Goal: Obtain resource: Download file/media

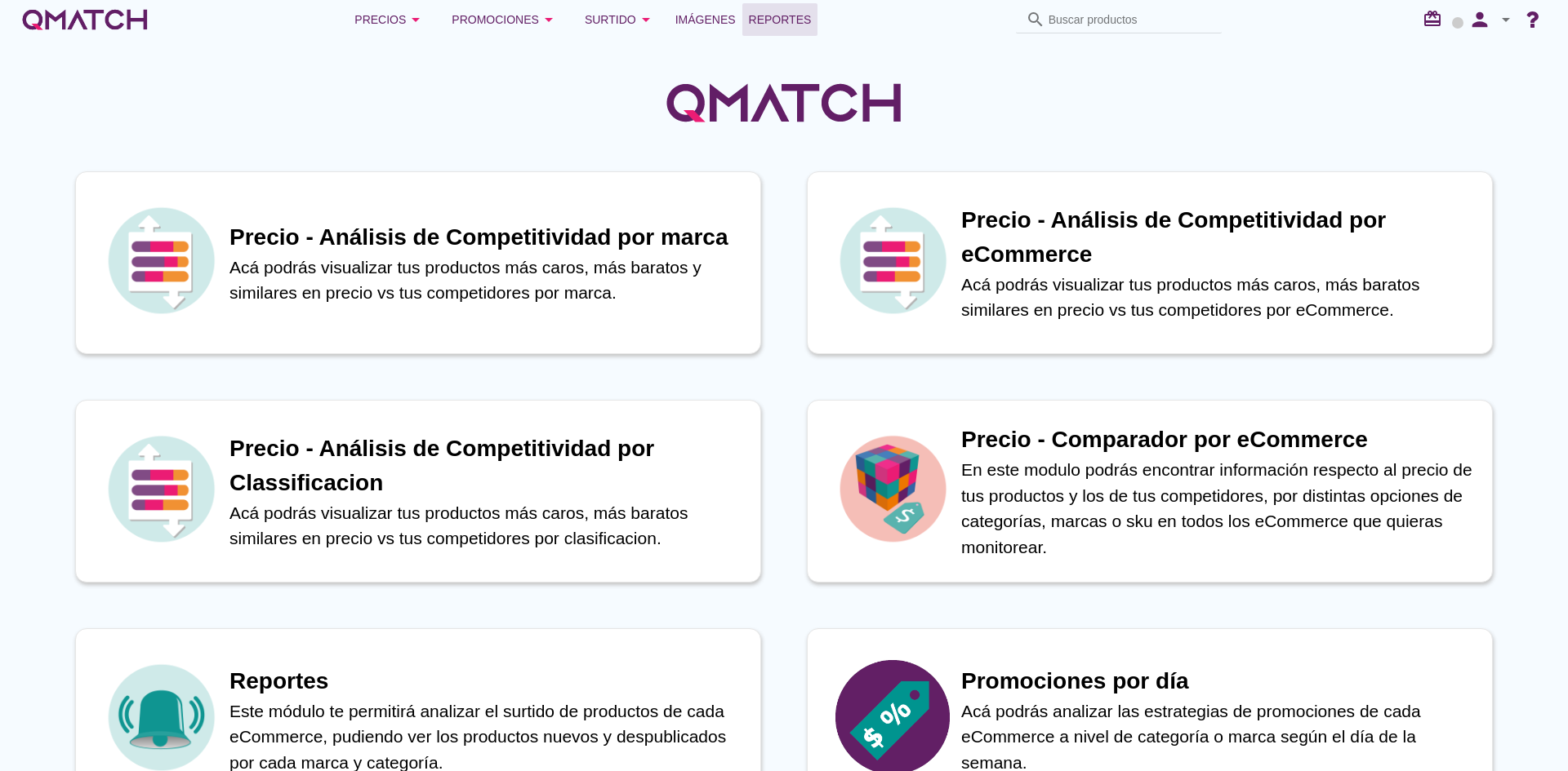
click at [773, 30] on link "Reportes" at bounding box center [780, 19] width 76 height 33
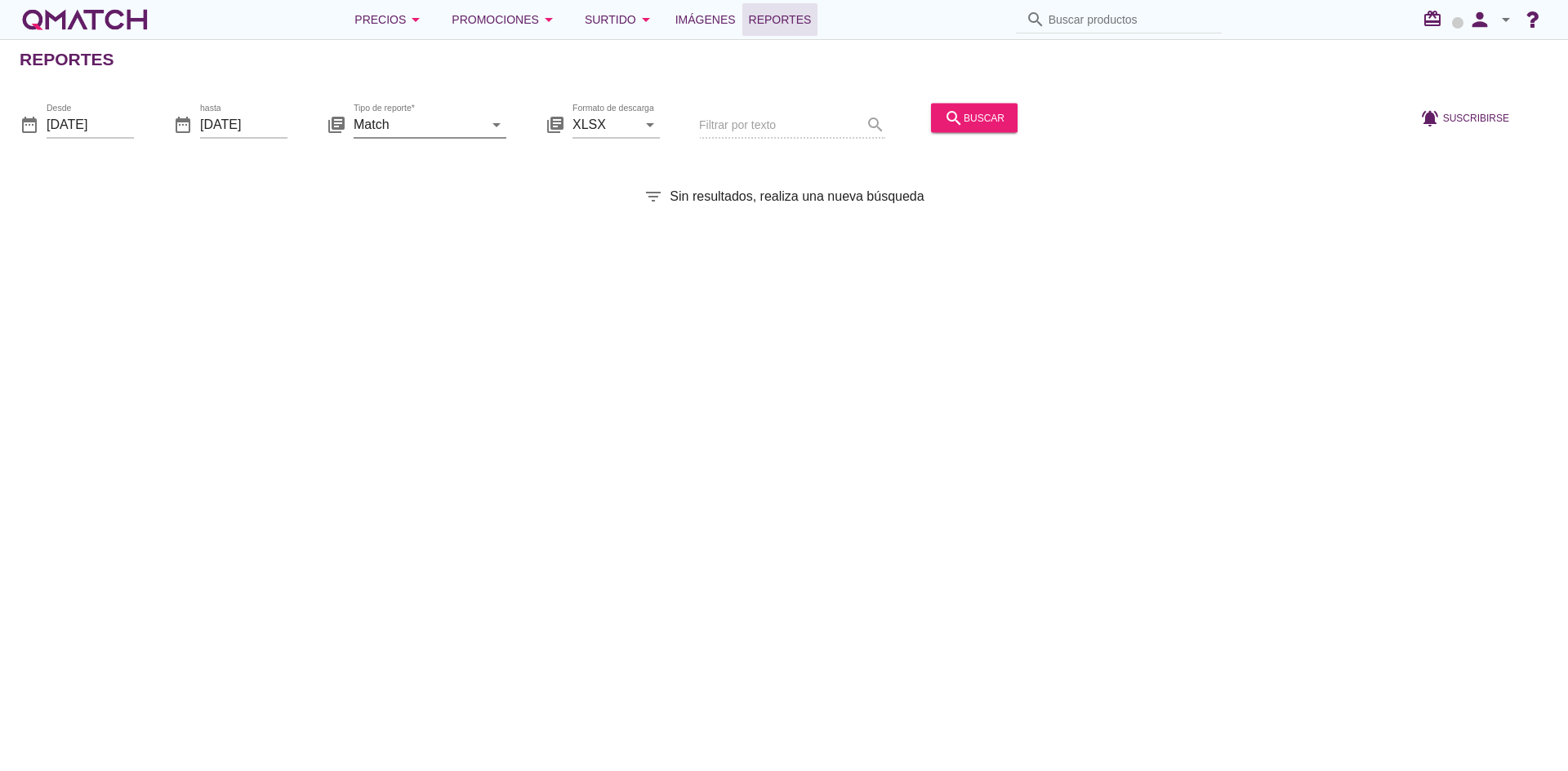
click at [455, 128] on input "Match" at bounding box center [419, 124] width 130 height 26
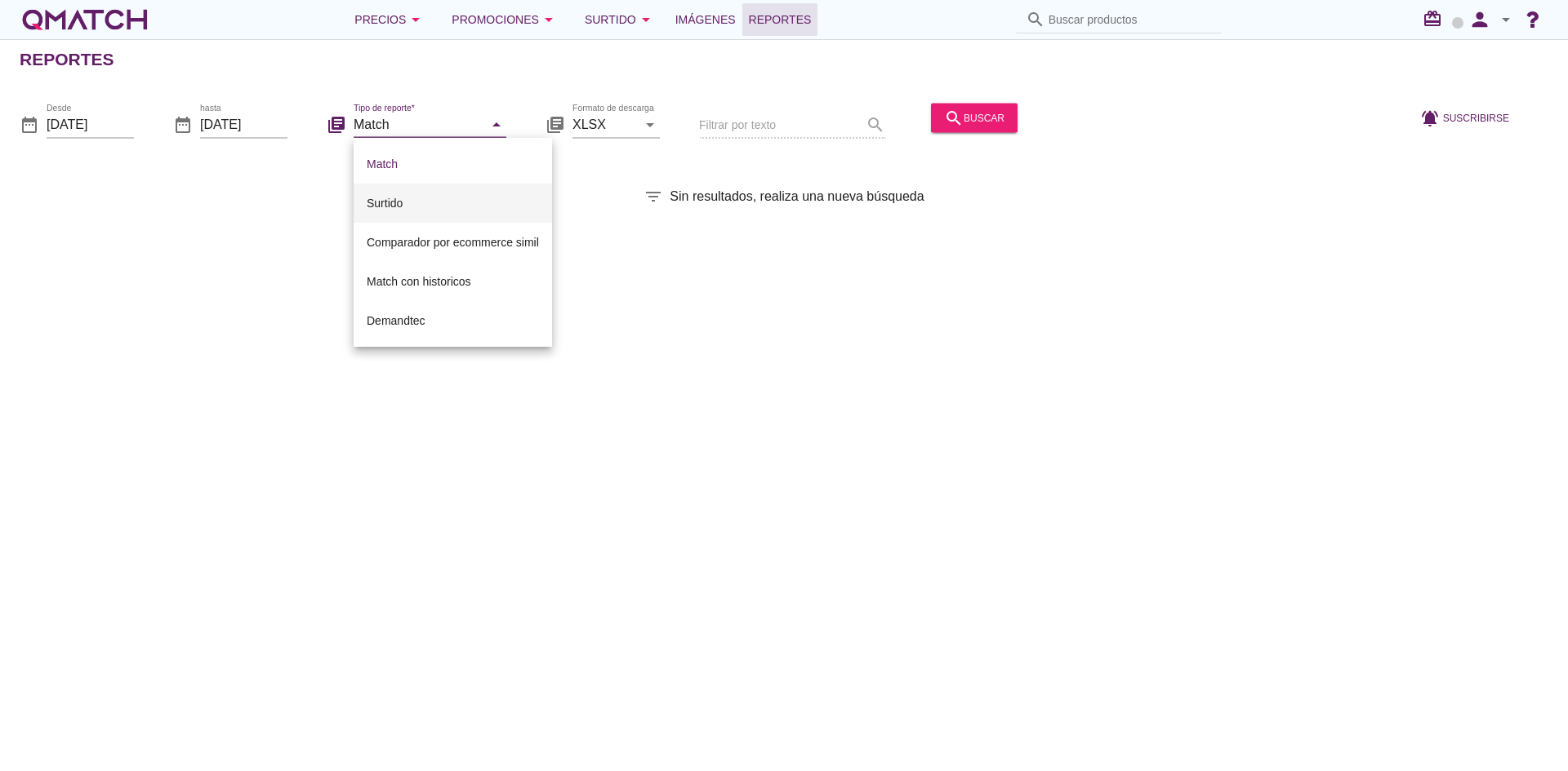
click at [413, 191] on div "Surtido" at bounding box center [452, 203] width 172 height 39
type input "Surtido"
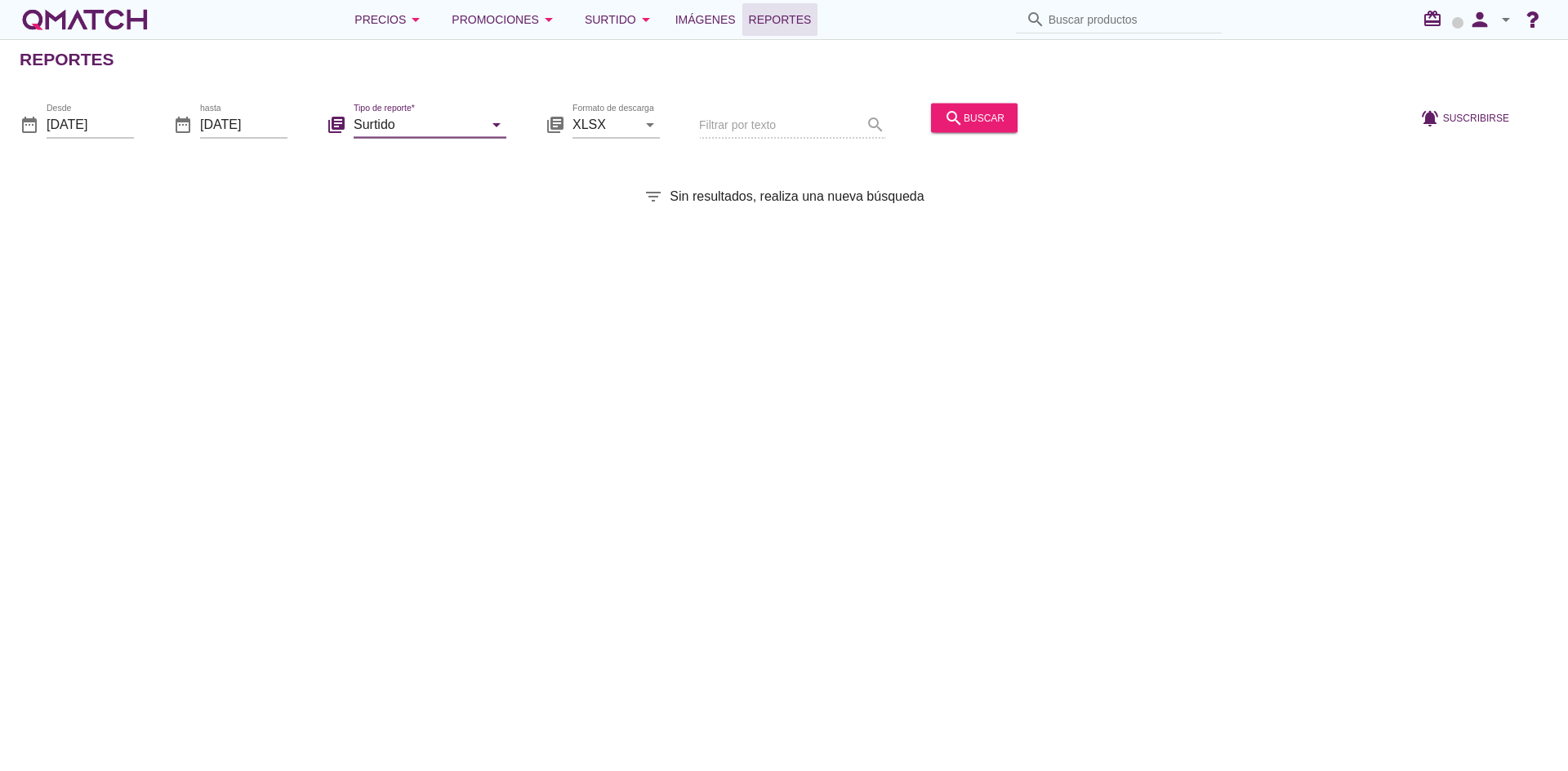
click at [765, 120] on div "Filtrar por texto search" at bounding box center [792, 125] width 186 height 55
click at [964, 107] on button "search buscar" at bounding box center [974, 117] width 87 height 29
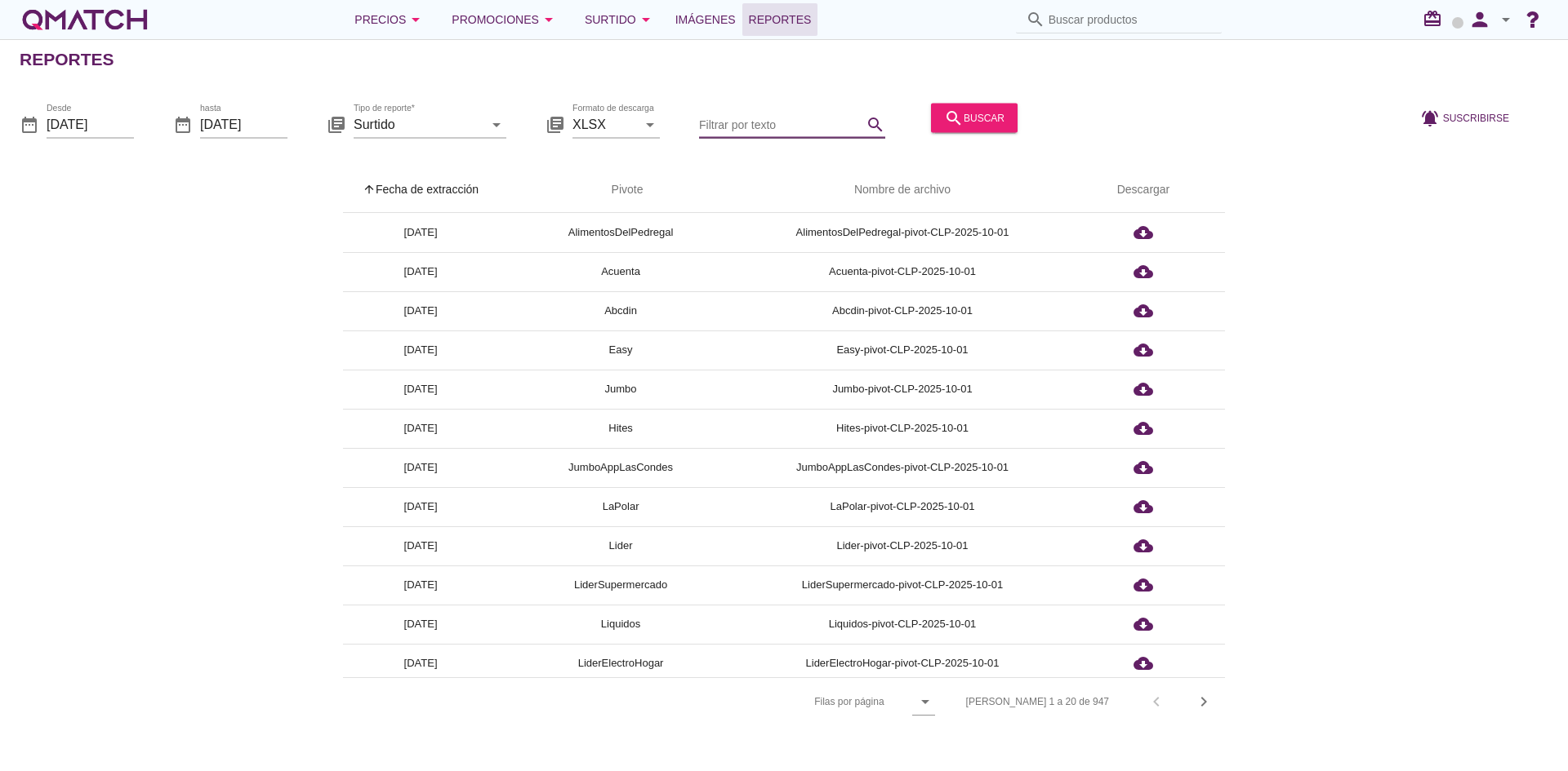
click at [788, 125] on input "Filtrar por texto" at bounding box center [781, 124] width 164 height 26
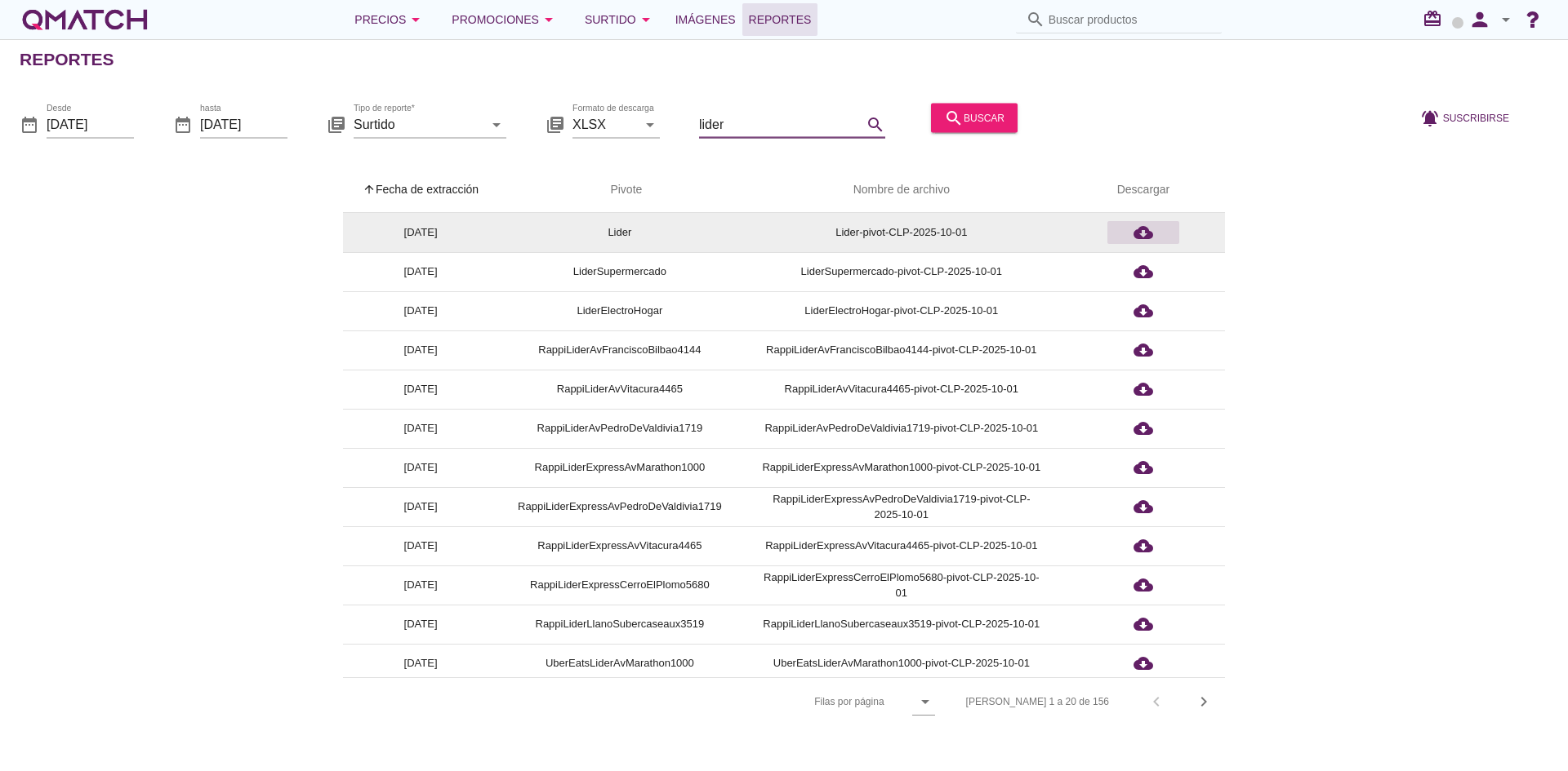
scroll to position [319, 0]
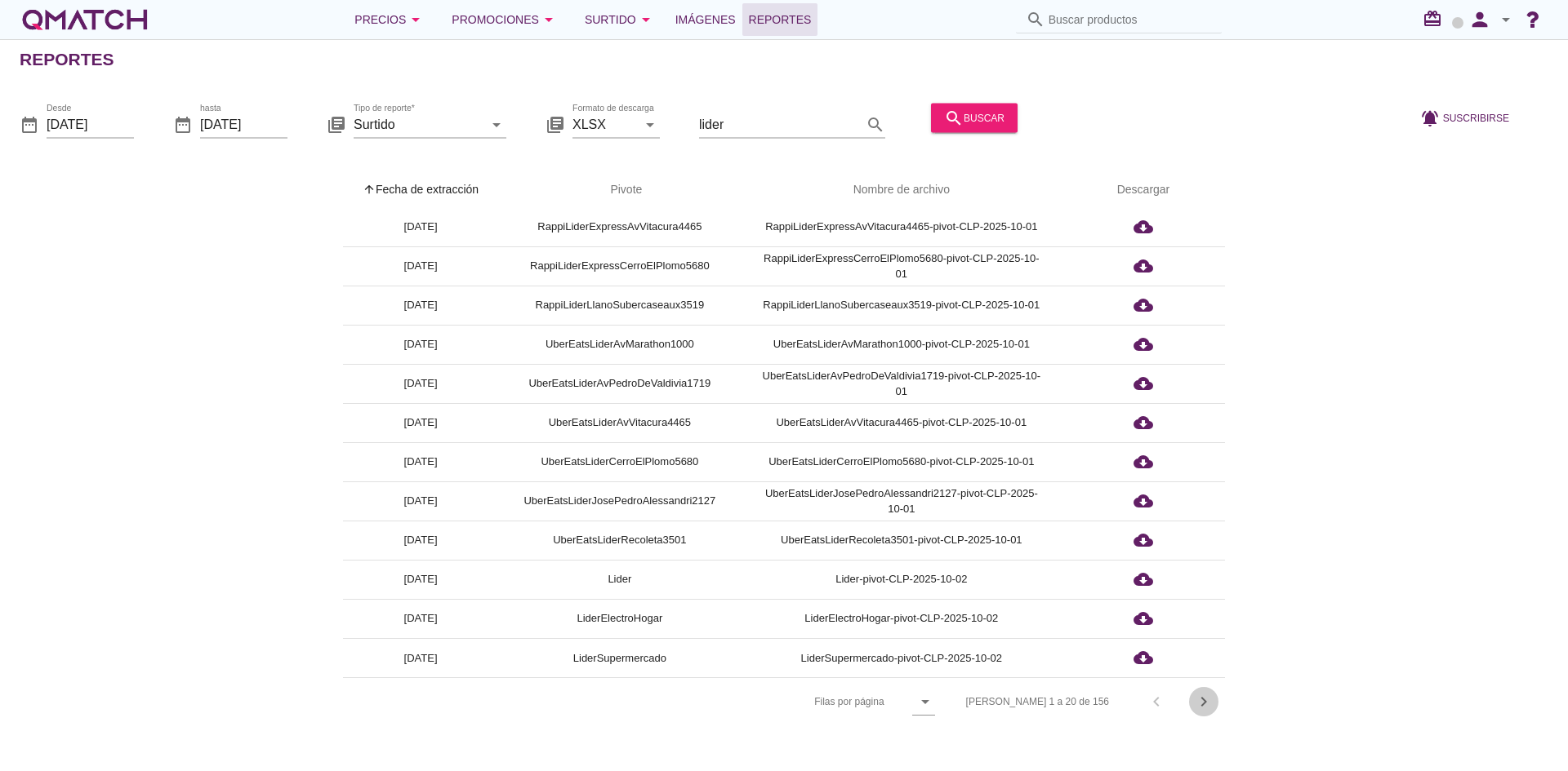
click at [1201, 696] on icon "chevron_right" at bounding box center [1203, 701] width 20 height 20
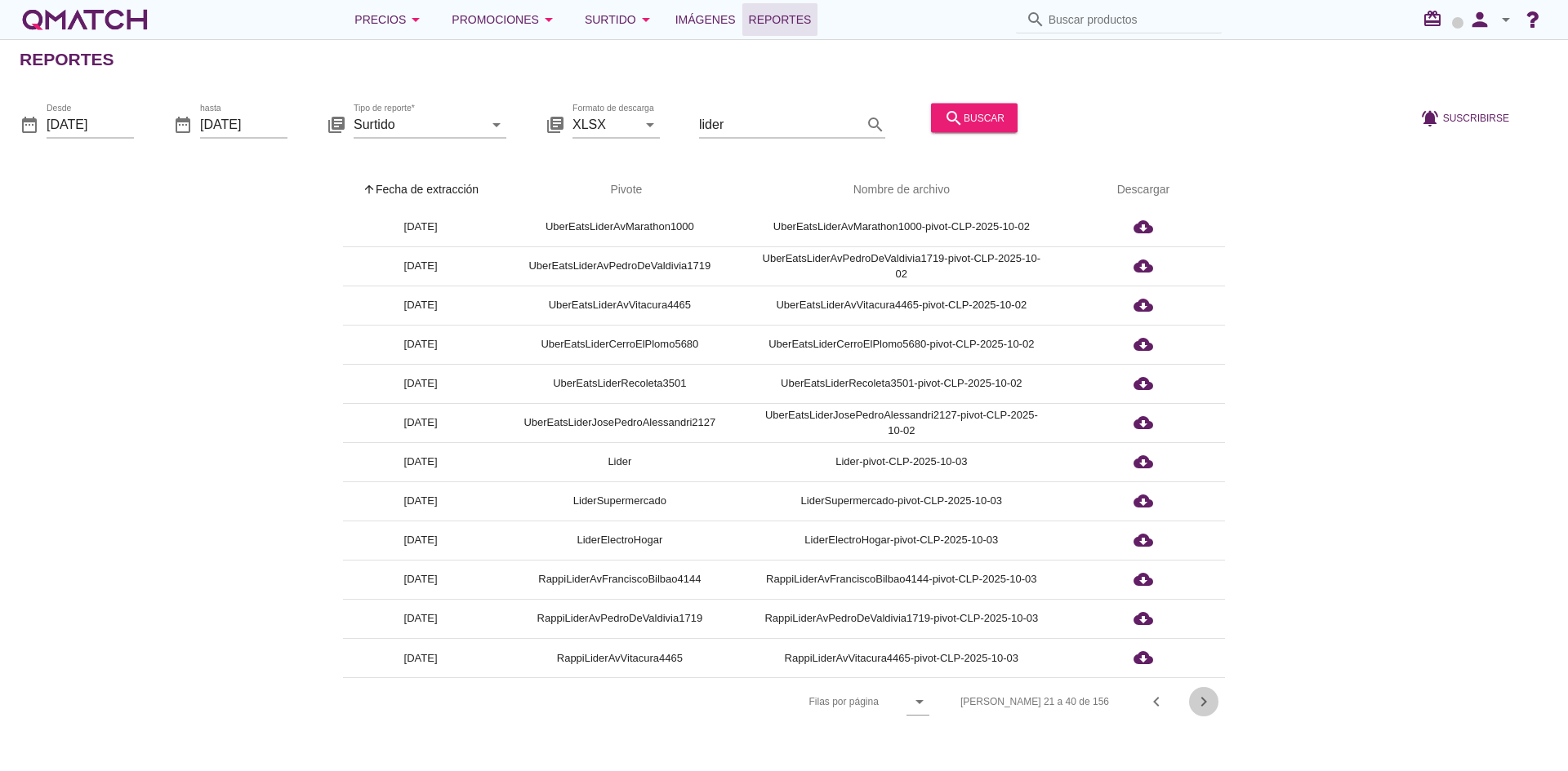
click at [1201, 696] on icon "chevron_right" at bounding box center [1203, 701] width 20 height 20
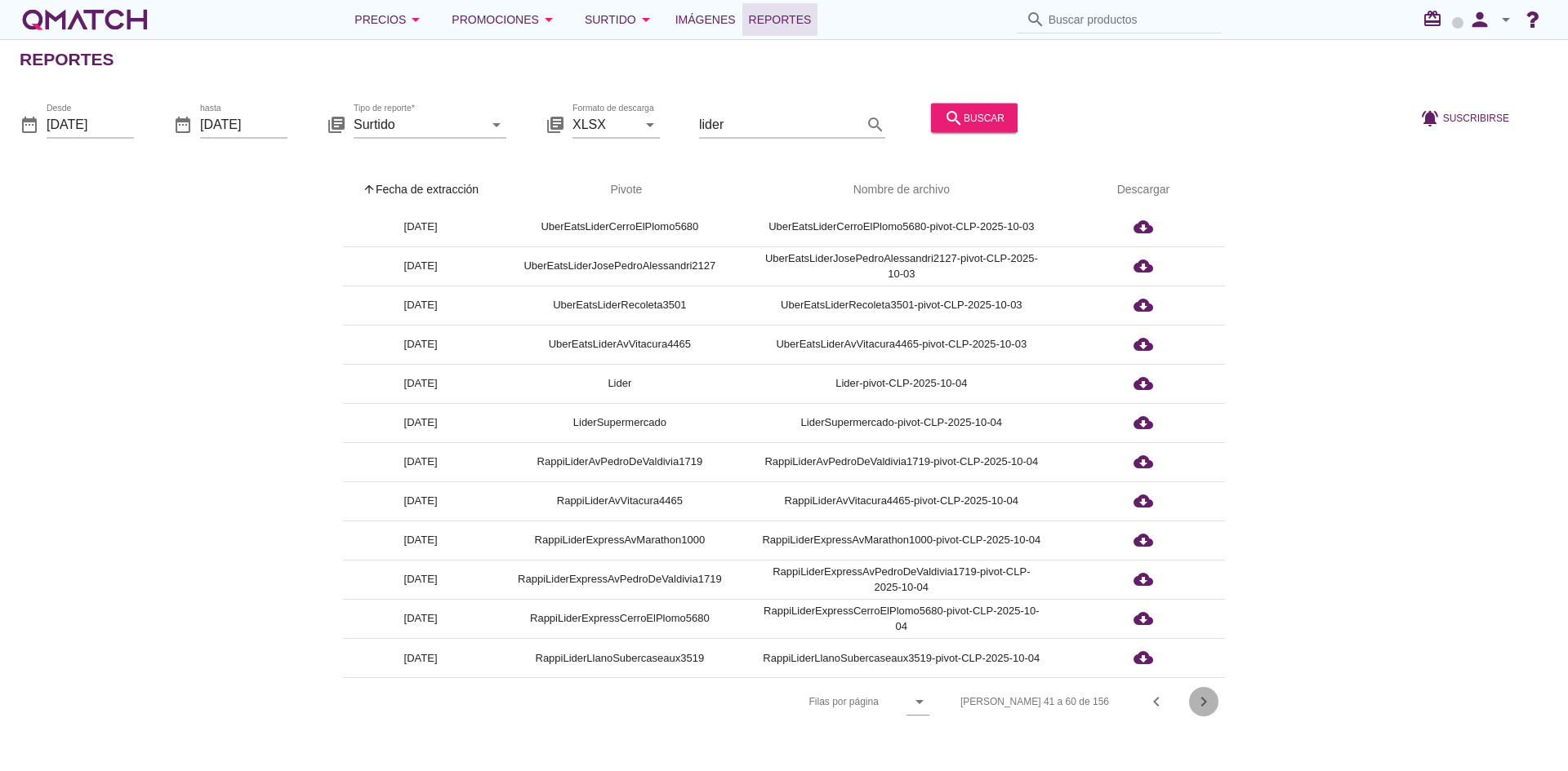
click at [1201, 696] on icon "chevron_right" at bounding box center [1203, 701] width 20 height 20
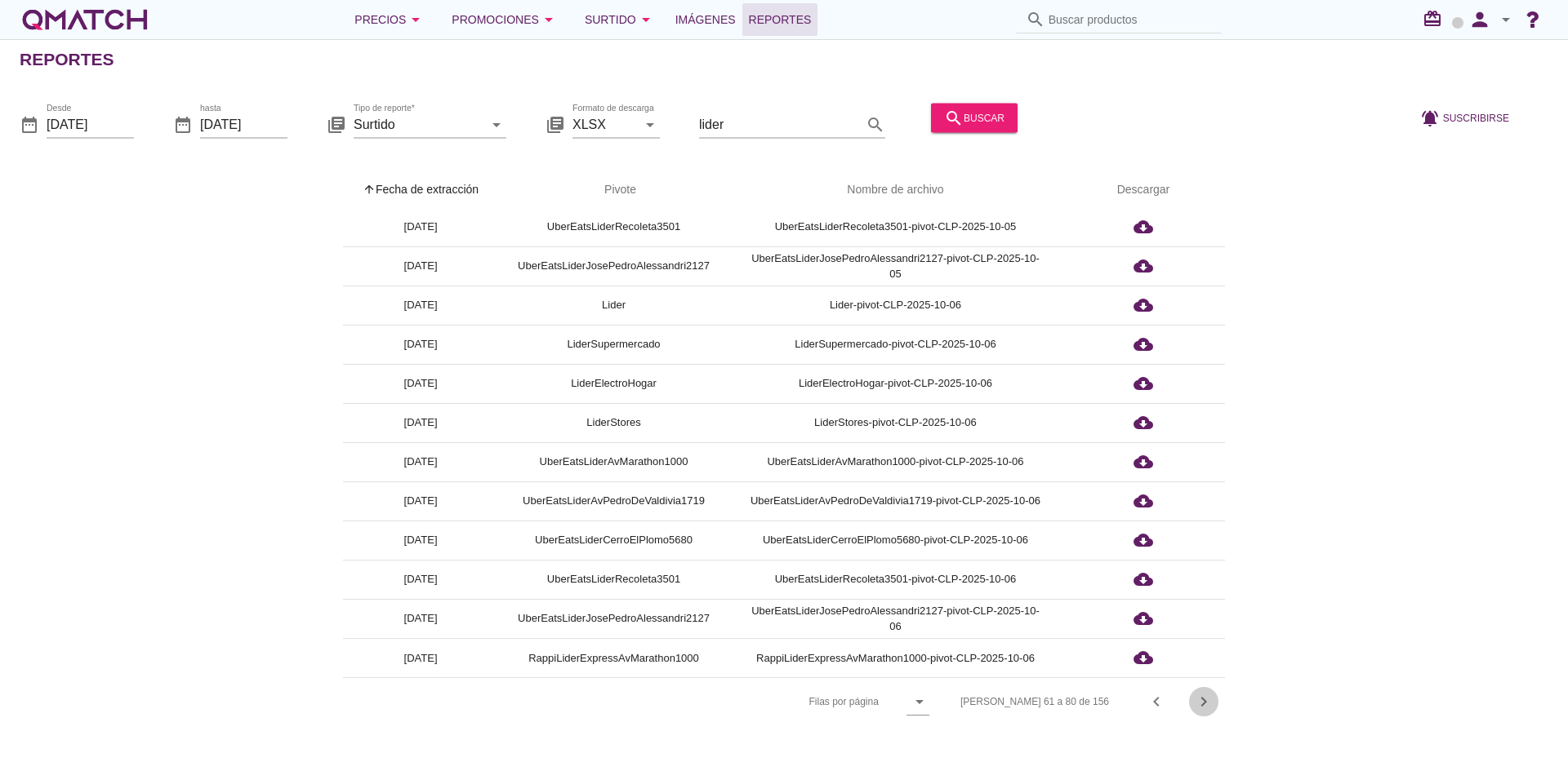
click at [1211, 701] on icon "chevron_right" at bounding box center [1203, 701] width 20 height 20
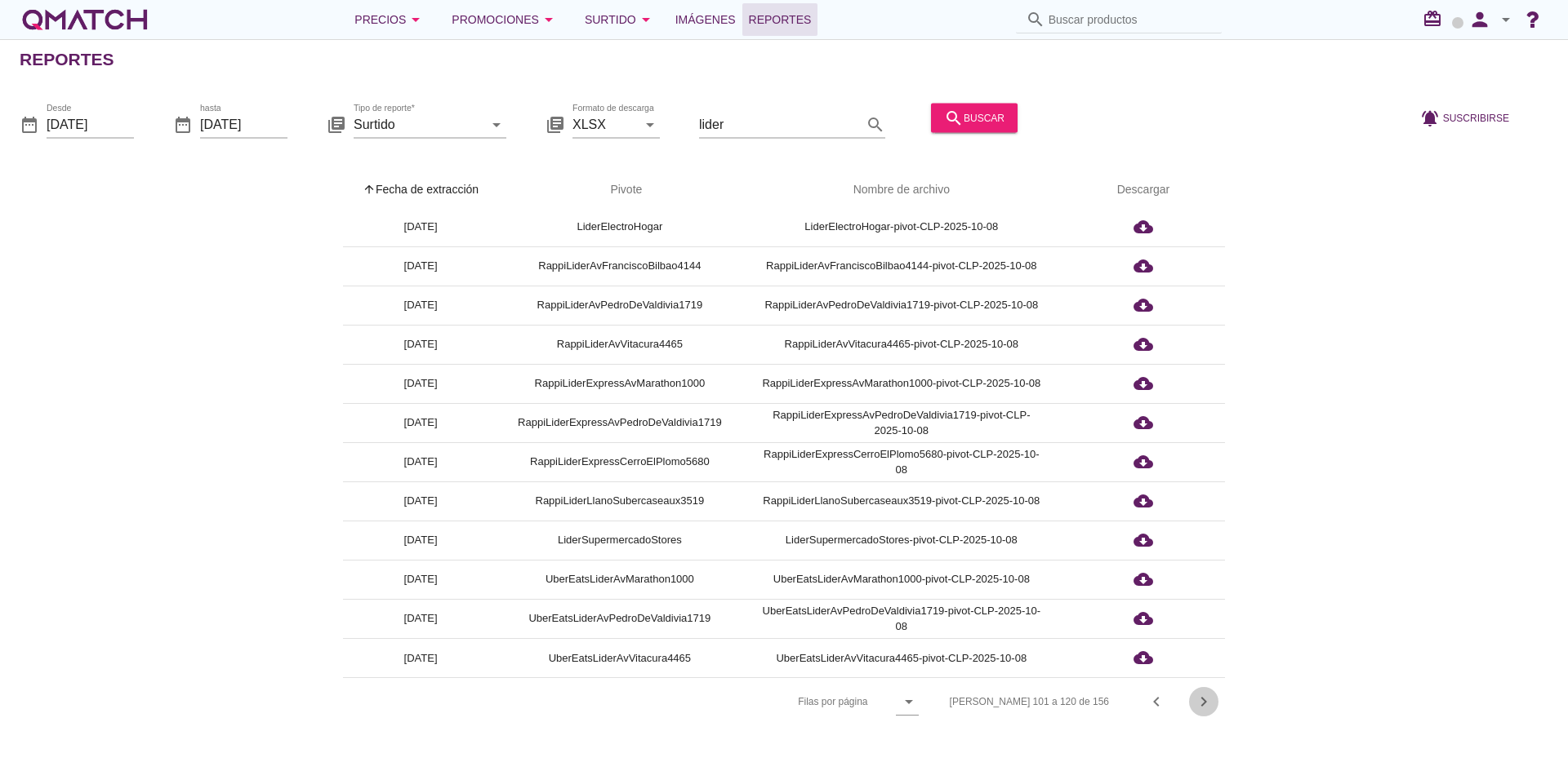
click at [1211, 701] on icon "chevron_right" at bounding box center [1203, 701] width 20 height 20
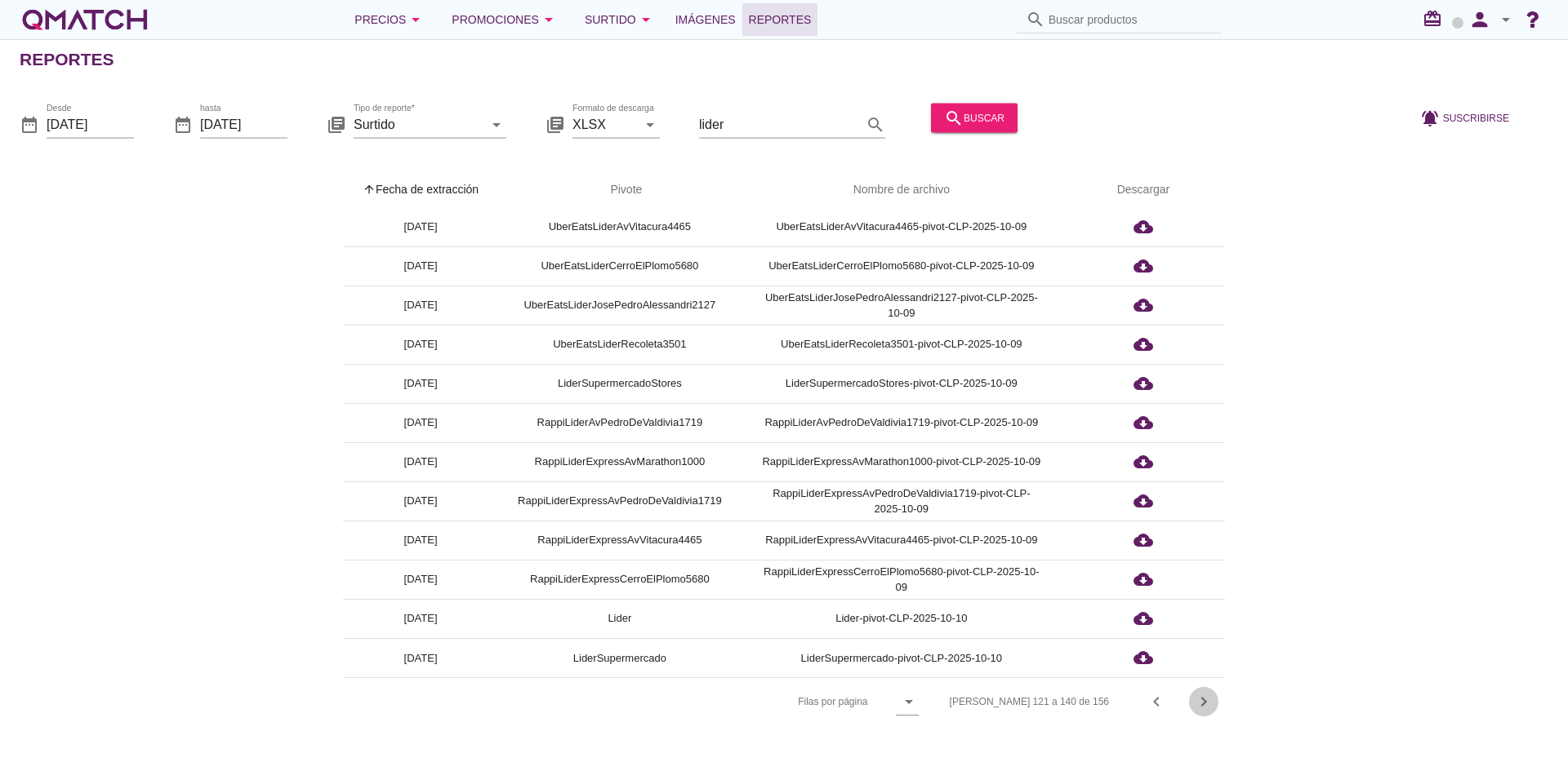
click at [1211, 701] on icon "chevron_right" at bounding box center [1203, 701] width 20 height 20
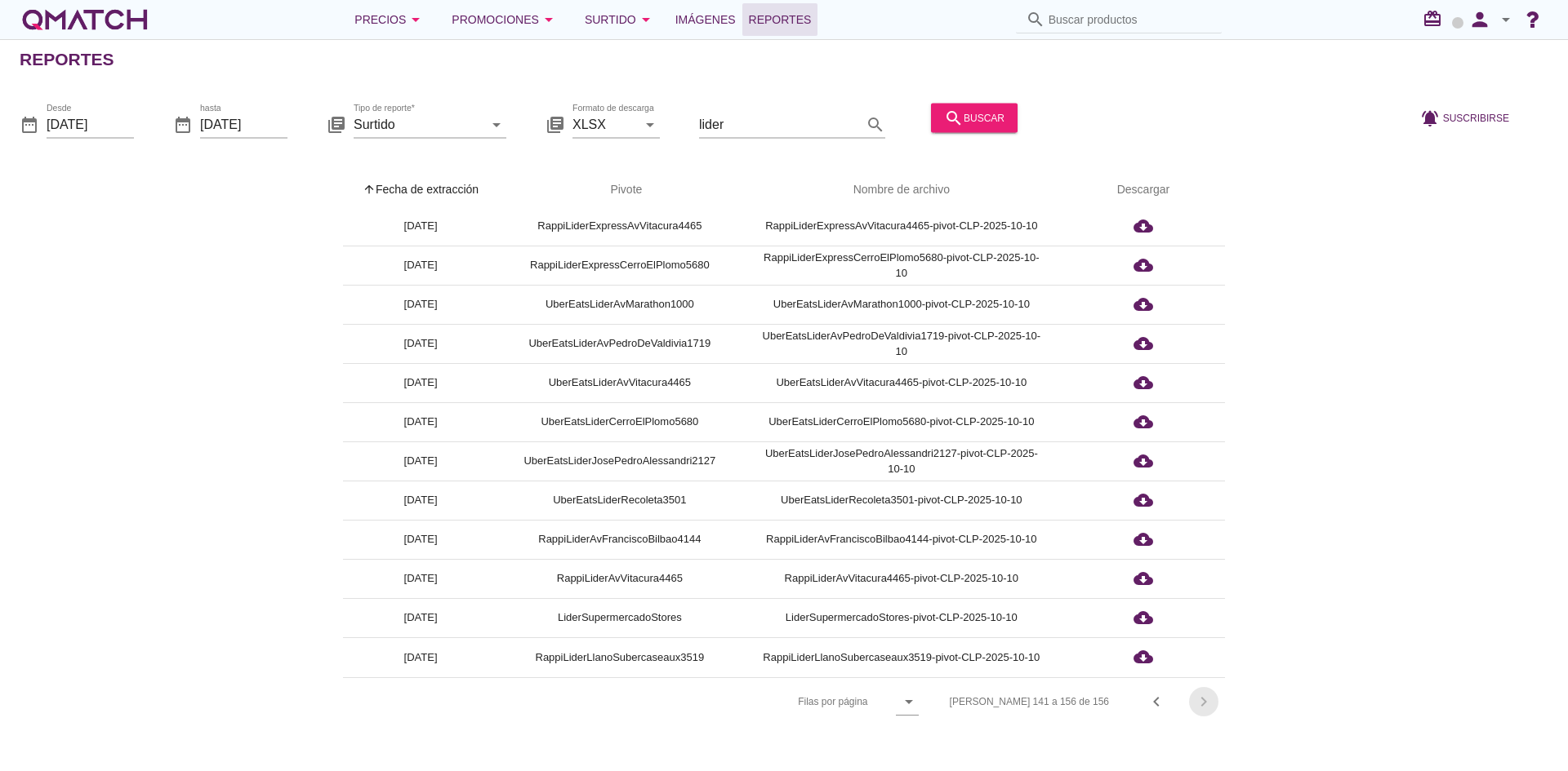
click at [1211, 701] on div "[PERSON_NAME] 141 a 156 de 156 chevron_left chevron_right" at bounding box center [1077, 702] width 294 height 39
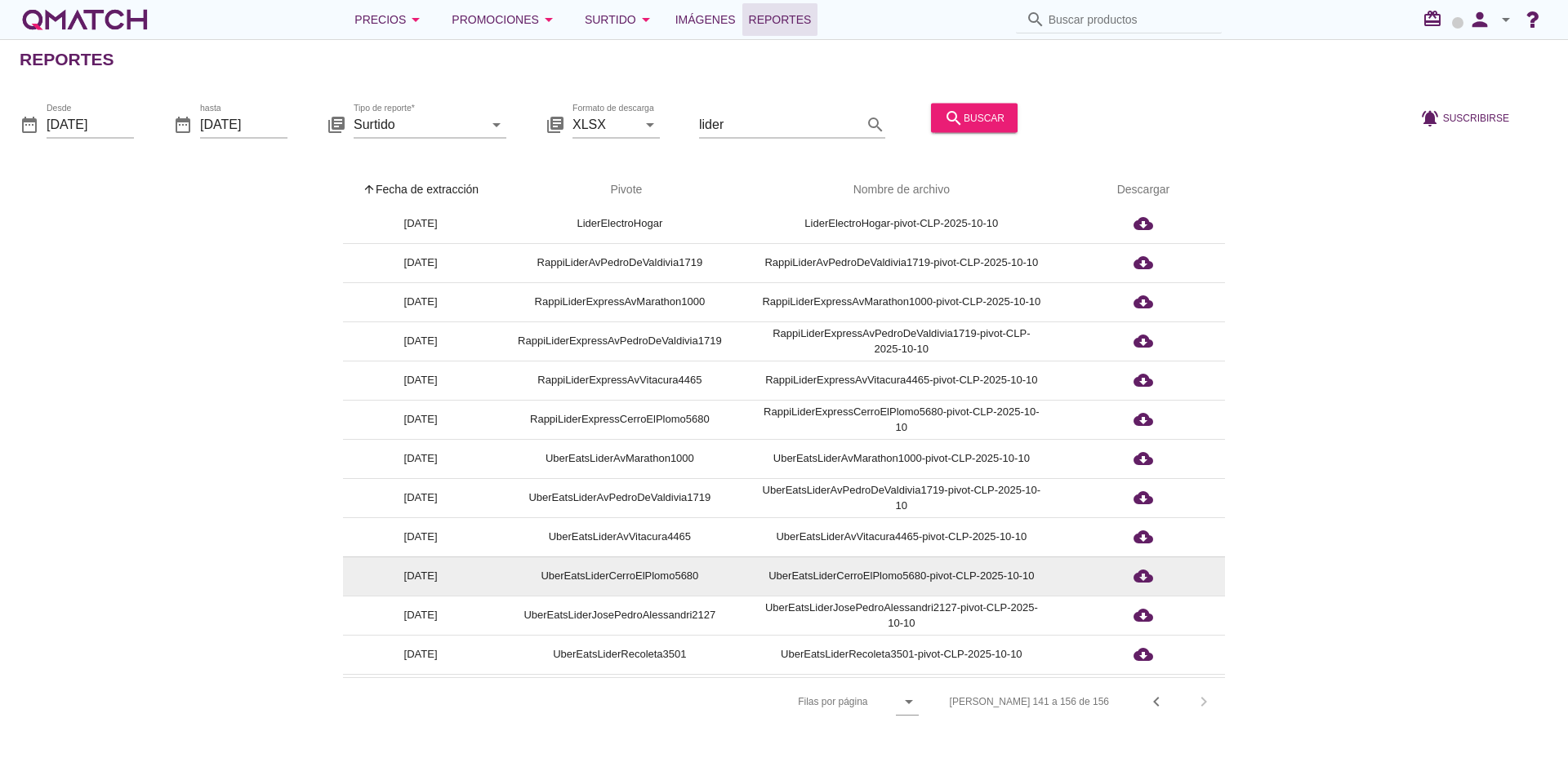
scroll to position [0, 0]
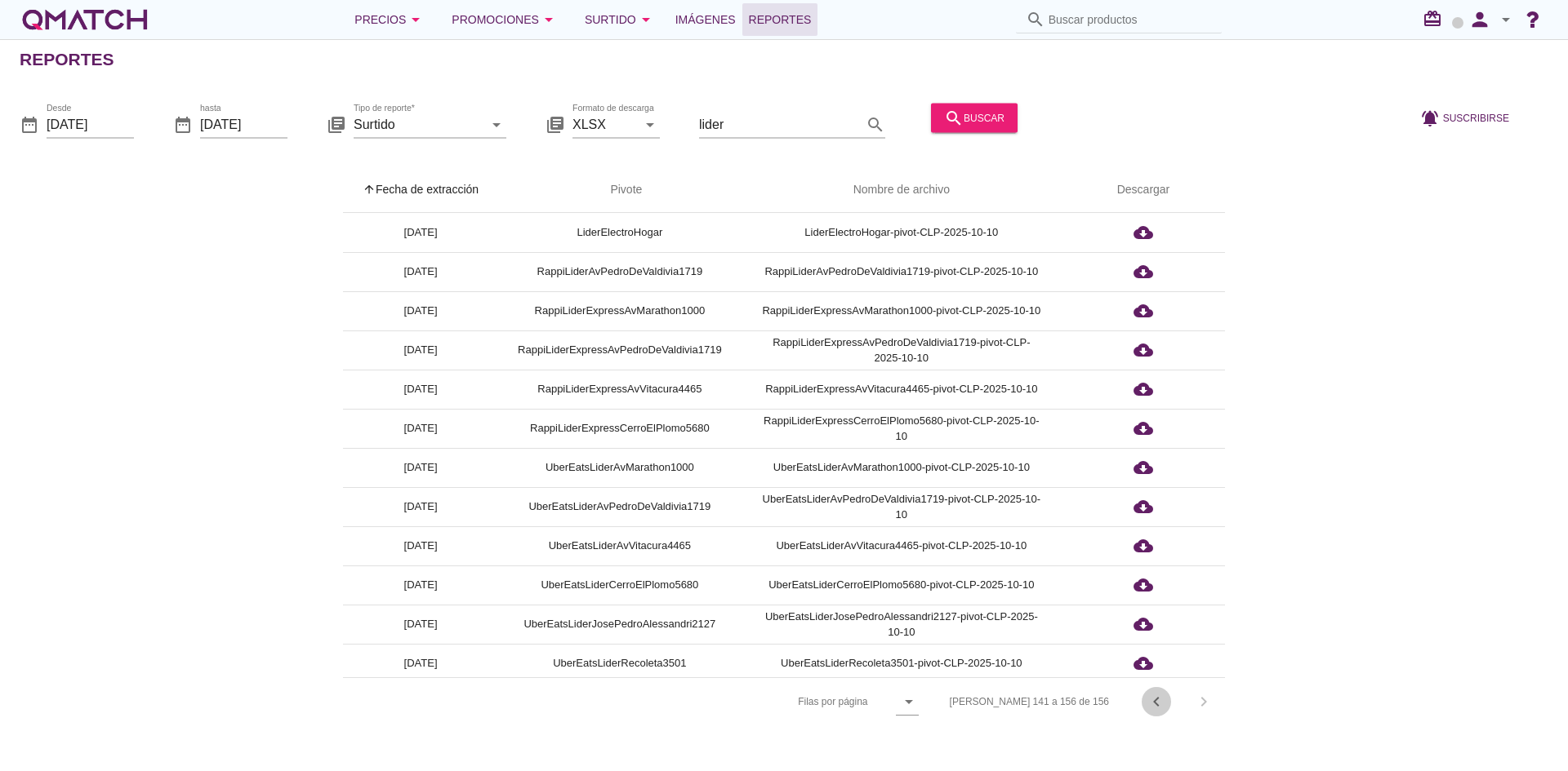
click at [1148, 700] on icon "chevron_left" at bounding box center [1156, 701] width 20 height 20
click at [1148, 700] on icon "chevron_left" at bounding box center [1156, 701] width 20 height 20
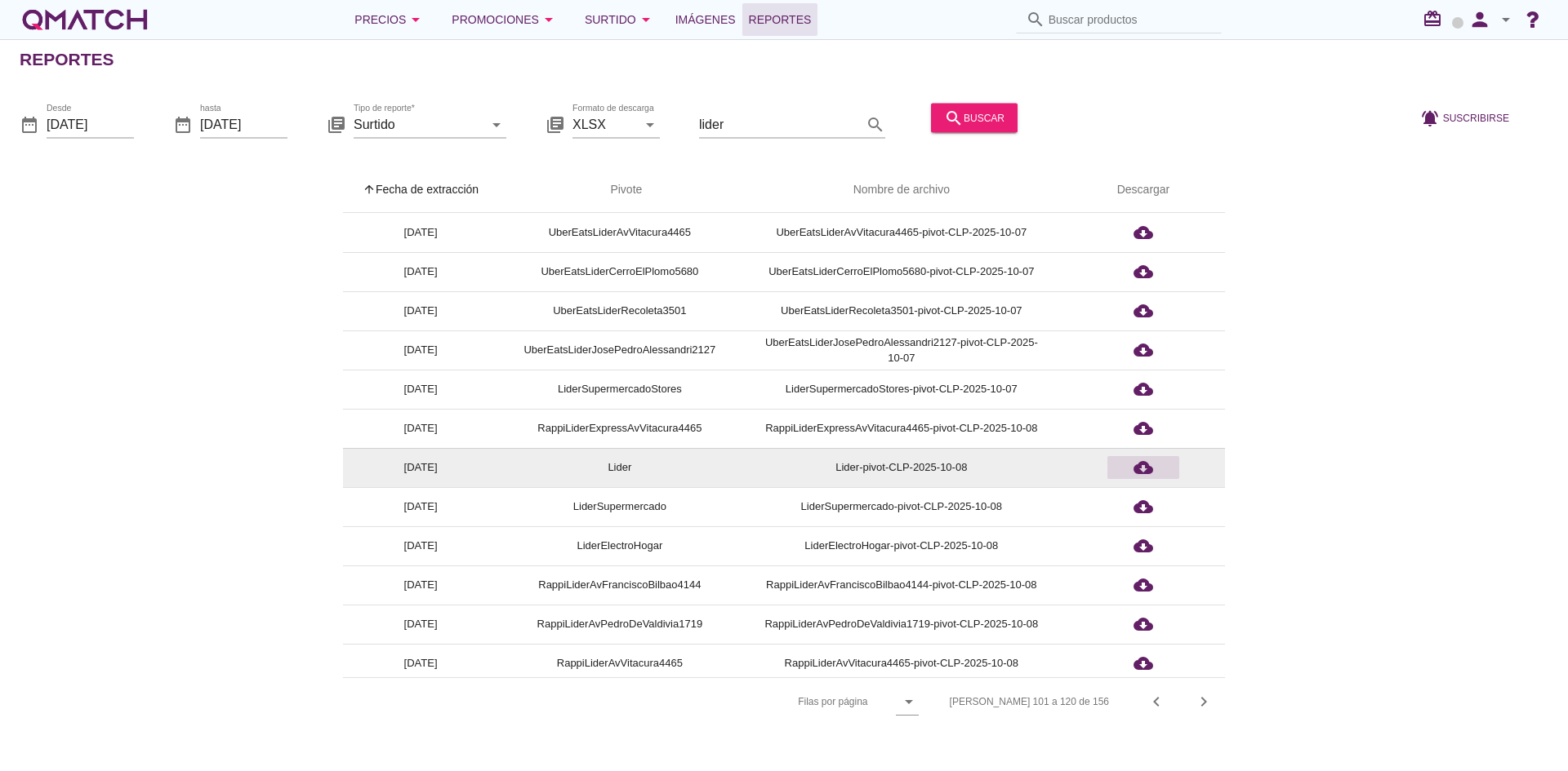
click at [1145, 472] on icon "cloud_download" at bounding box center [1143, 467] width 20 height 20
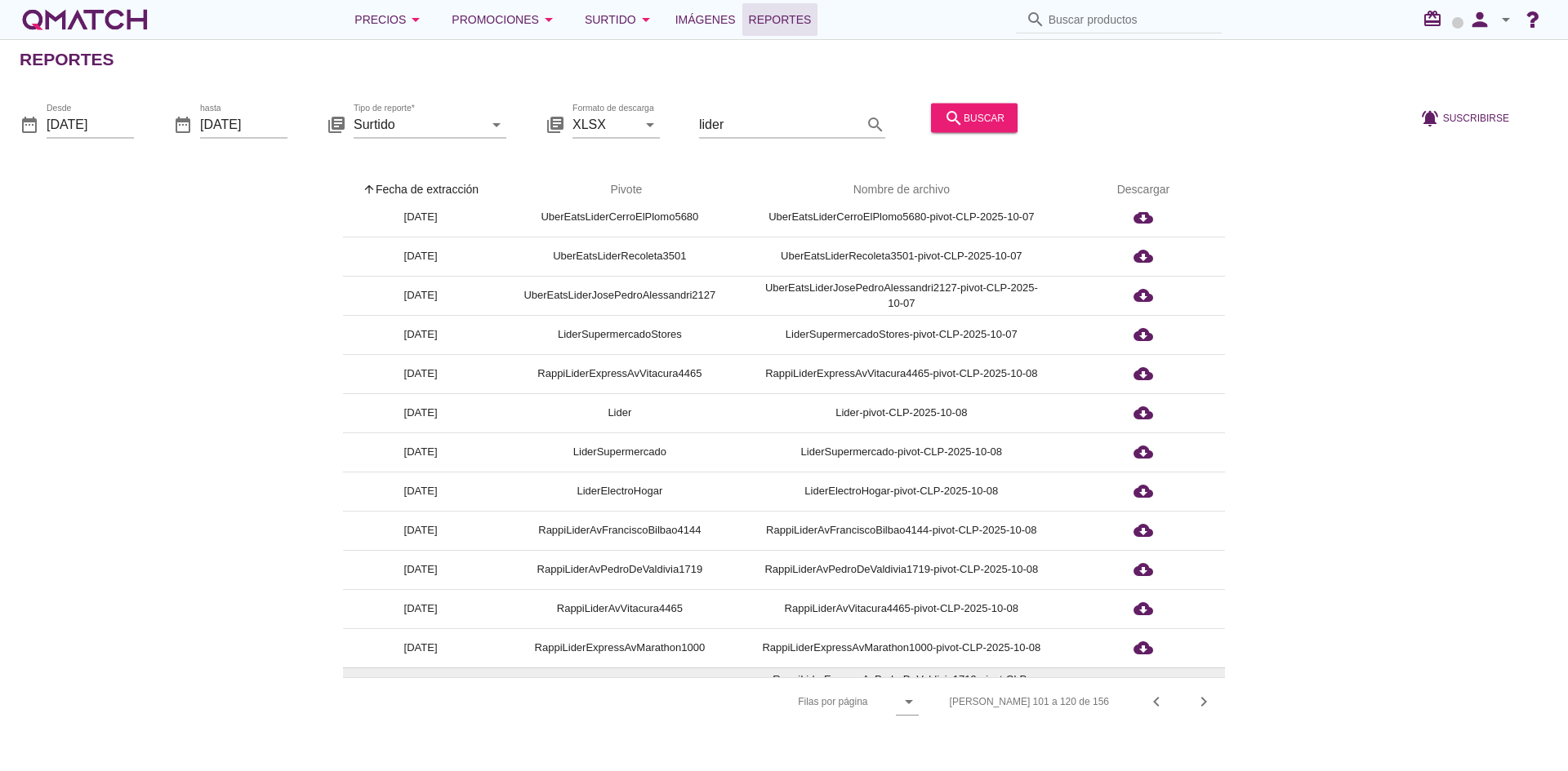
scroll to position [319, 0]
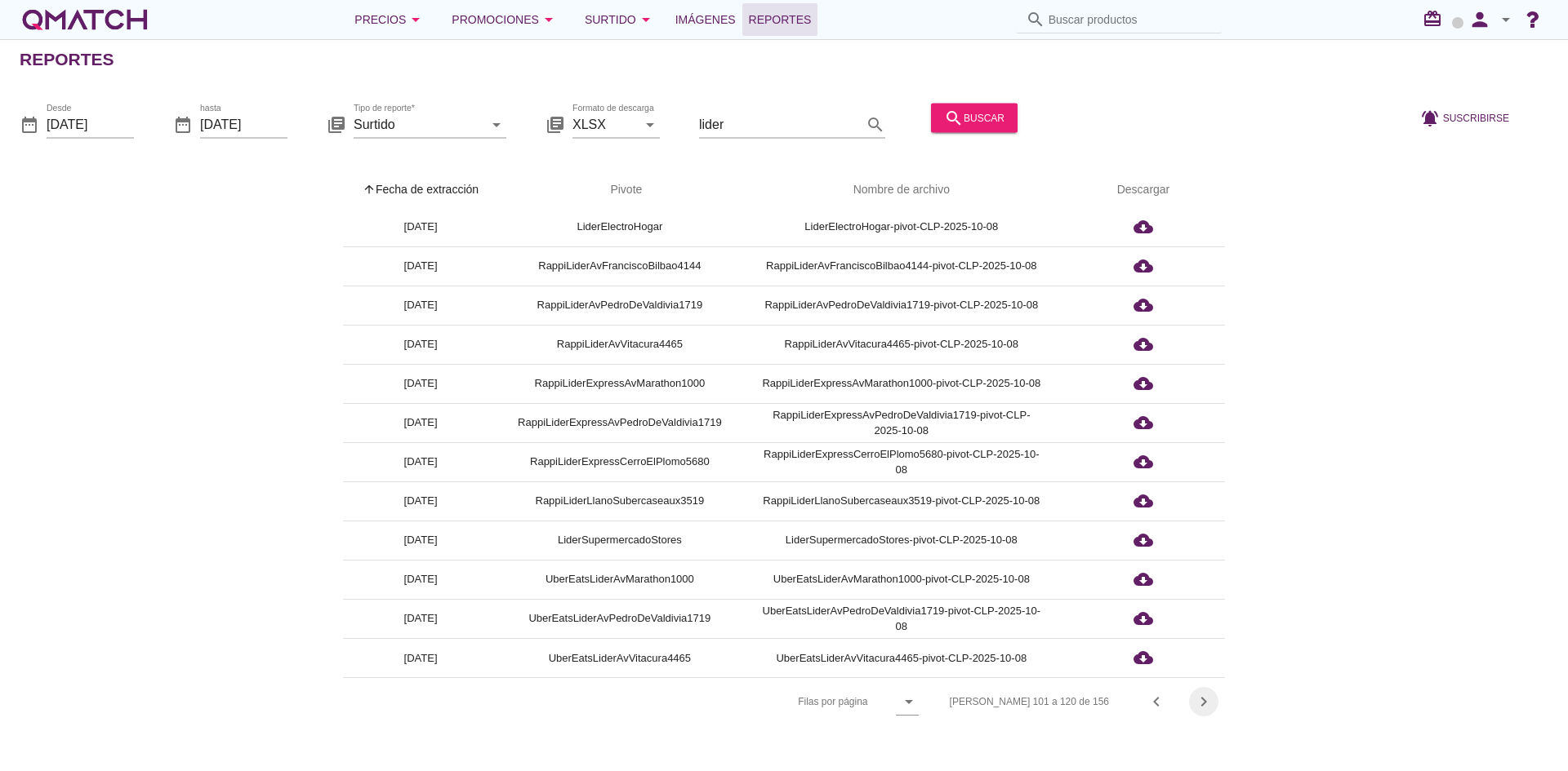
click at [1206, 694] on icon "chevron_right" at bounding box center [1203, 701] width 20 height 20
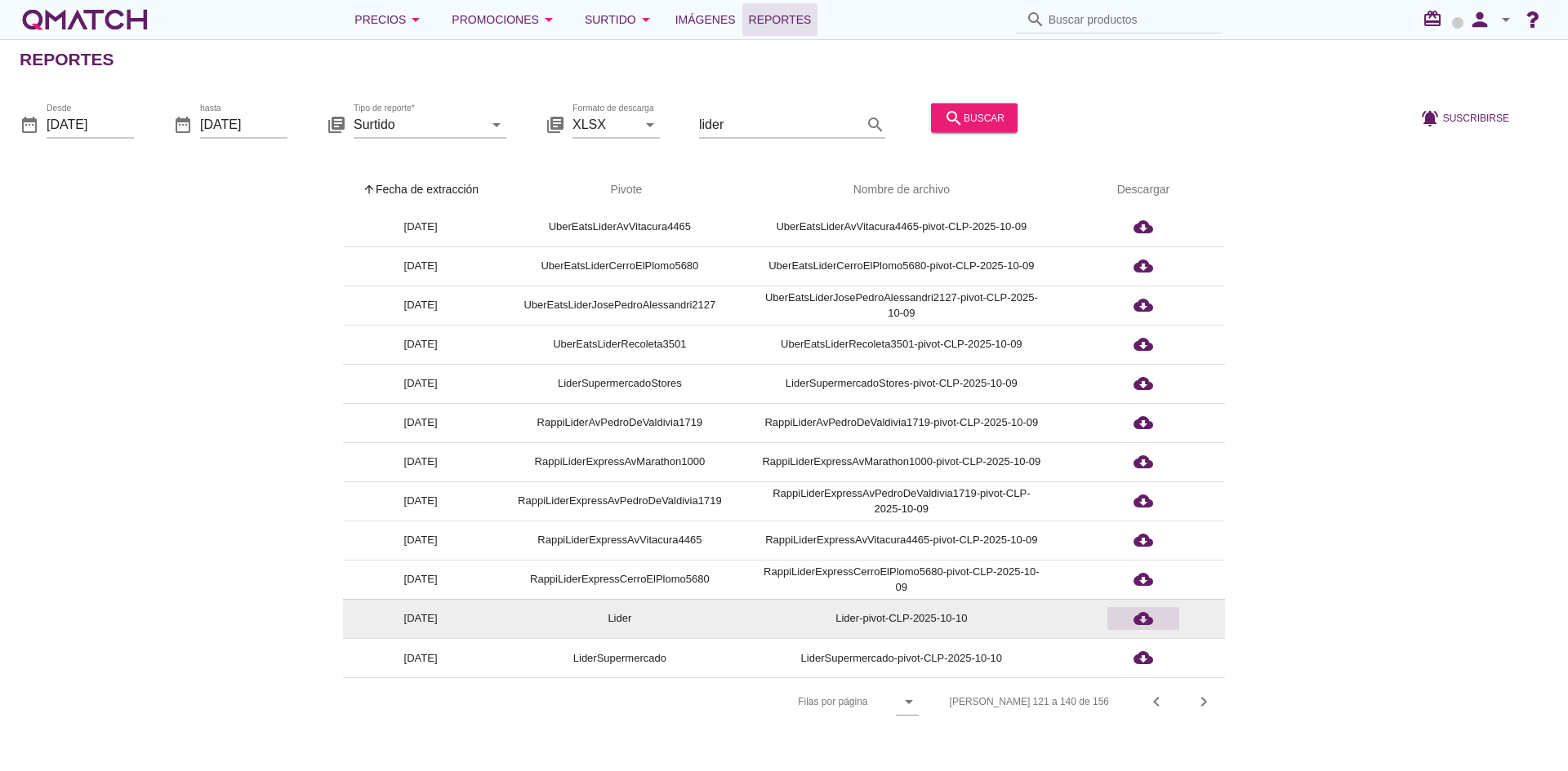
click at [1135, 627] on icon "cloud_download" at bounding box center [1143, 619] width 20 height 20
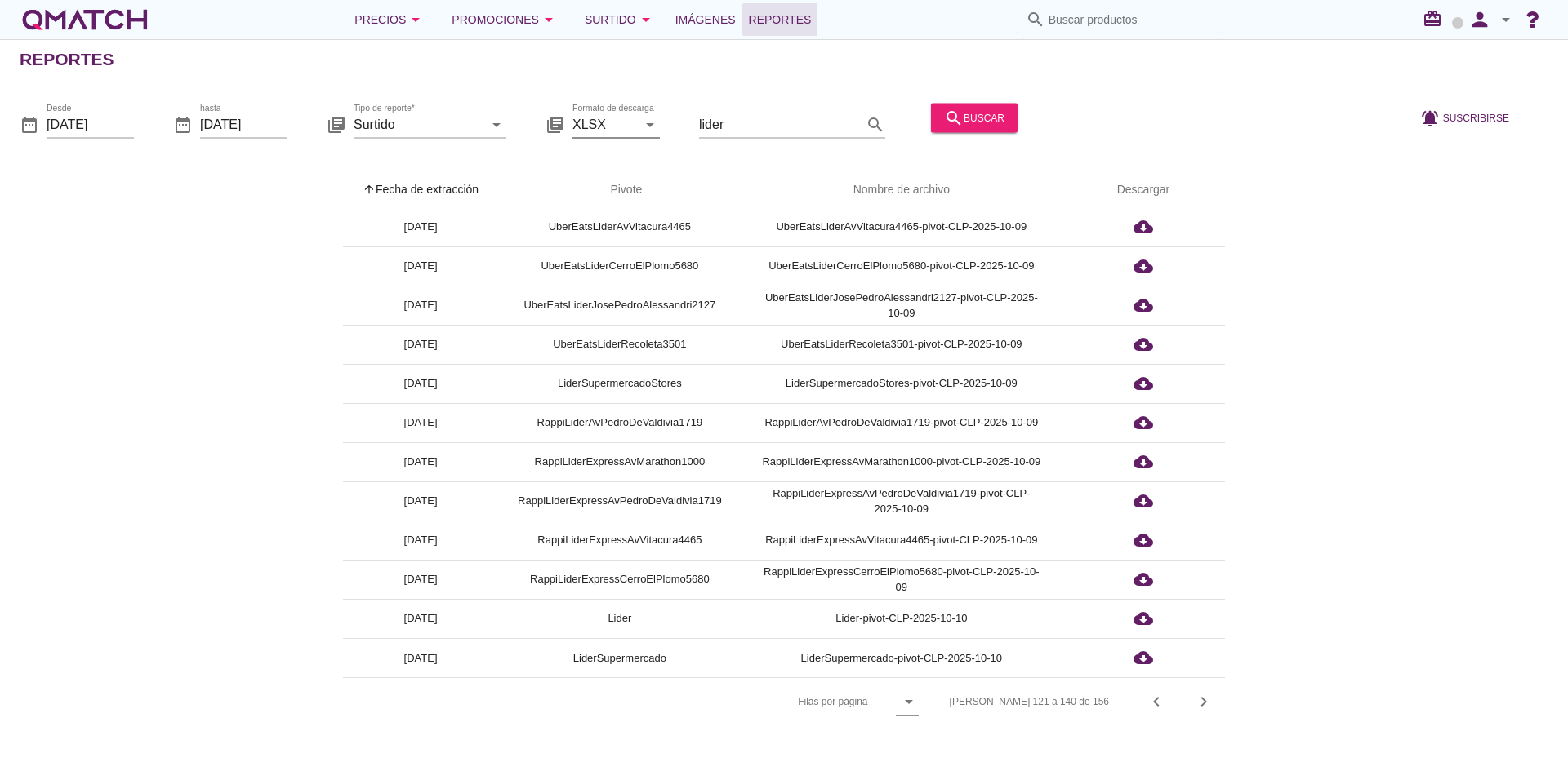
drag, startPoint x: 722, startPoint y: 120, endPoint x: 657, endPoint y: 113, distance: 65.4
click at [688, 117] on div "date_range Desde [DATE] date_range hasta [DATE] library_books Tipo de reporte* …" at bounding box center [784, 118] width 1568 height 69
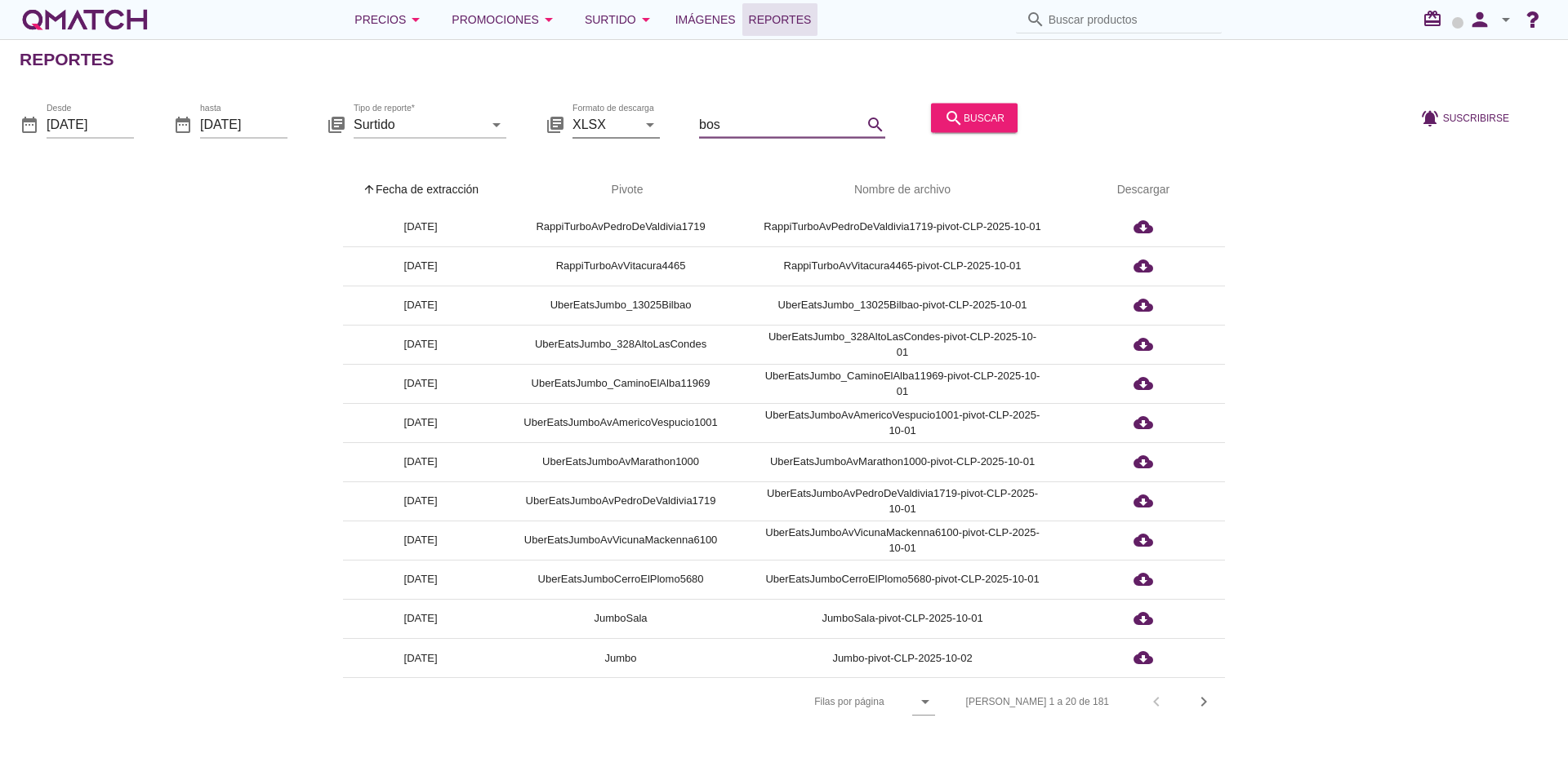
scroll to position [0, 0]
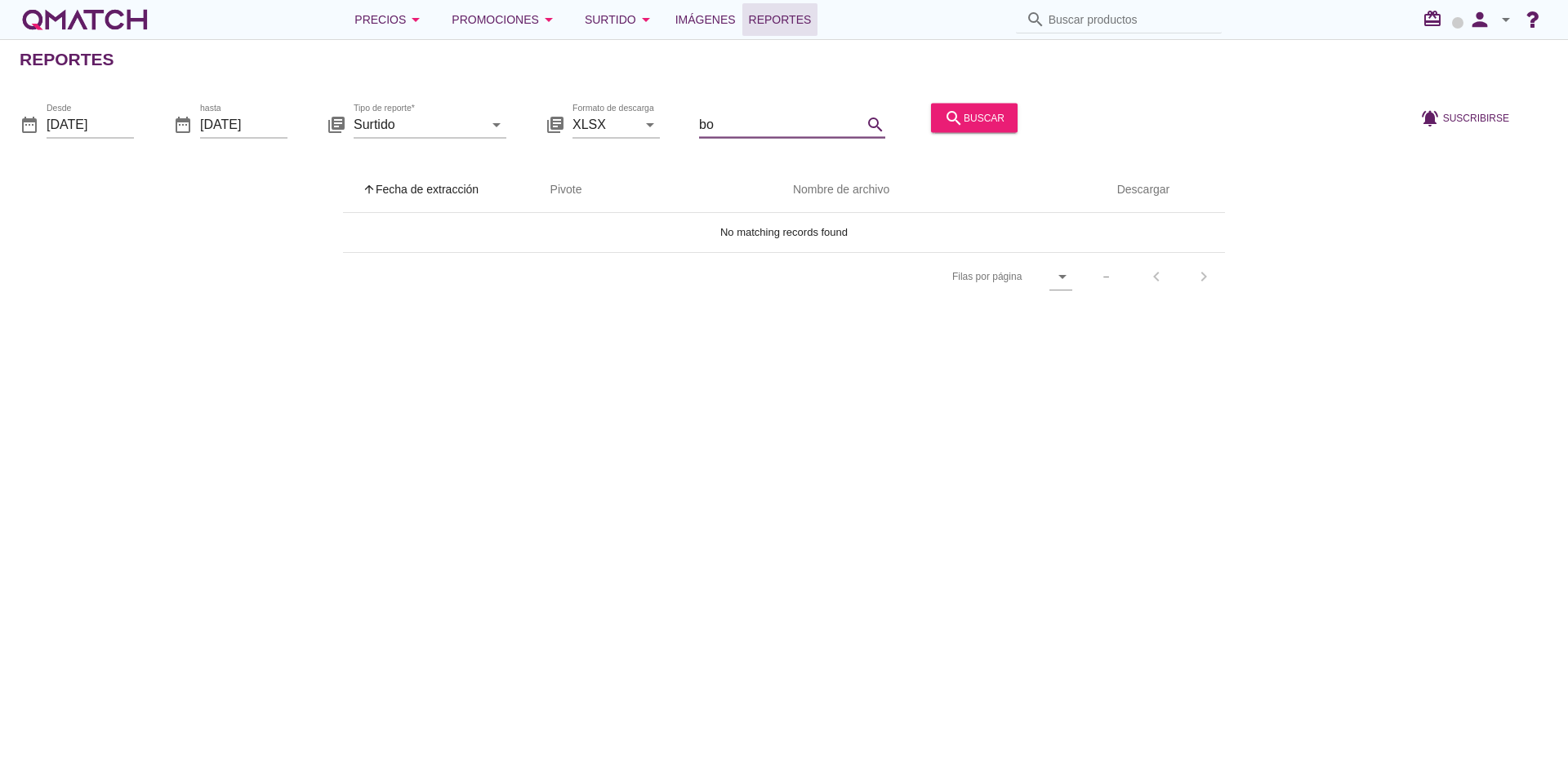
type input "b"
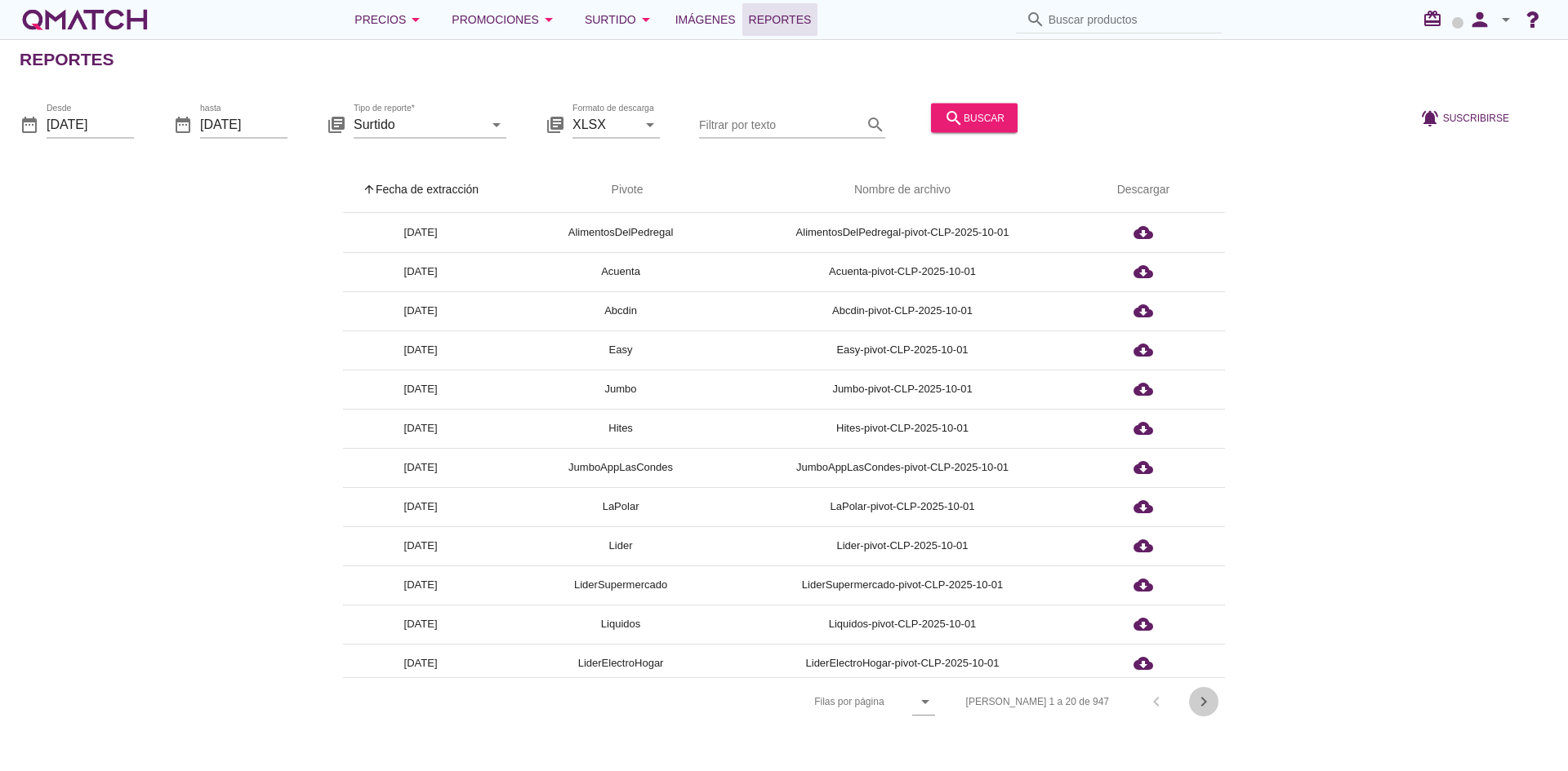
click at [1202, 703] on icon "chevron_right" at bounding box center [1203, 701] width 20 height 20
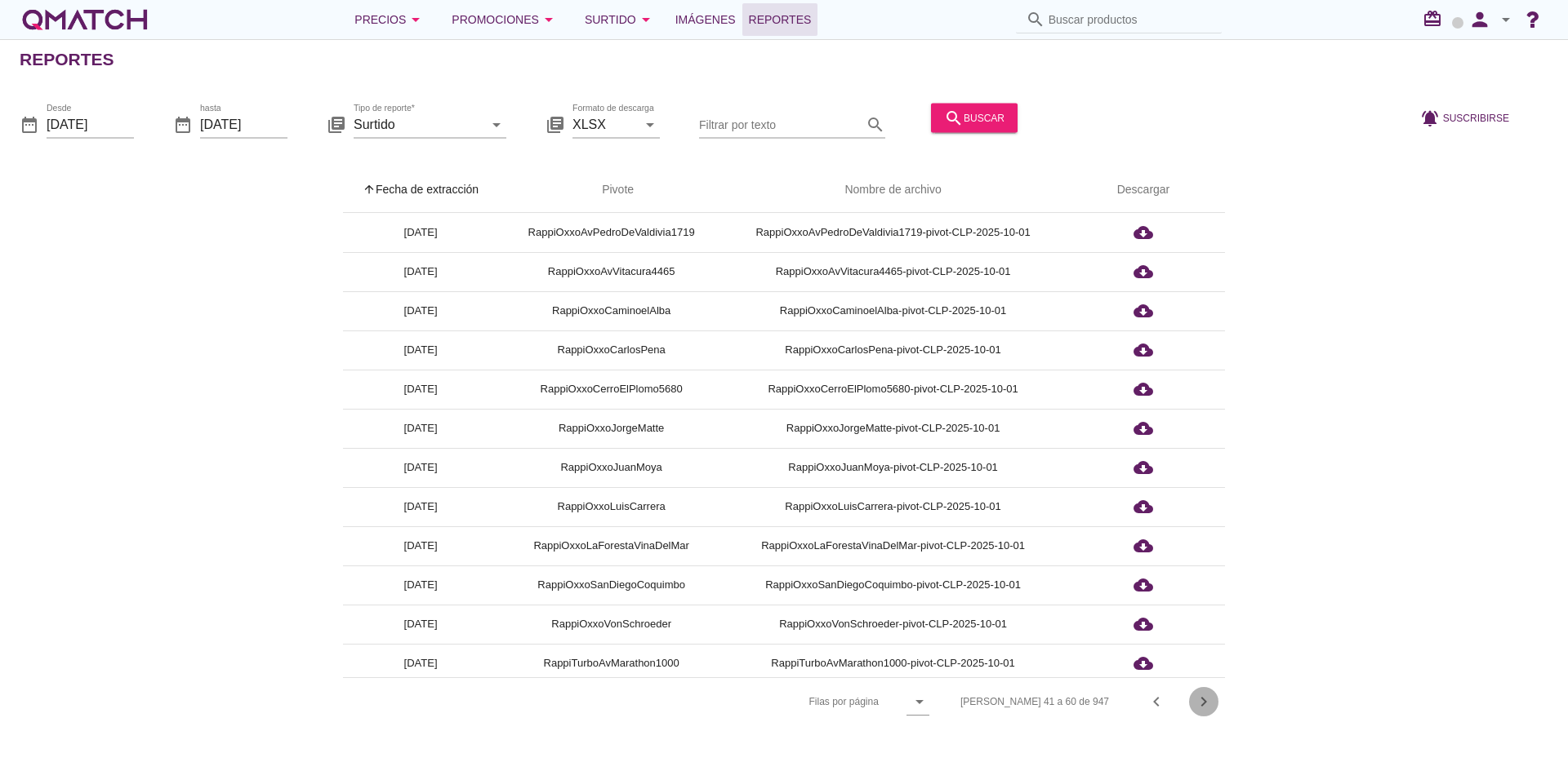
click at [1202, 703] on icon "chevron_right" at bounding box center [1203, 701] width 20 height 20
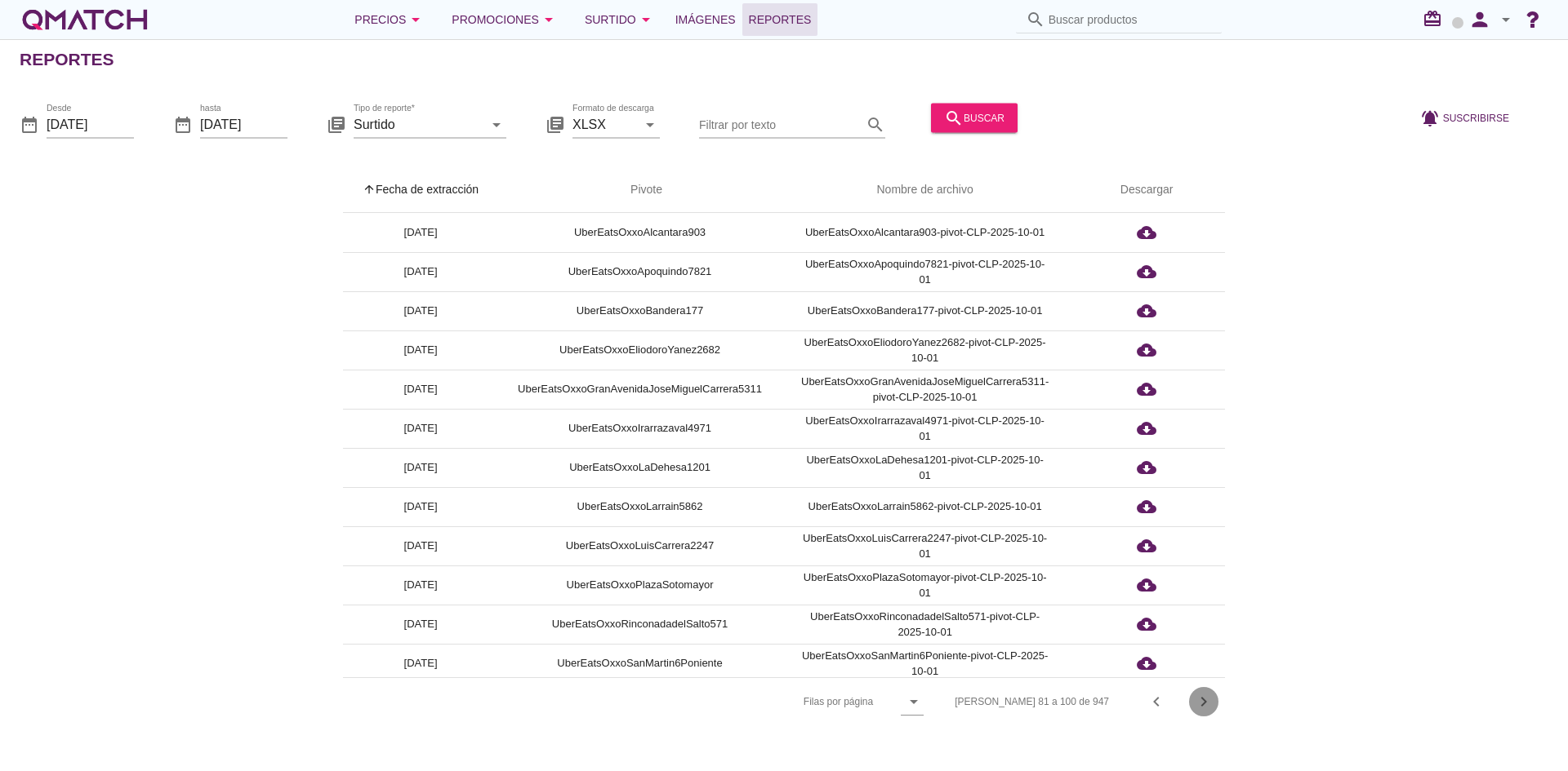
click at [1202, 703] on icon "chevron_right" at bounding box center [1203, 701] width 20 height 20
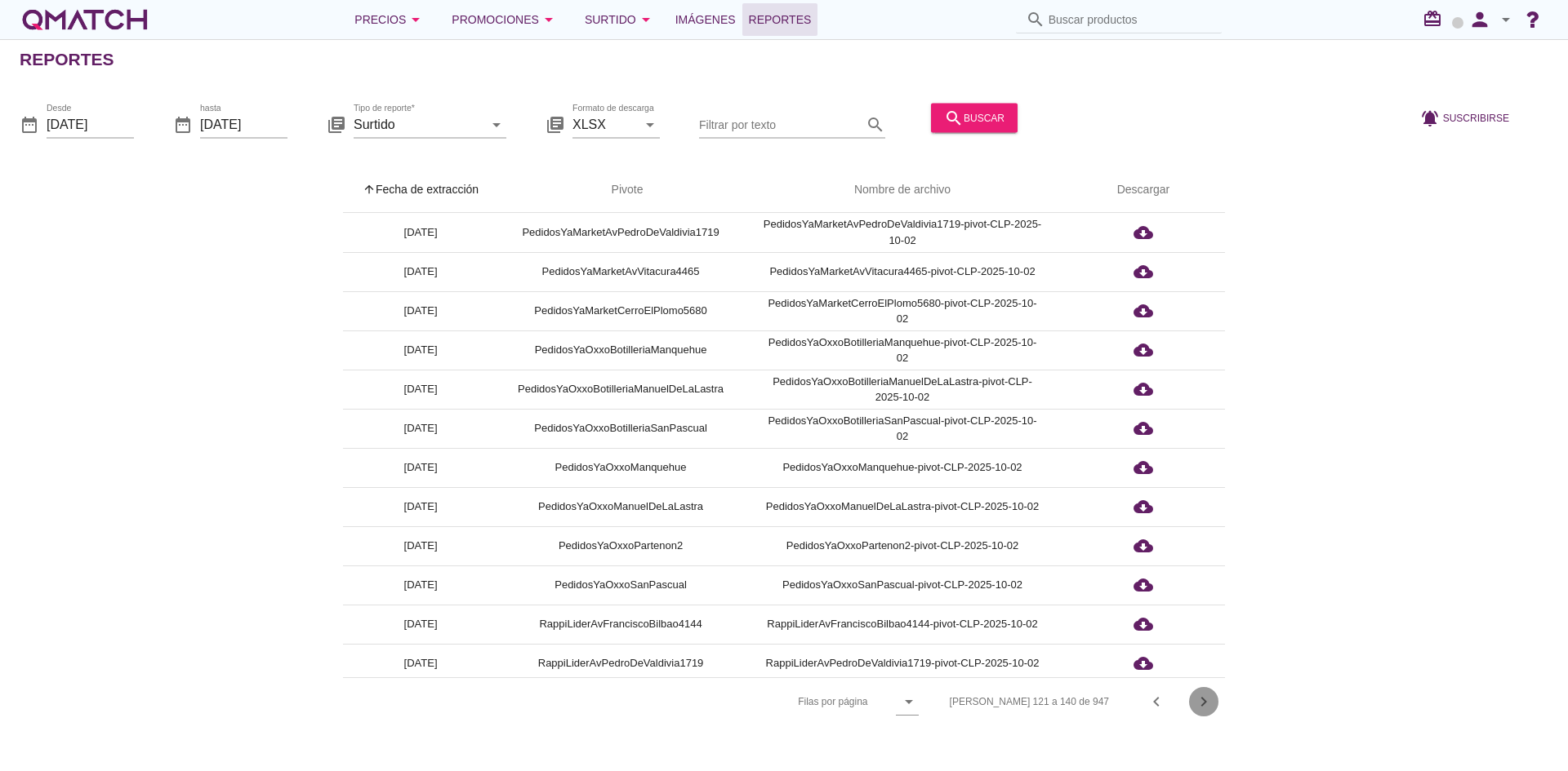
click at [1202, 703] on icon "chevron_right" at bounding box center [1203, 701] width 20 height 20
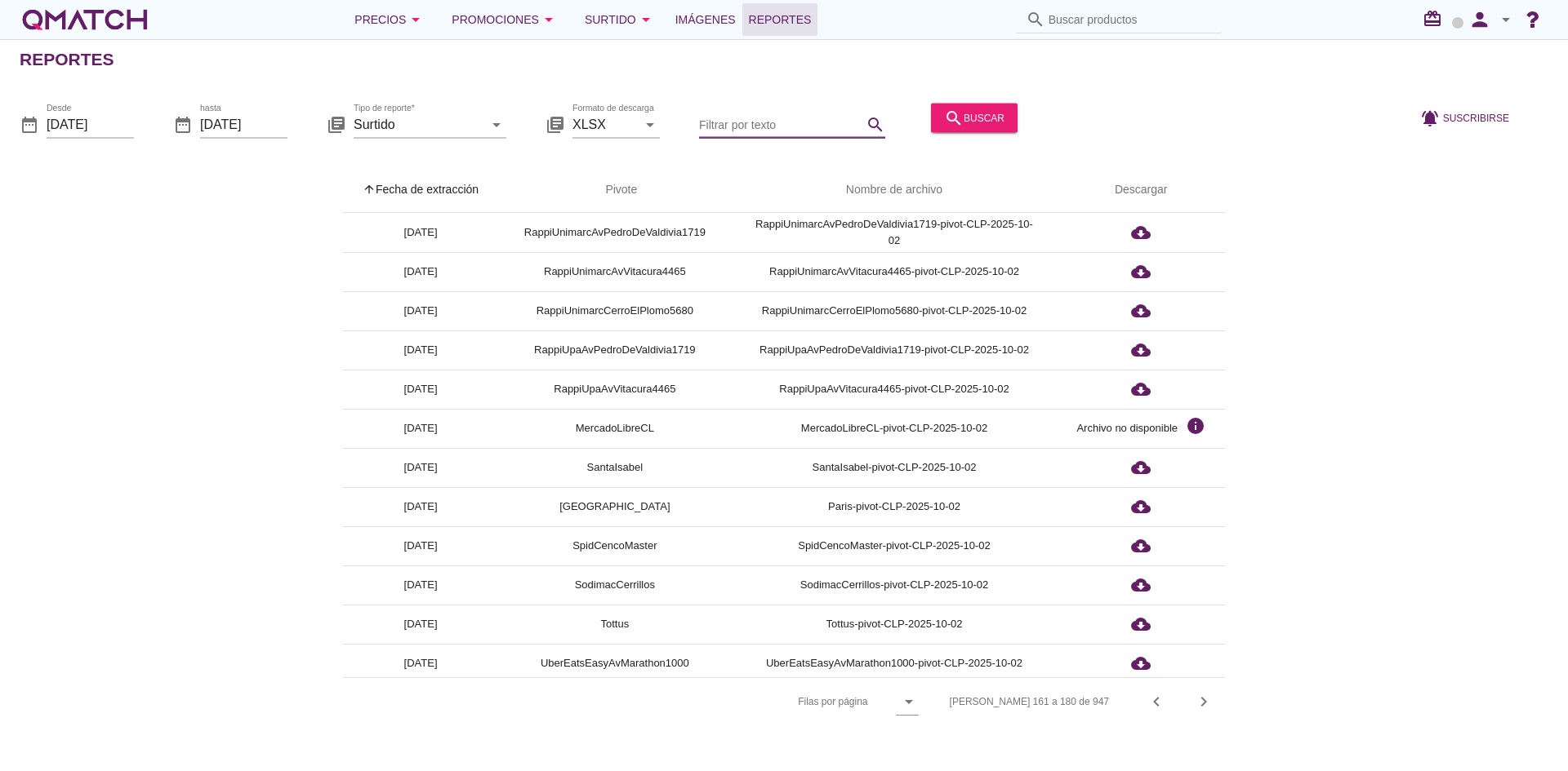
click at [767, 115] on input "Filtrar por texto" at bounding box center [781, 124] width 164 height 26
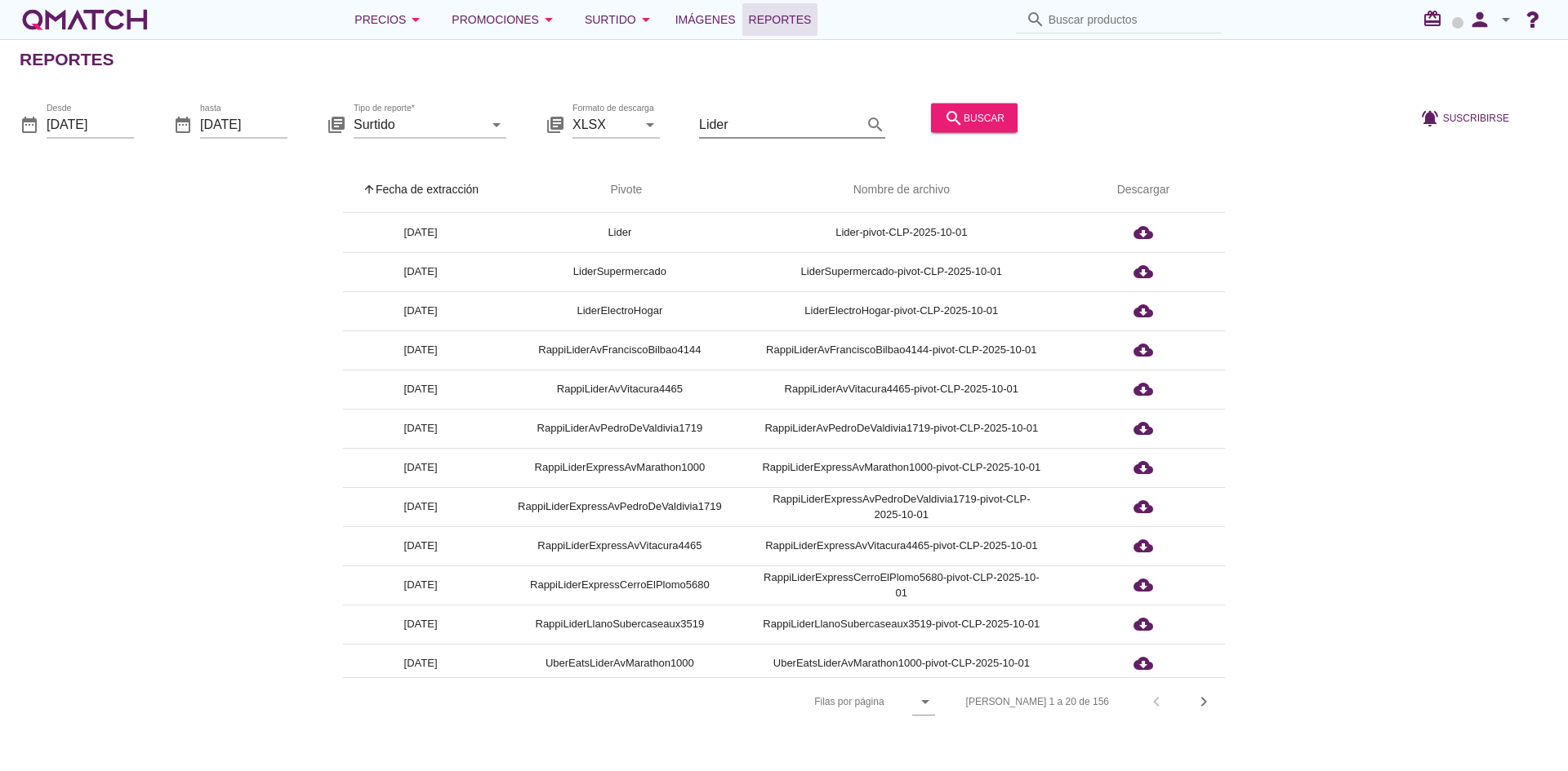
click at [770, 122] on input "Lider" at bounding box center [781, 124] width 164 height 26
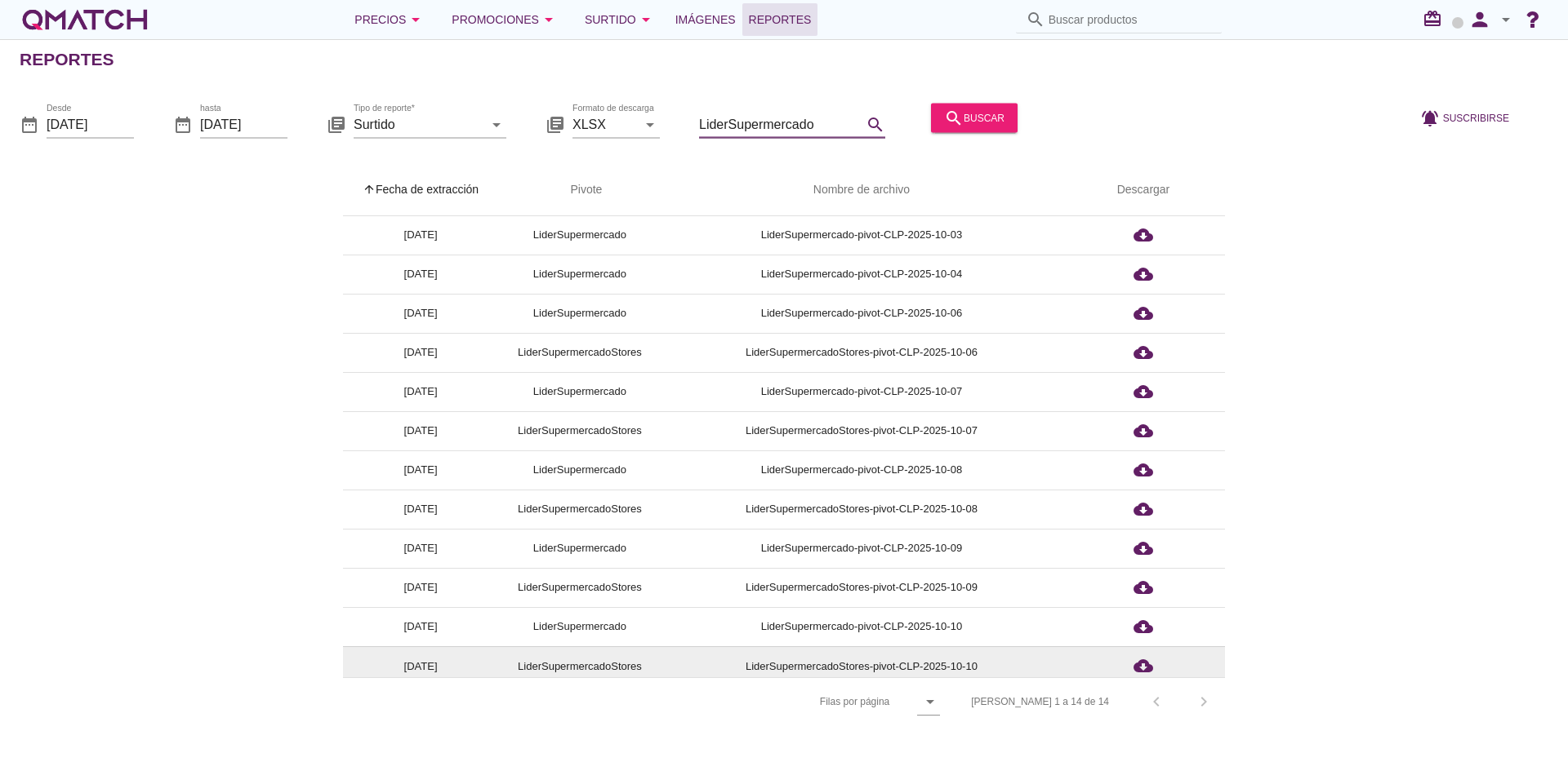
scroll to position [84, 0]
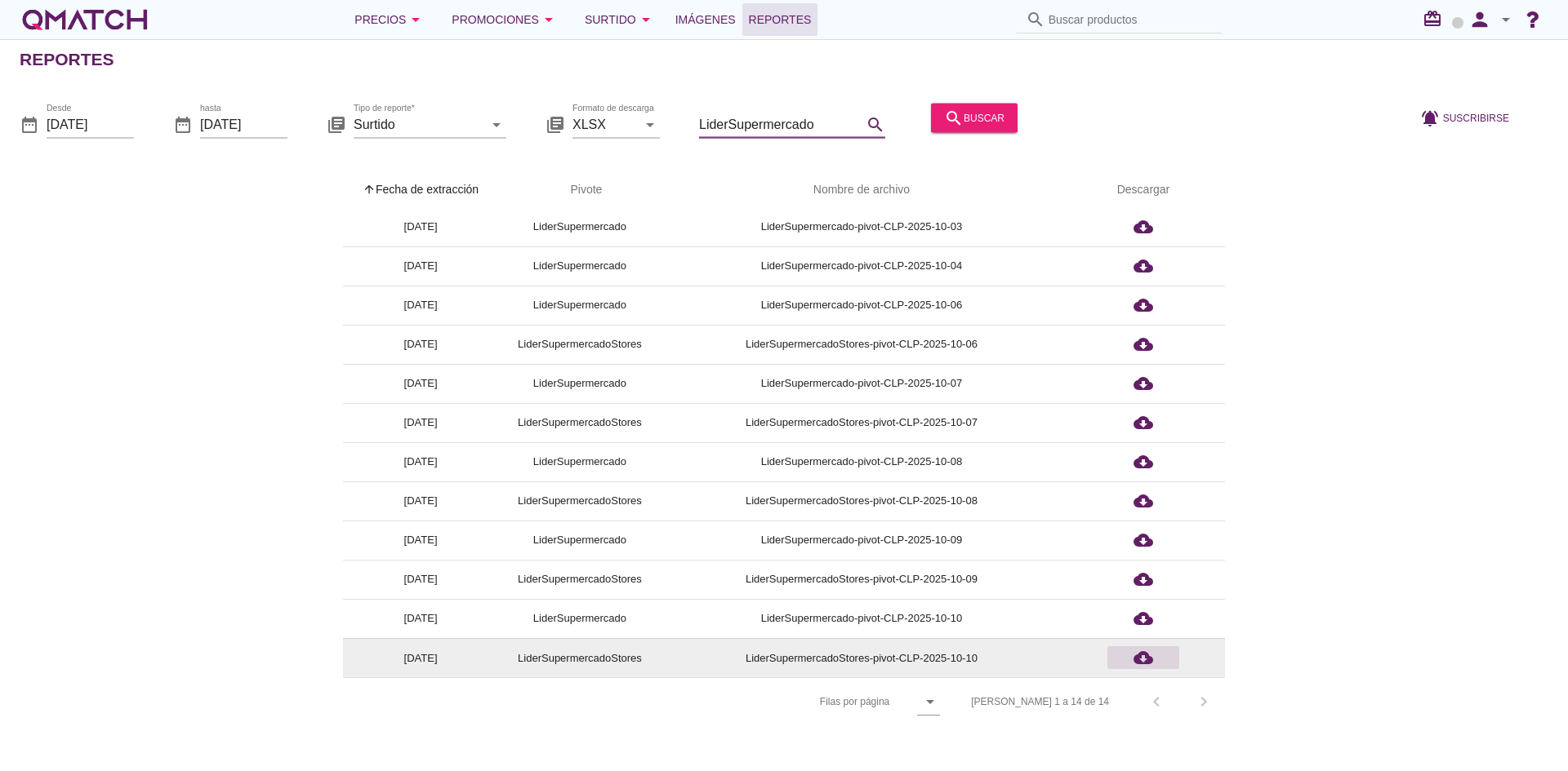
click at [1153, 660] on div "cloud_download" at bounding box center [1143, 657] width 58 height 20
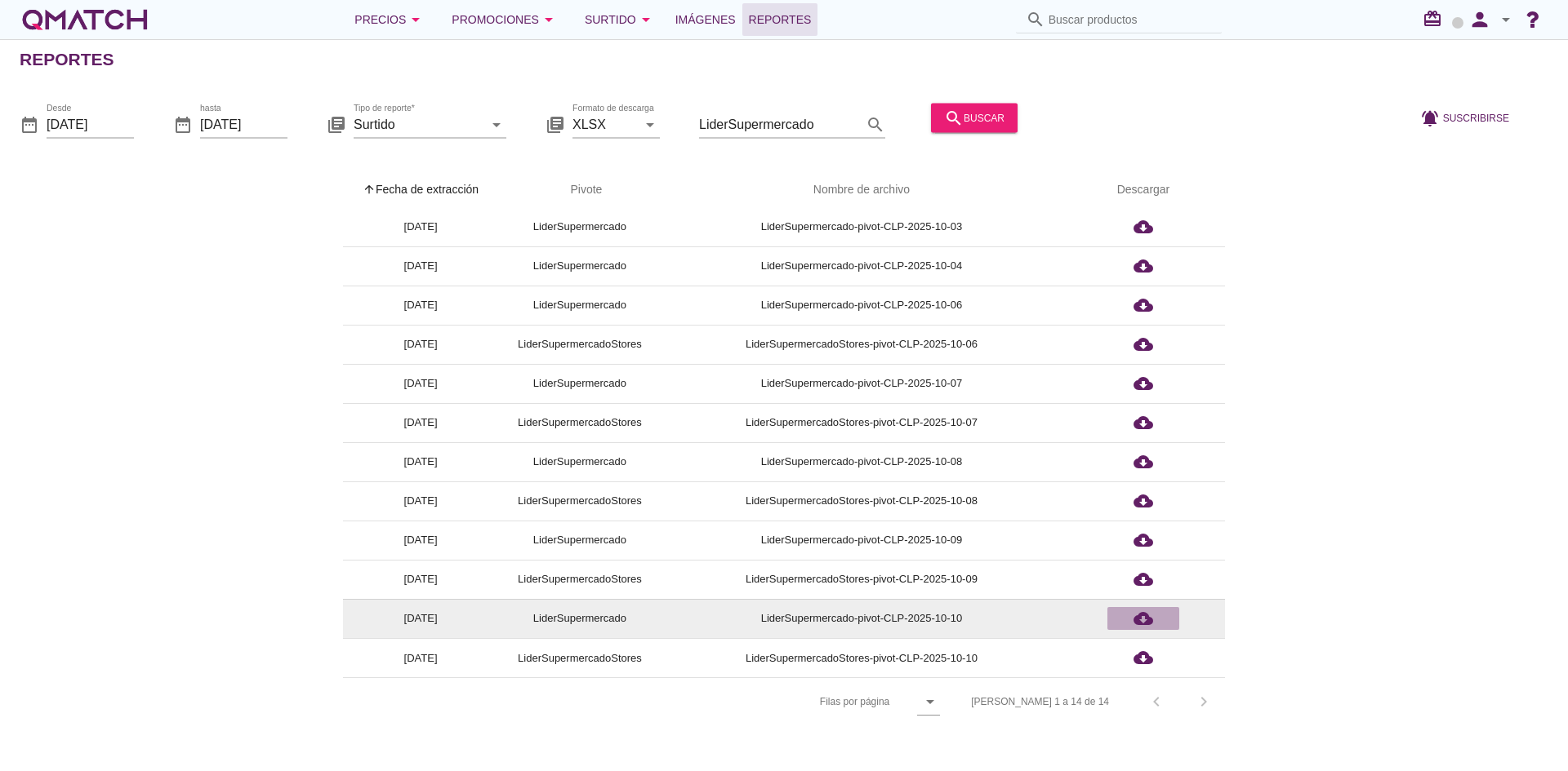
click at [1146, 617] on icon "cloud_download" at bounding box center [1143, 619] width 20 height 20
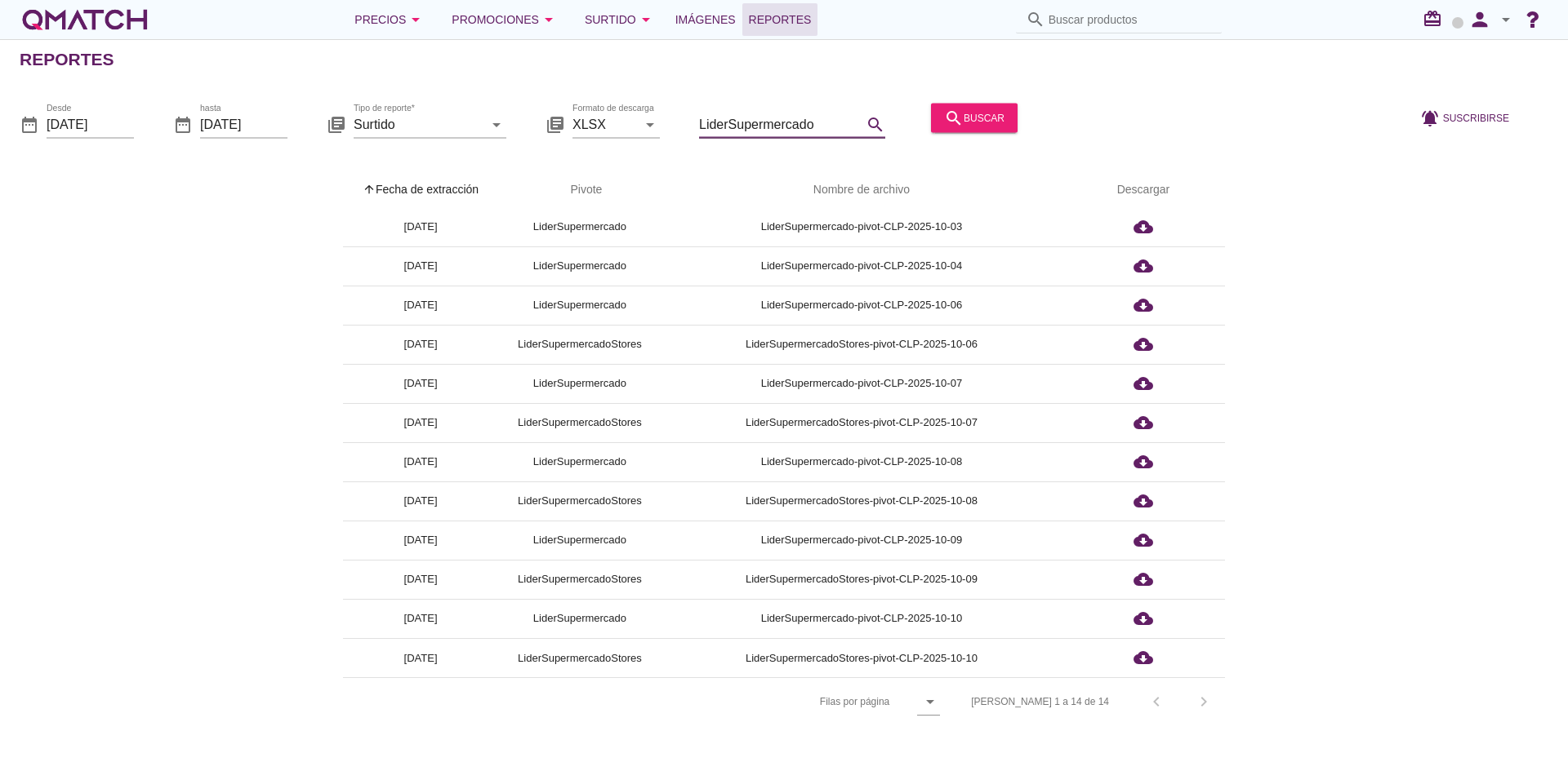
drag, startPoint x: 816, startPoint y: 123, endPoint x: 732, endPoint y: 125, distance: 84.0
click at [732, 125] on input "LiderSupermercado" at bounding box center [781, 124] width 164 height 26
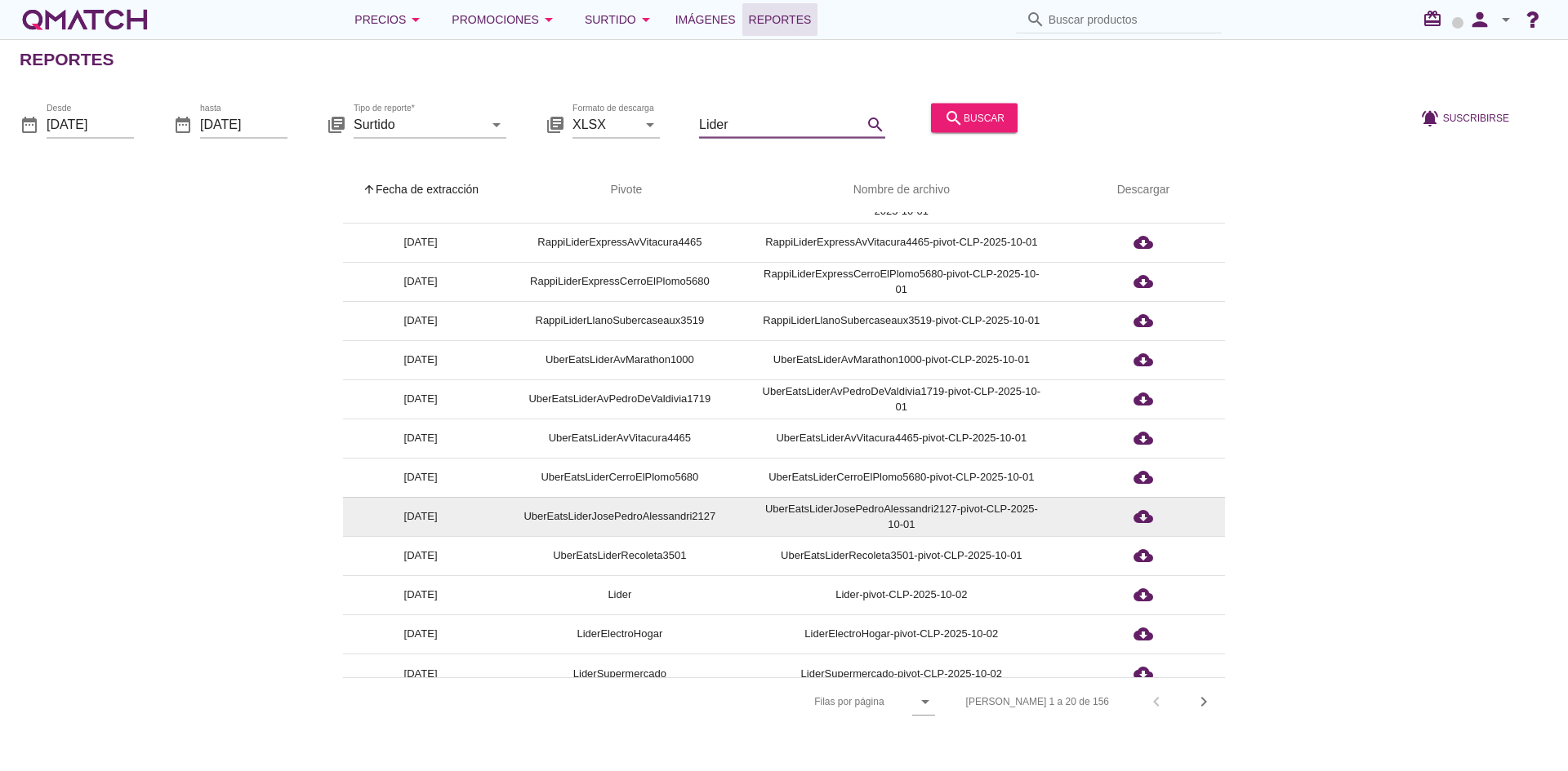
scroll to position [319, 0]
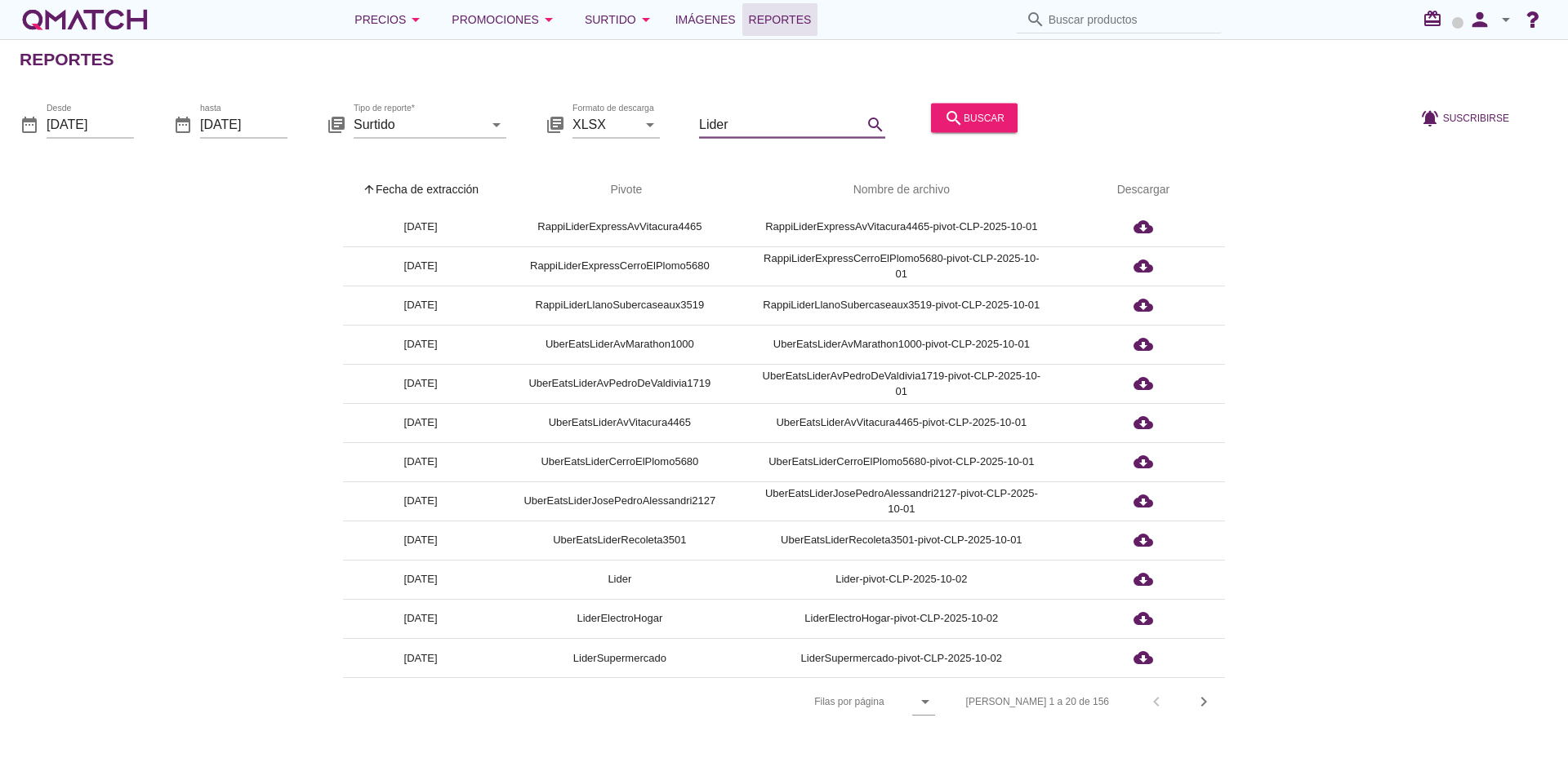
type input "Lider"
click at [1191, 707] on div "chevron_right" at bounding box center [1203, 701] width 29 height 20
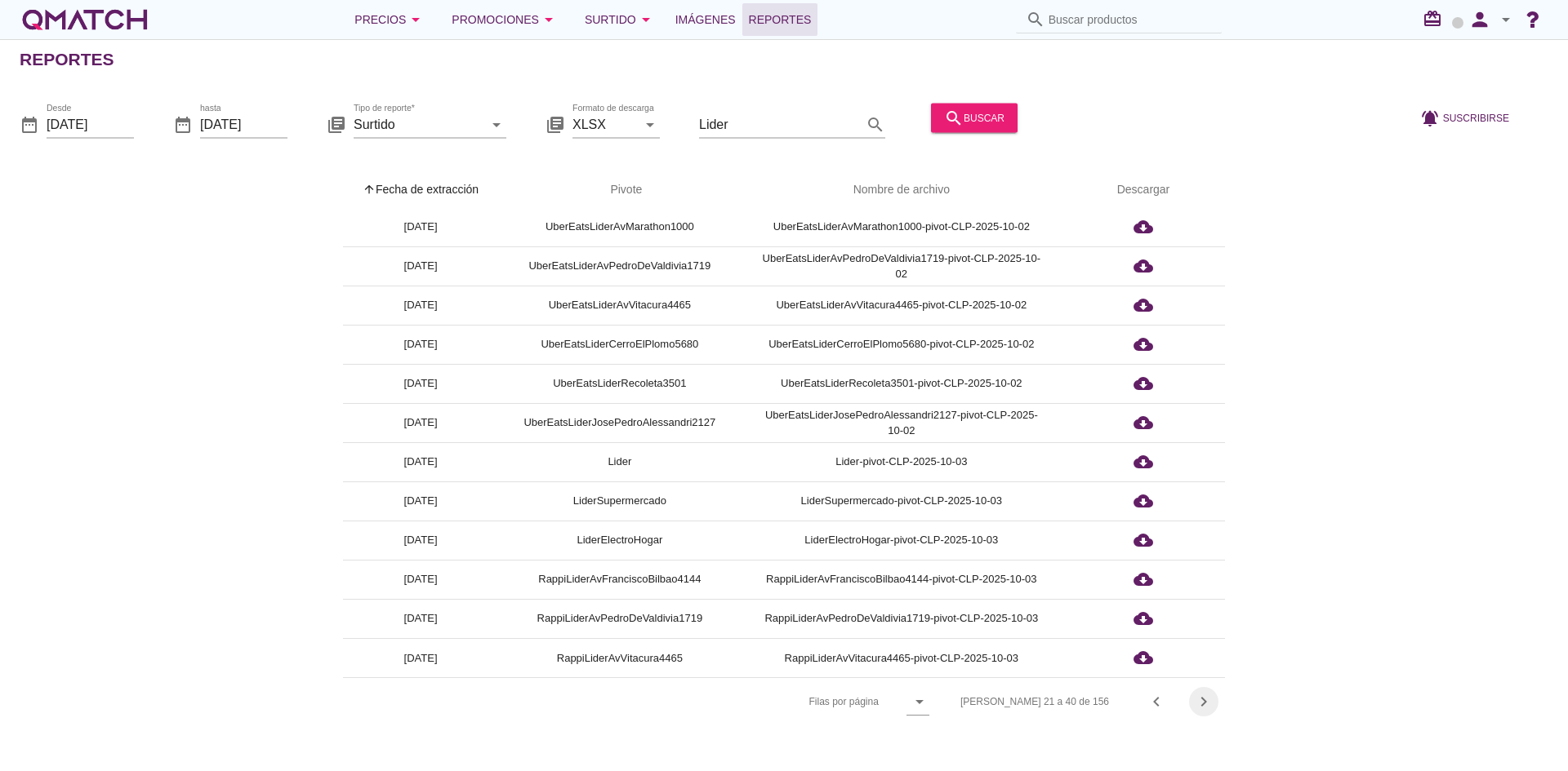
click at [1209, 700] on icon "chevron_right" at bounding box center [1203, 701] width 20 height 20
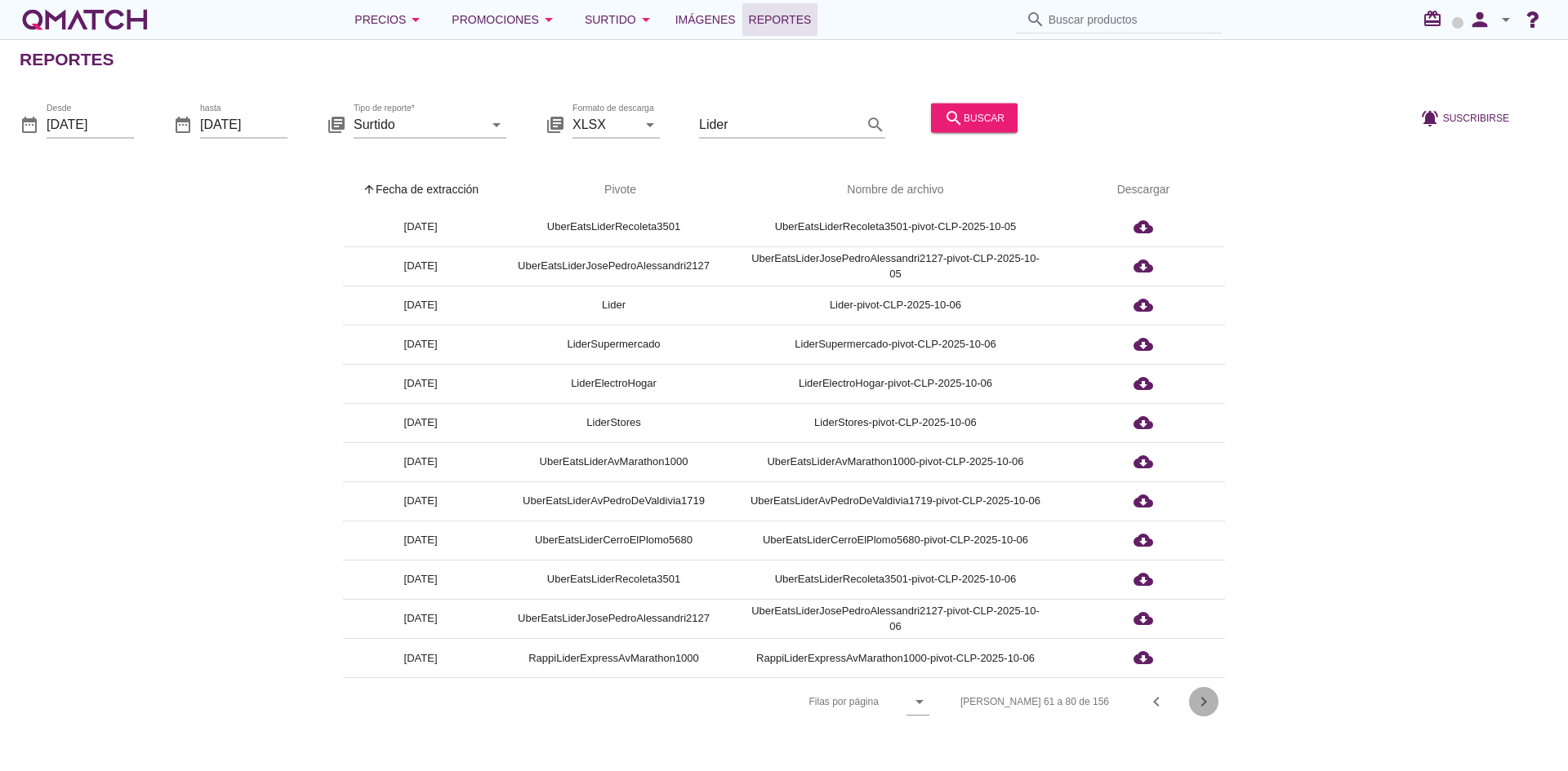
click at [1209, 700] on icon "chevron_right" at bounding box center [1203, 701] width 20 height 20
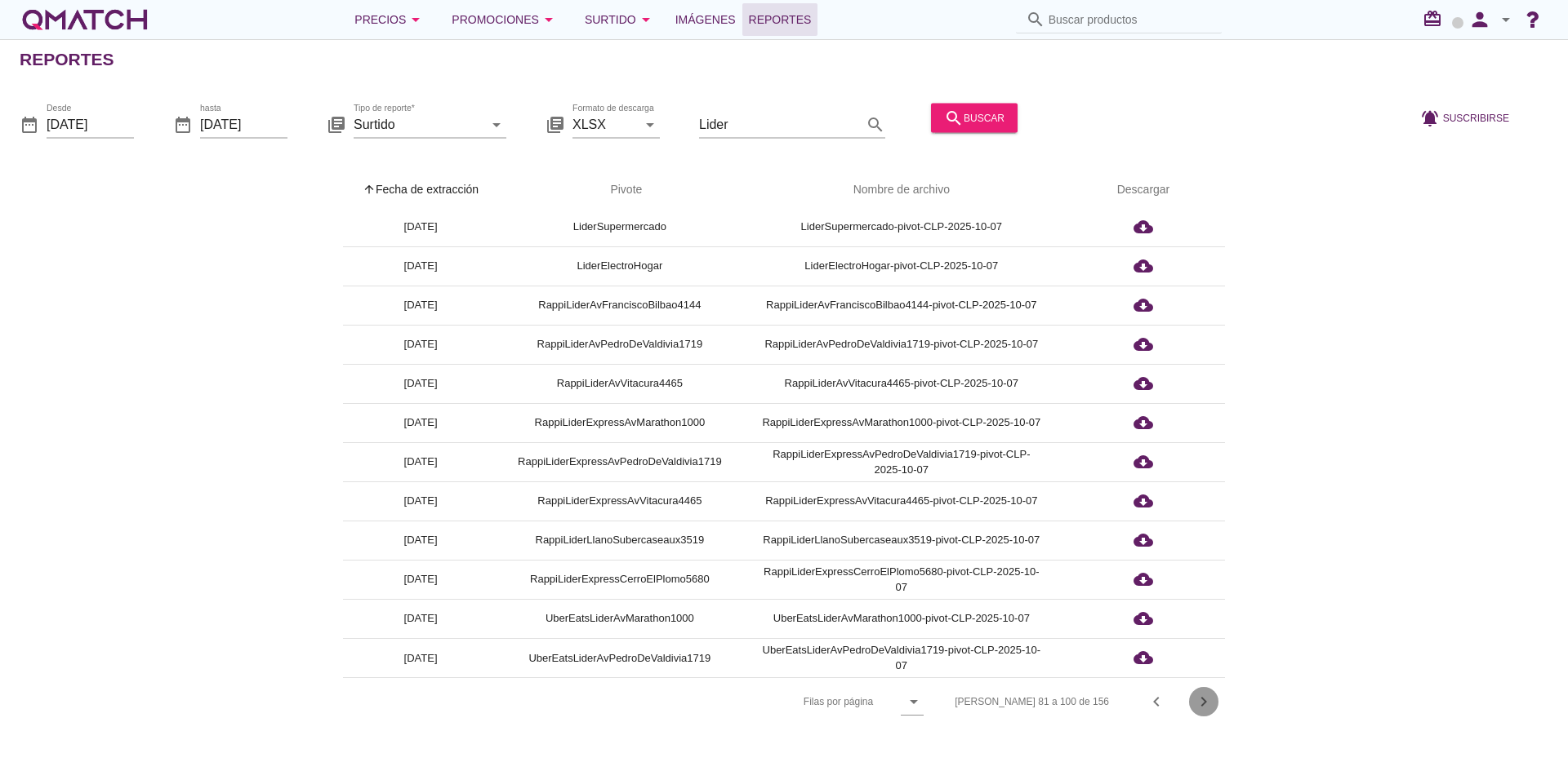
click at [1209, 700] on icon "chevron_right" at bounding box center [1203, 701] width 20 height 20
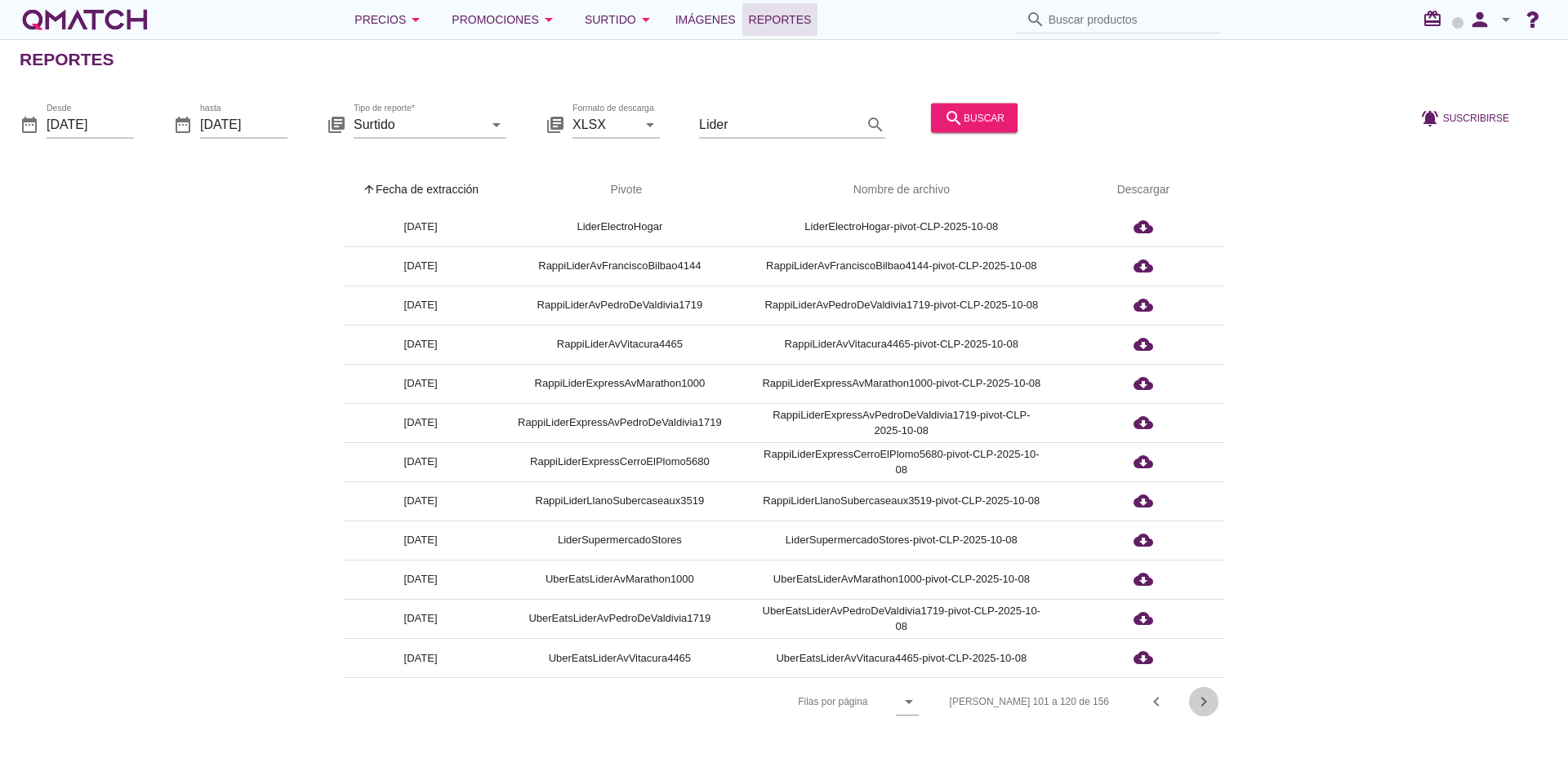
click at [1209, 700] on icon "chevron_right" at bounding box center [1203, 701] width 20 height 20
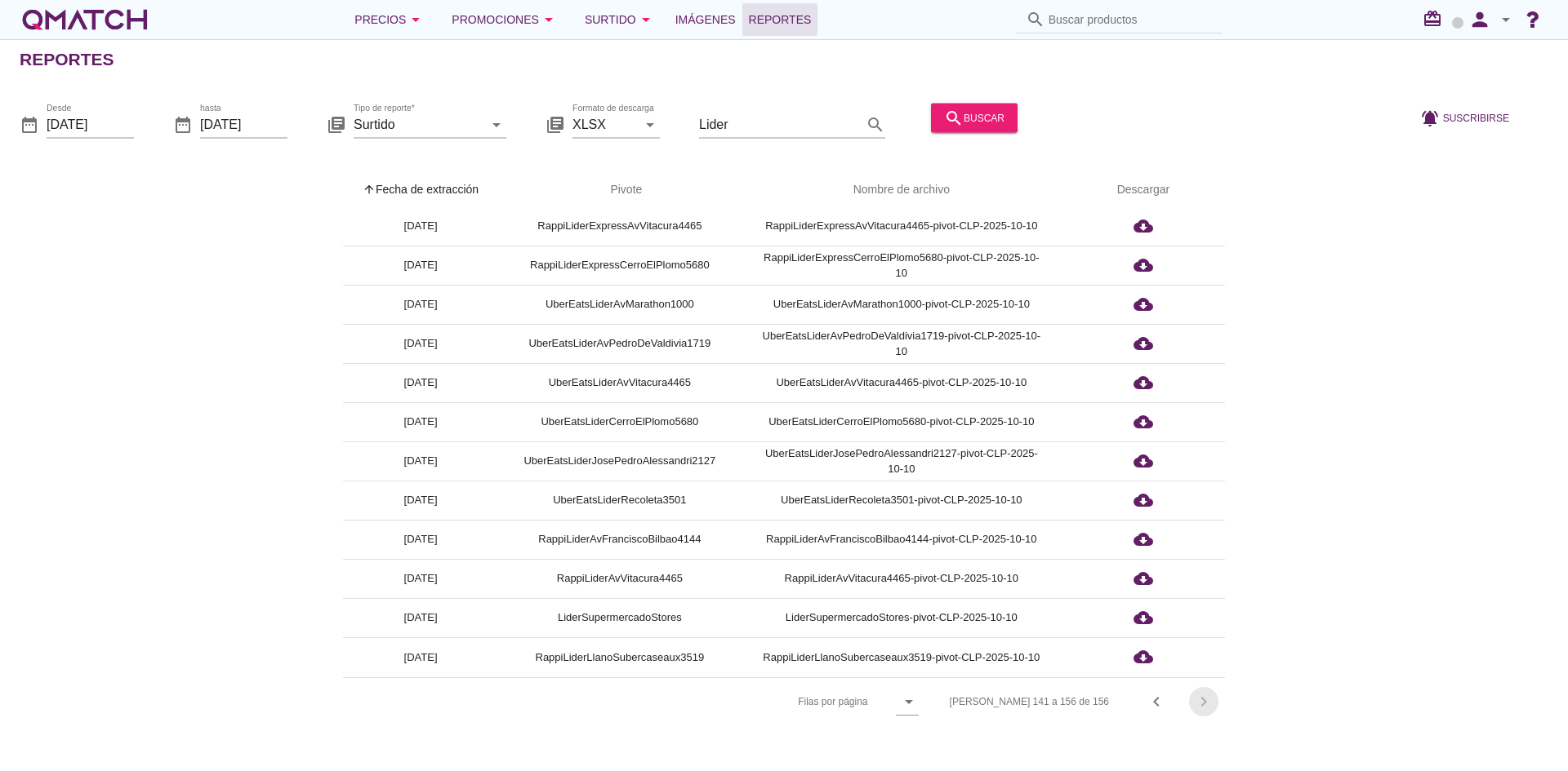
scroll to position [164, 0]
click at [1209, 700] on div "[PERSON_NAME] 141 a 156 de 156 chevron_left chevron_right" at bounding box center [1077, 702] width 294 height 39
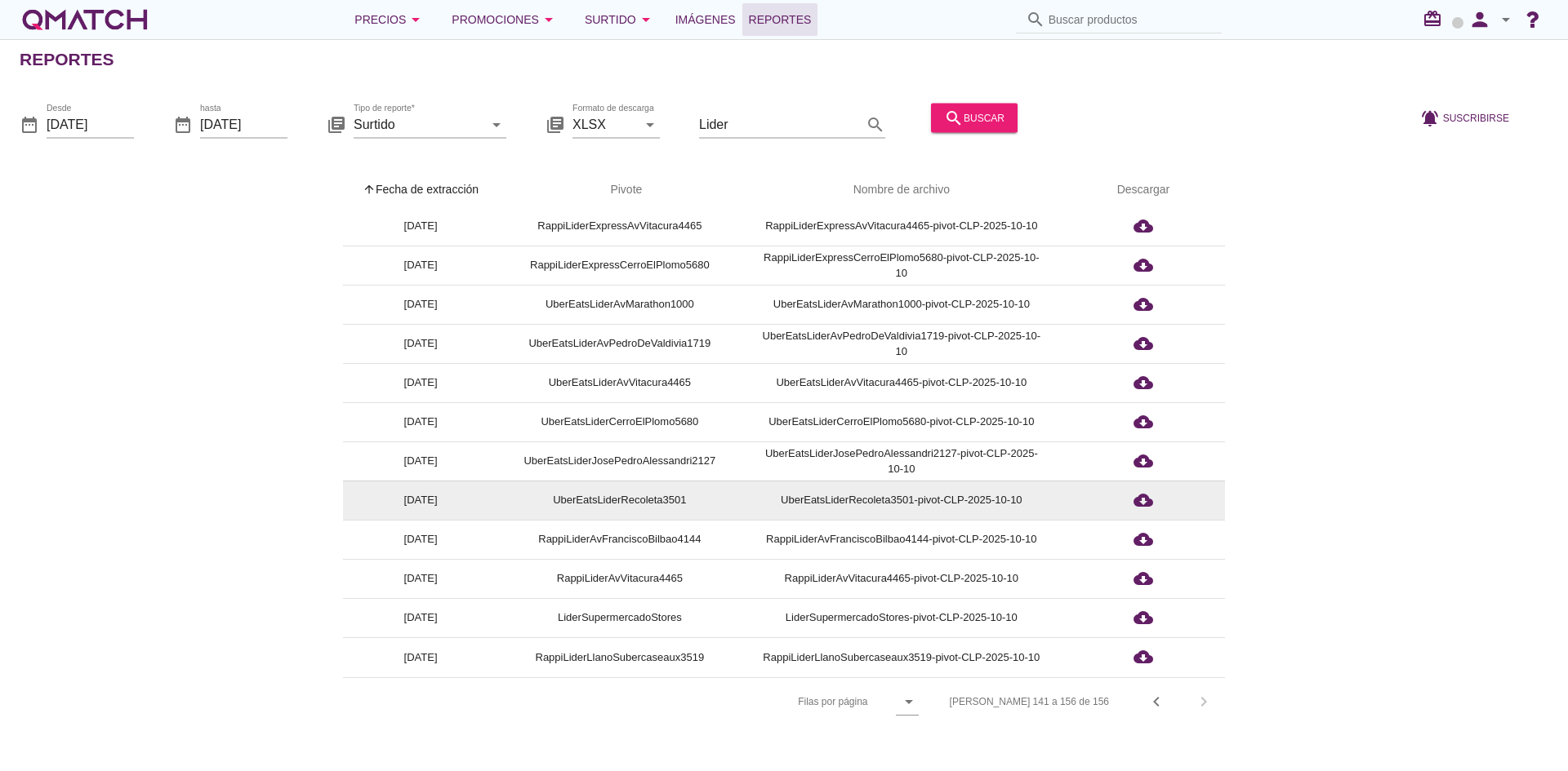
scroll to position [163, 0]
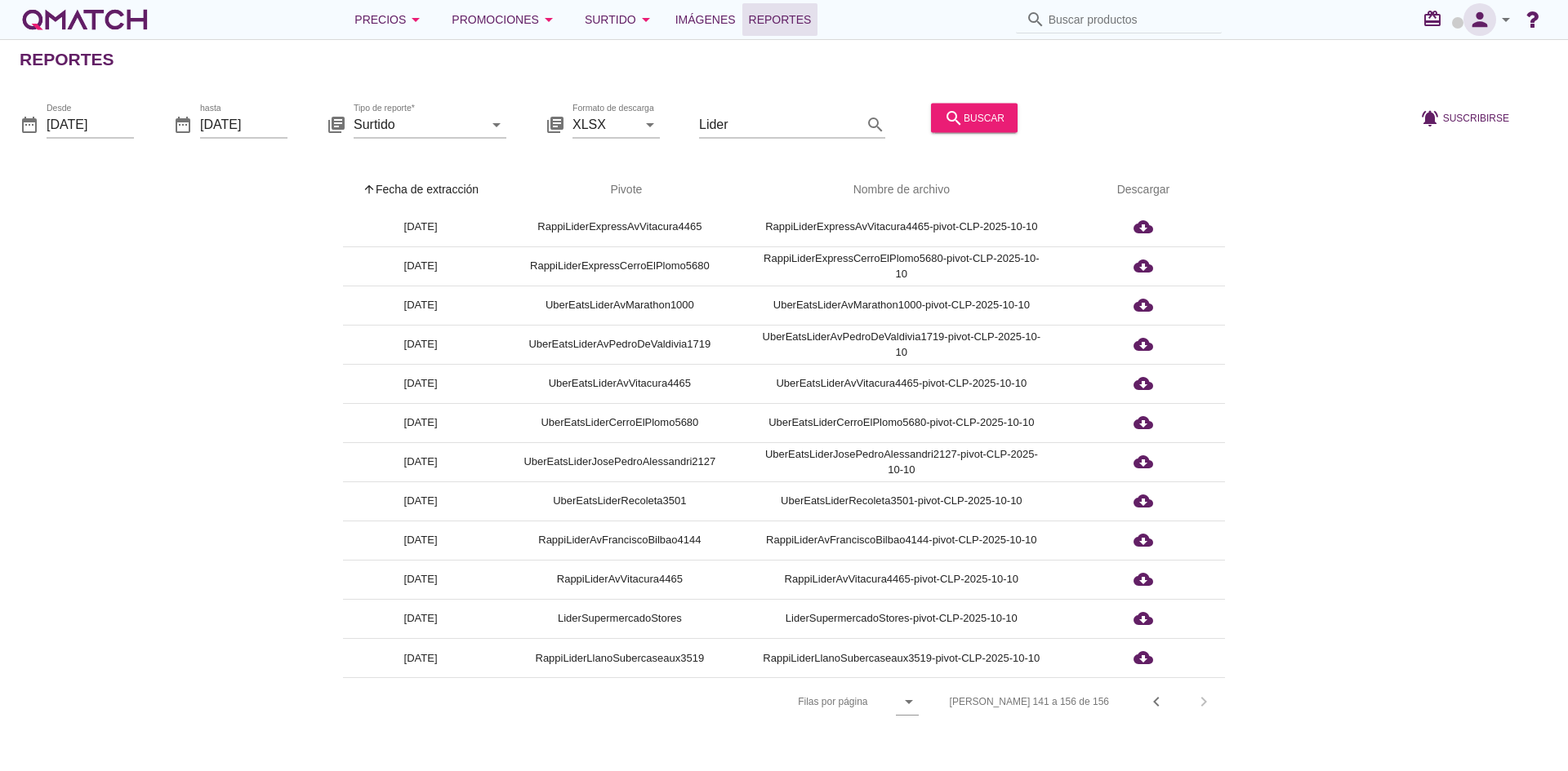
click at [1485, 19] on icon "person" at bounding box center [1479, 20] width 33 height 23
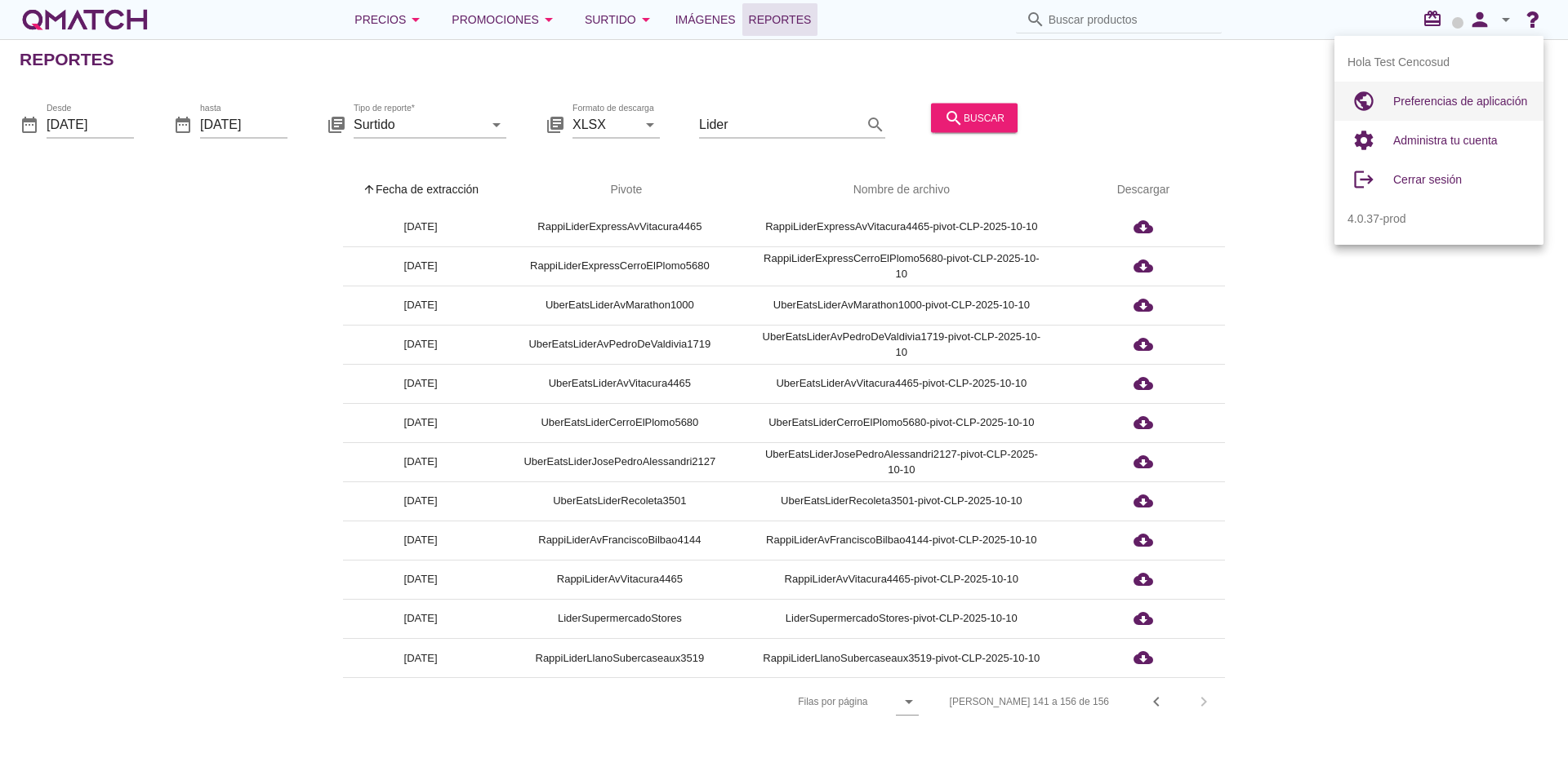
click at [1430, 102] on span "Preferencias de aplicación" at bounding box center [1460, 102] width 134 height 13
radio input "true"
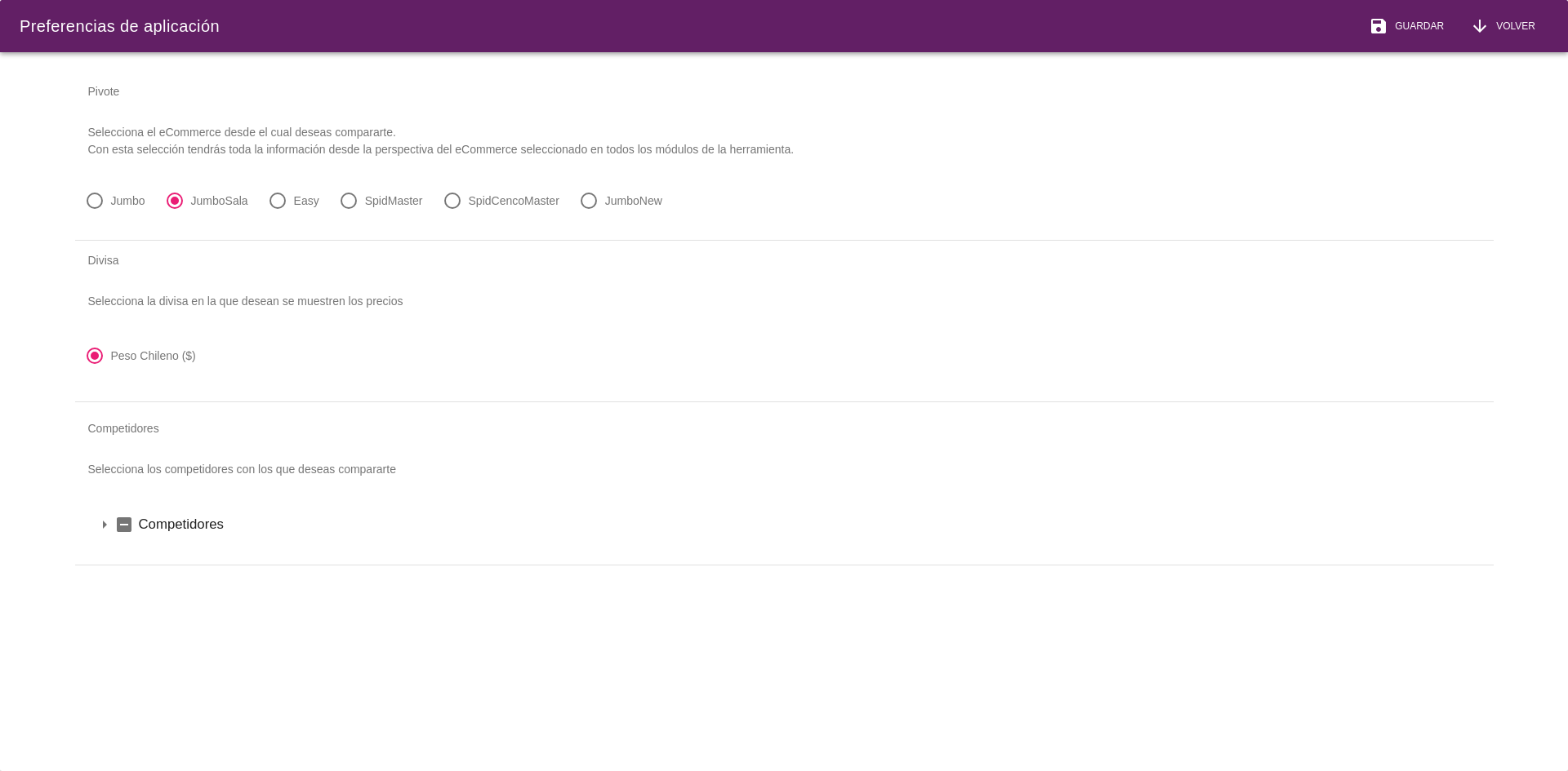
click at [109, 527] on icon "arrow_drop_down" at bounding box center [104, 525] width 20 height 20
click at [127, 556] on icon "arrow_drop_down" at bounding box center [125, 552] width 20 height 20
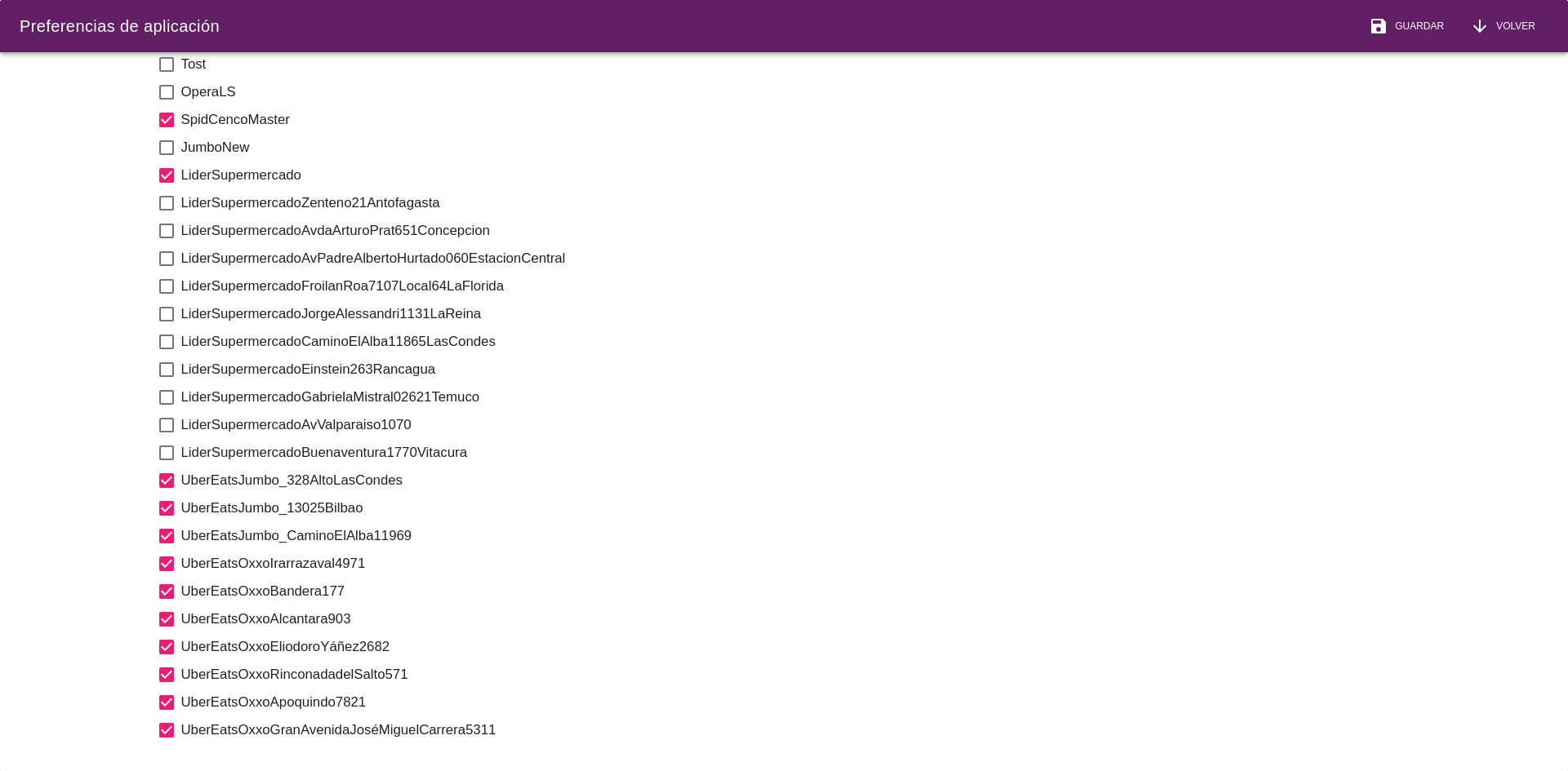
scroll to position [1224, 0]
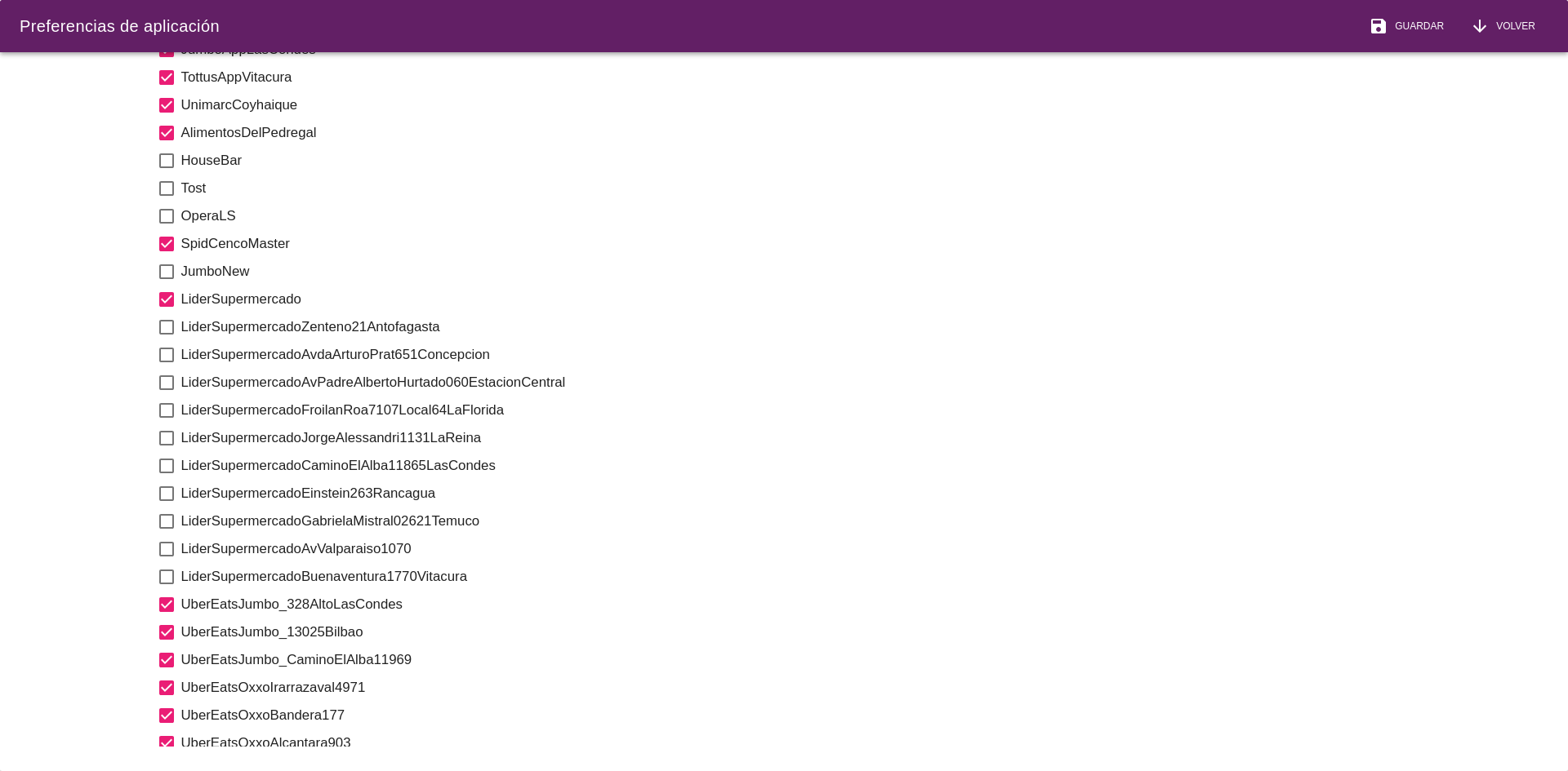
click at [247, 329] on label "LiderSupermercadoZenteno21Antofagasta" at bounding box center [828, 327] width 1292 height 21
click at [240, 344] on div "check_box_outline_blank LiderSupermercadoAvdaArturoPrat651Concepcion" at bounding box center [816, 355] width 1317 height 28
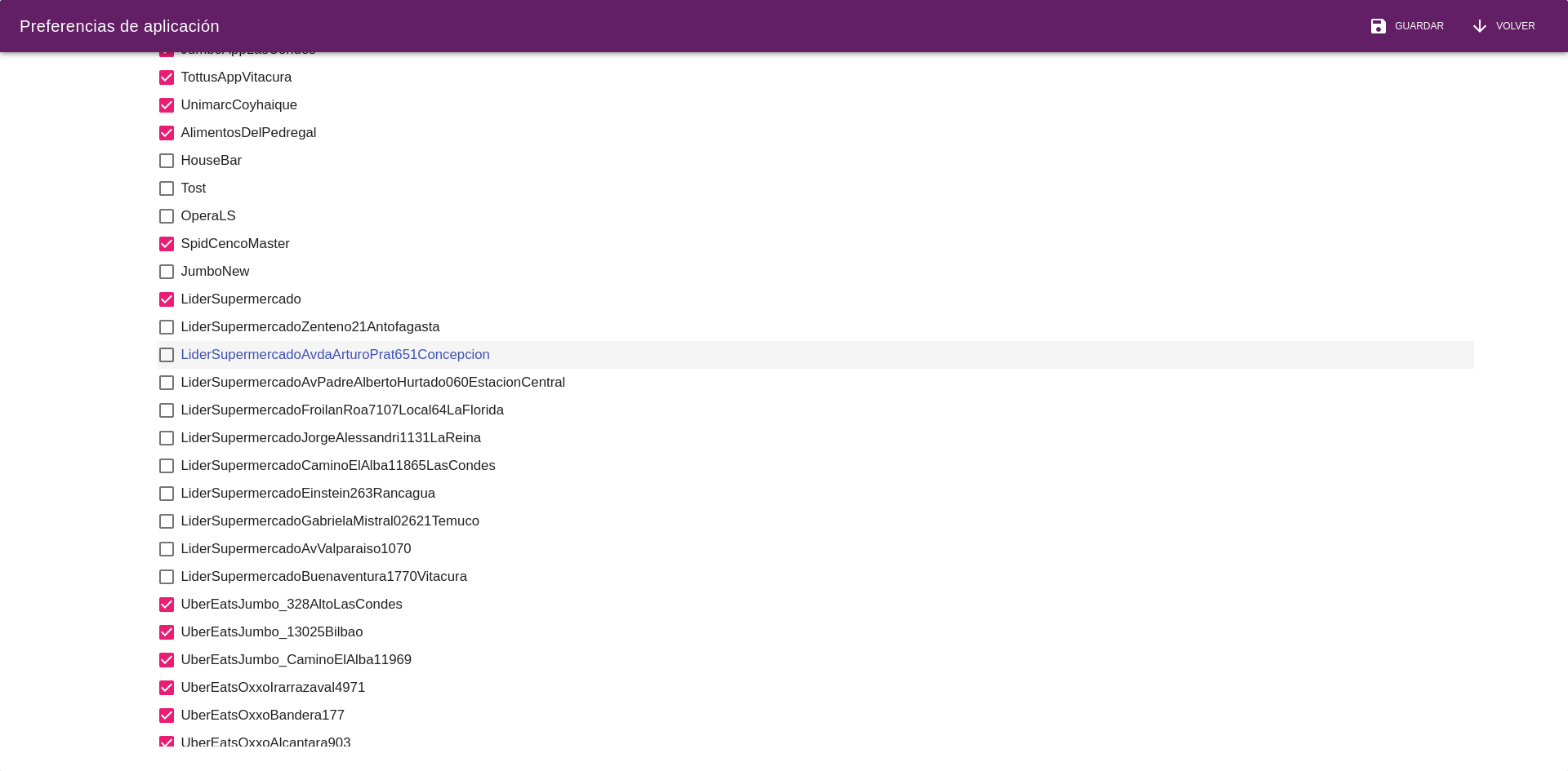
click at [172, 330] on icon "check_box_outline_blank" at bounding box center [166, 327] width 20 height 20
click at [166, 353] on icon "check_box_outline_blank" at bounding box center [166, 354] width 20 height 20
click at [164, 379] on icon "check_box_outline_blank" at bounding box center [166, 383] width 20 height 20
click at [164, 404] on icon "check_box_outline_blank" at bounding box center [166, 410] width 20 height 20
click at [165, 423] on div "check_box LiderSupermercadoFroilanRoa7107Local64LaFlorida" at bounding box center [816, 411] width 1317 height 28
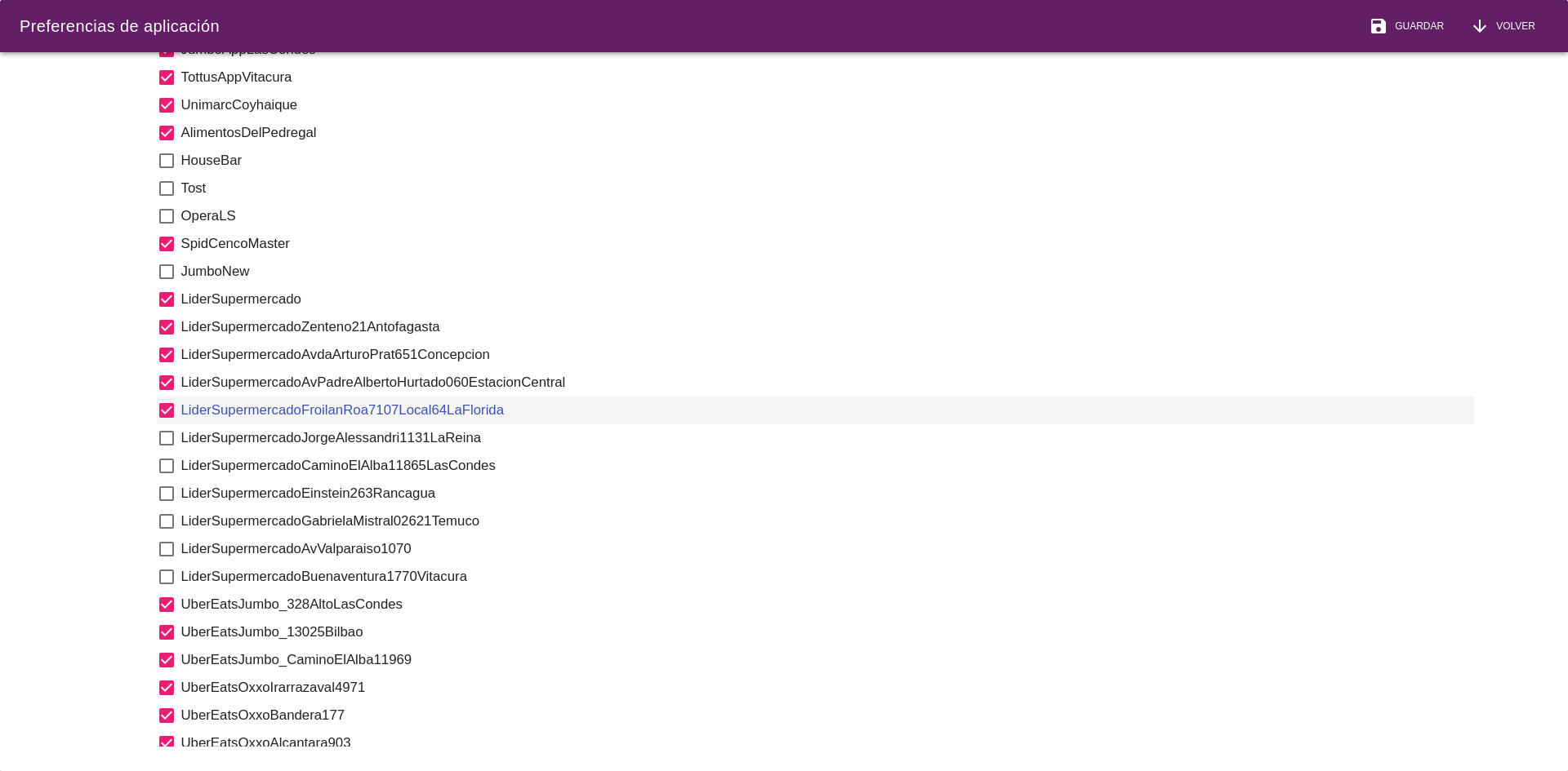
click at [165, 451] on div "check_box_outline_blank LiderSupermercadoJorgeAlessandri1131LaReina" at bounding box center [816, 438] width 1317 height 28
click at [167, 442] on icon "check_box_outline_blank" at bounding box center [166, 438] width 20 height 20
click at [169, 464] on icon "check_box_outline_blank" at bounding box center [166, 465] width 20 height 20
click at [168, 488] on icon "check_box_outline_blank" at bounding box center [166, 494] width 20 height 20
click at [166, 521] on icon "check_box_outline_blank" at bounding box center [166, 521] width 20 height 20
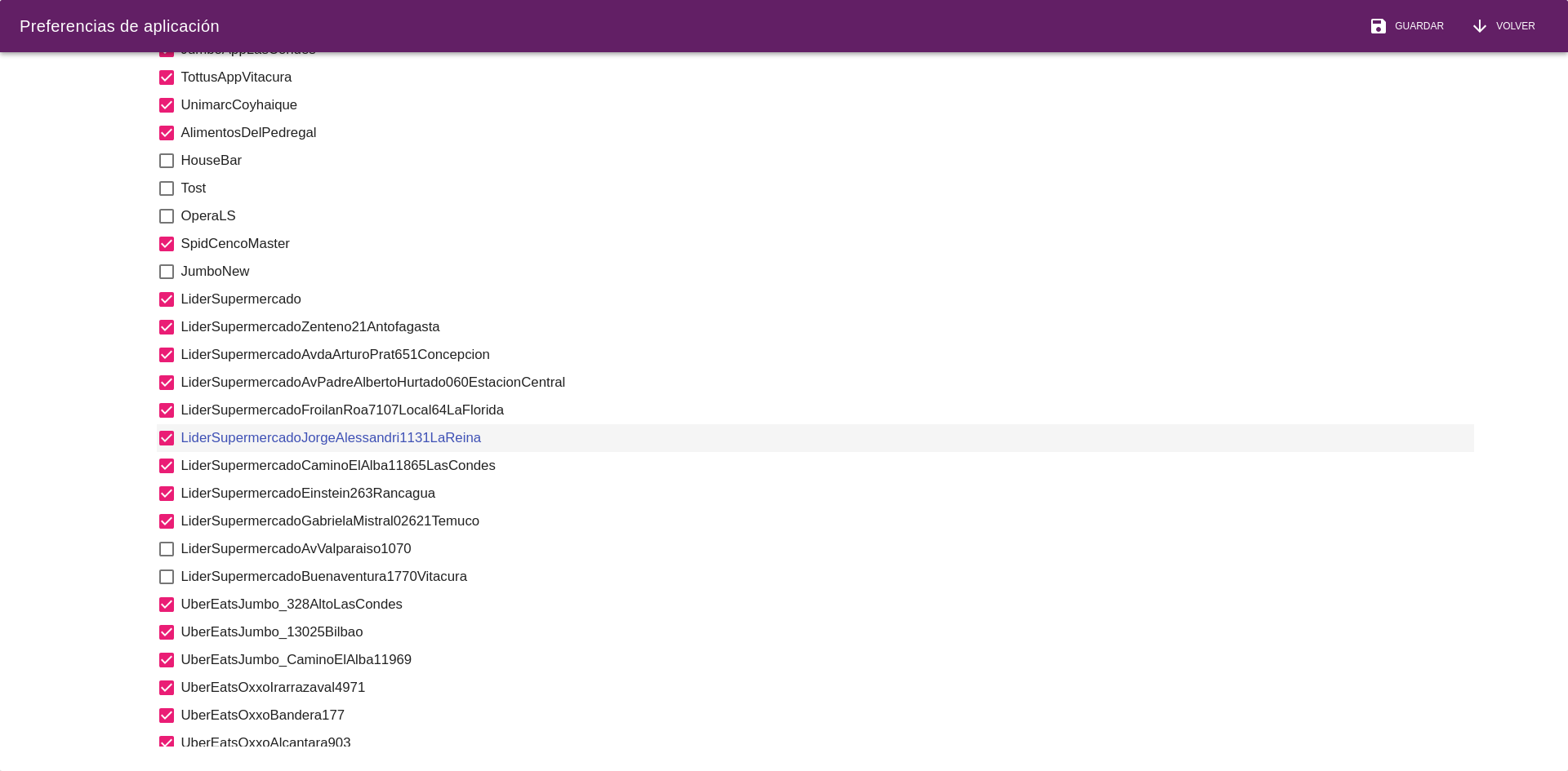
click at [165, 537] on div "check_box_outline_blank LiderSupermercadoAvValparaiso1070" at bounding box center [816, 549] width 1317 height 28
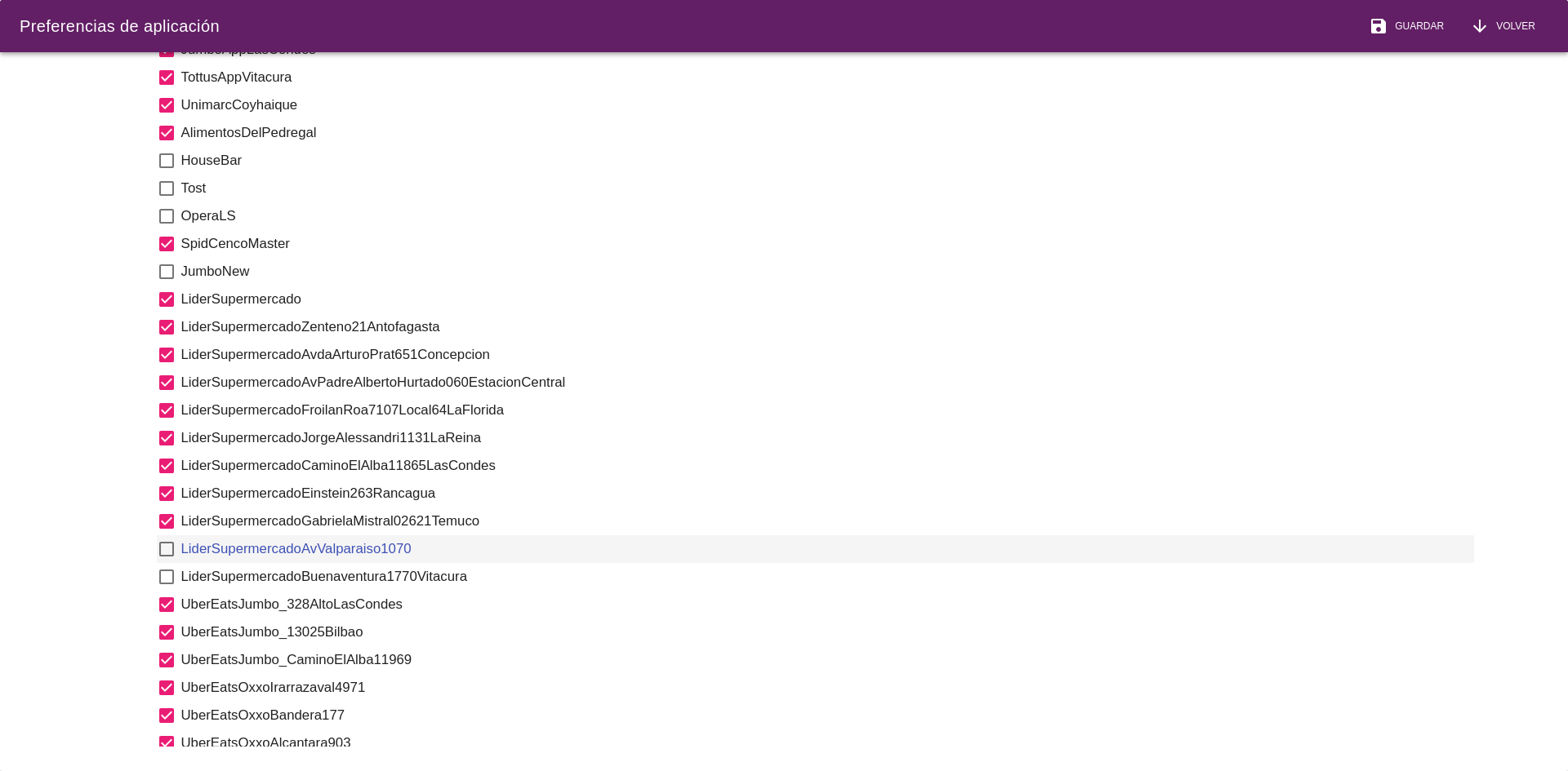
click at [164, 564] on div "check_box_outline_blank LiderSupermercadoBuenaventura1770Vitacura" at bounding box center [816, 577] width 1317 height 28
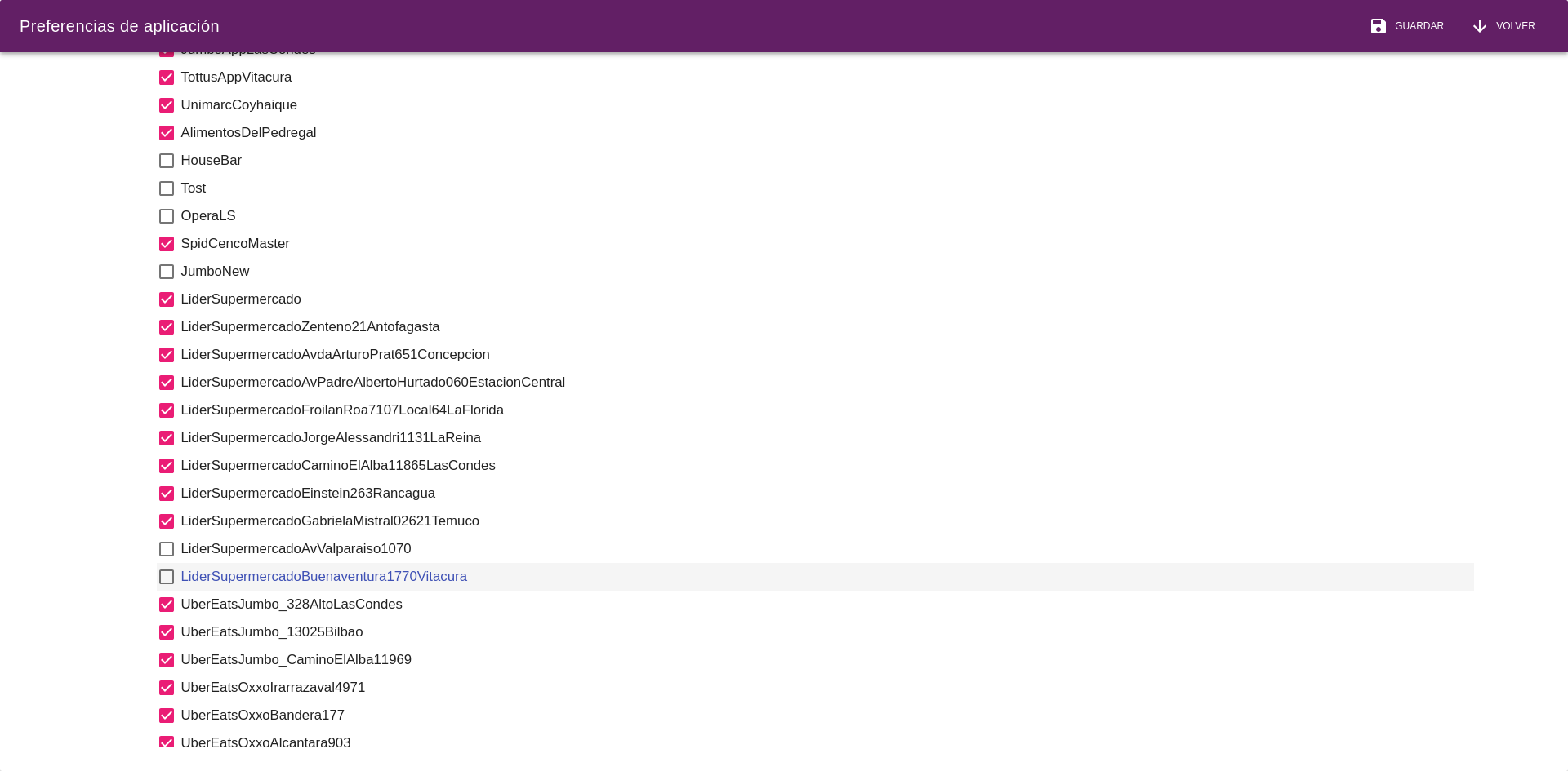
click at [164, 553] on icon "check_box_outline_blank" at bounding box center [166, 549] width 20 height 20
click at [166, 575] on icon "check_box_outline_blank" at bounding box center [166, 576] width 20 height 20
click at [1402, 24] on span "Guardar" at bounding box center [1416, 26] width 55 height 15
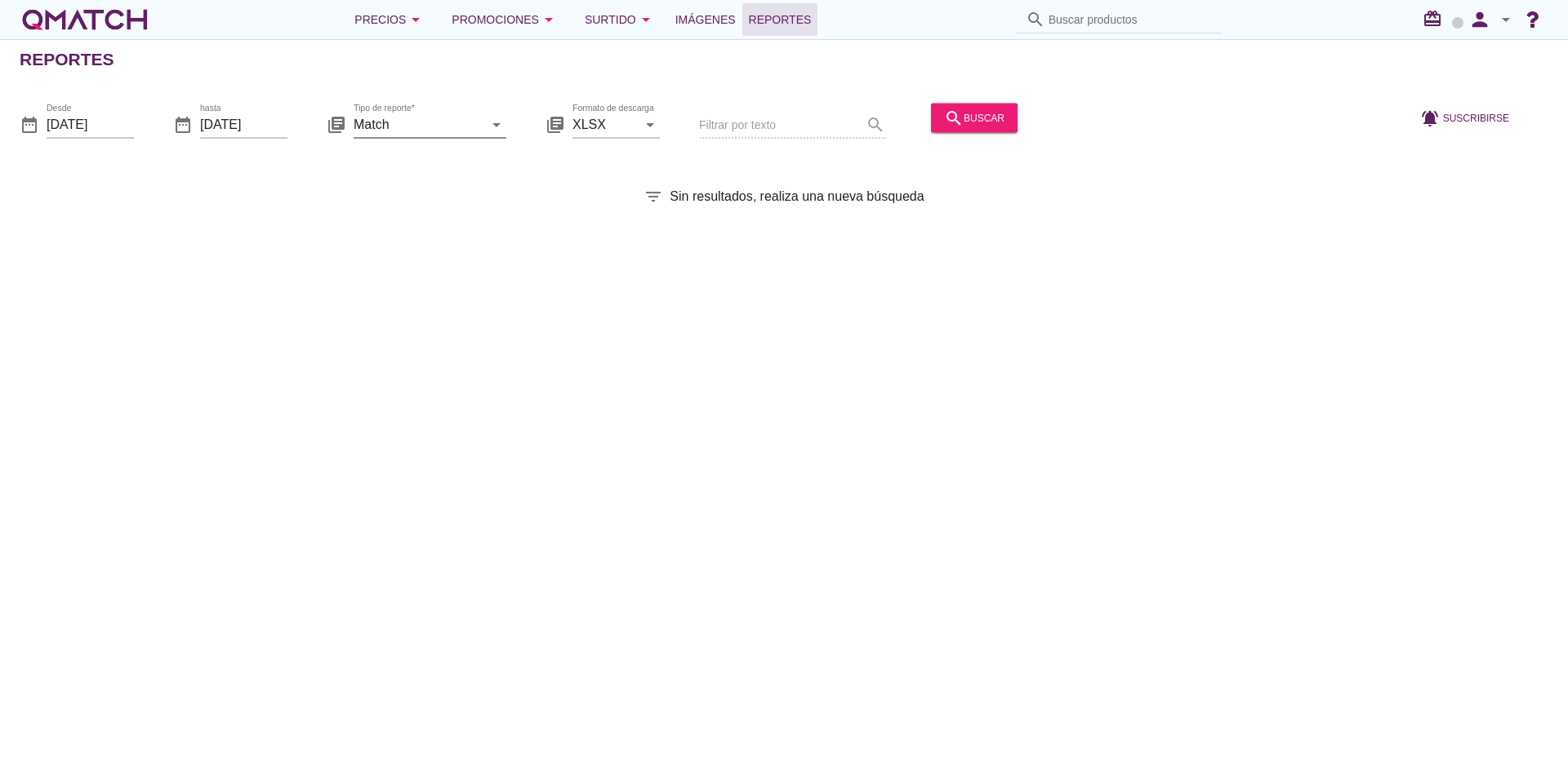
click at [480, 126] on input "Match" at bounding box center [419, 124] width 130 height 26
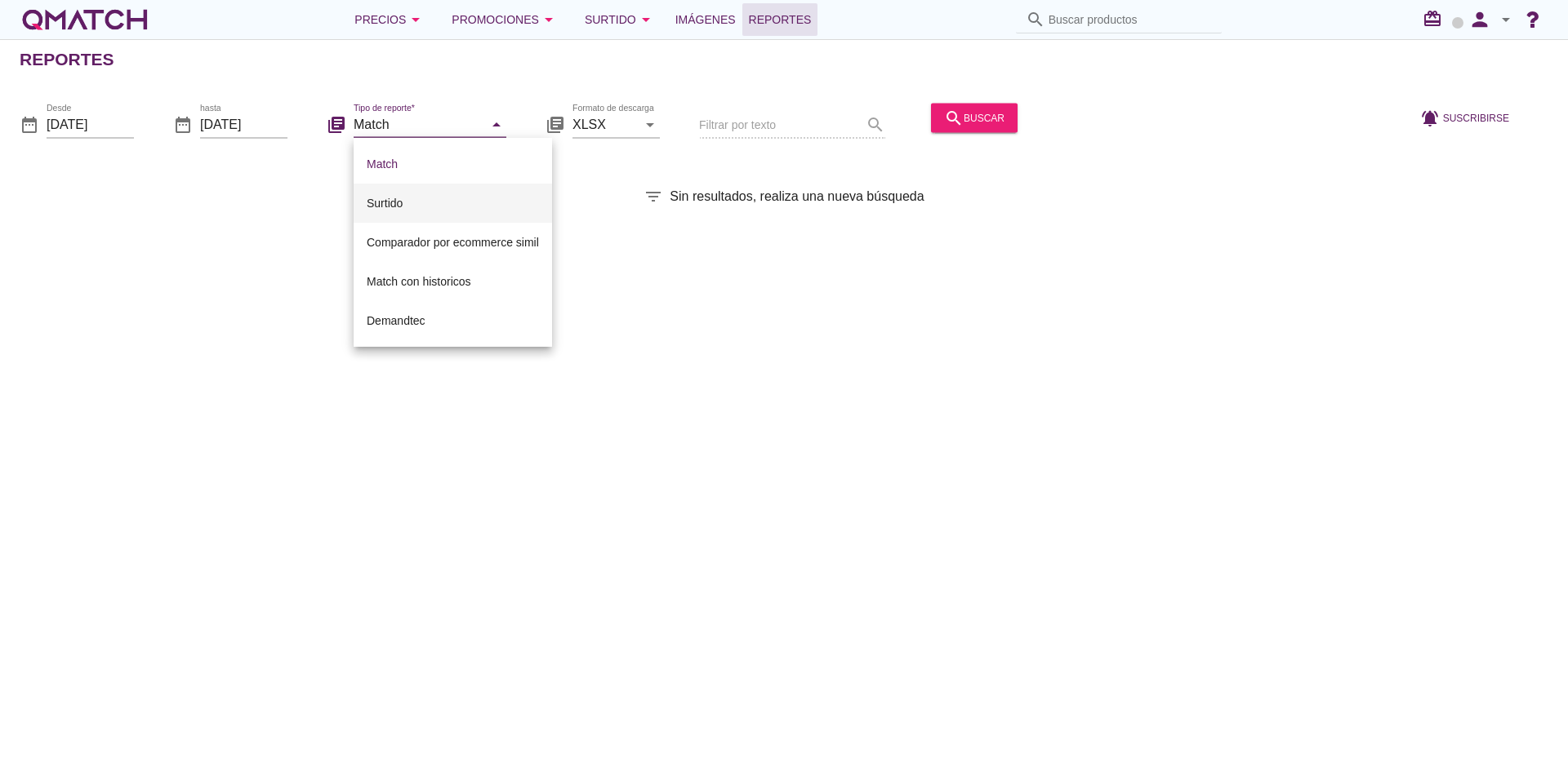
click at [423, 198] on div "Surtido" at bounding box center [452, 203] width 172 height 20
type input "Surtido"
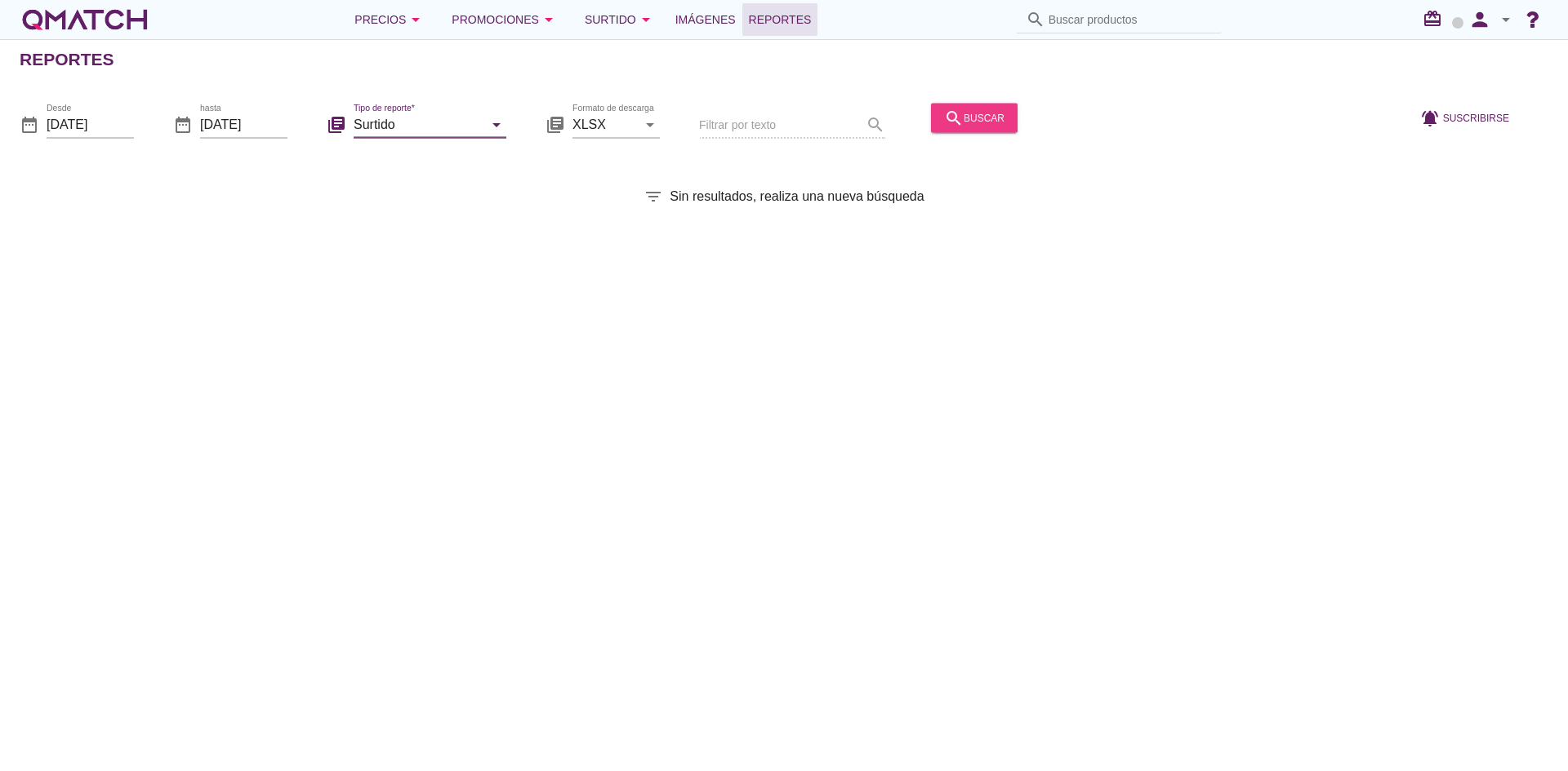
click at [962, 131] on button "search buscar" at bounding box center [974, 117] width 87 height 29
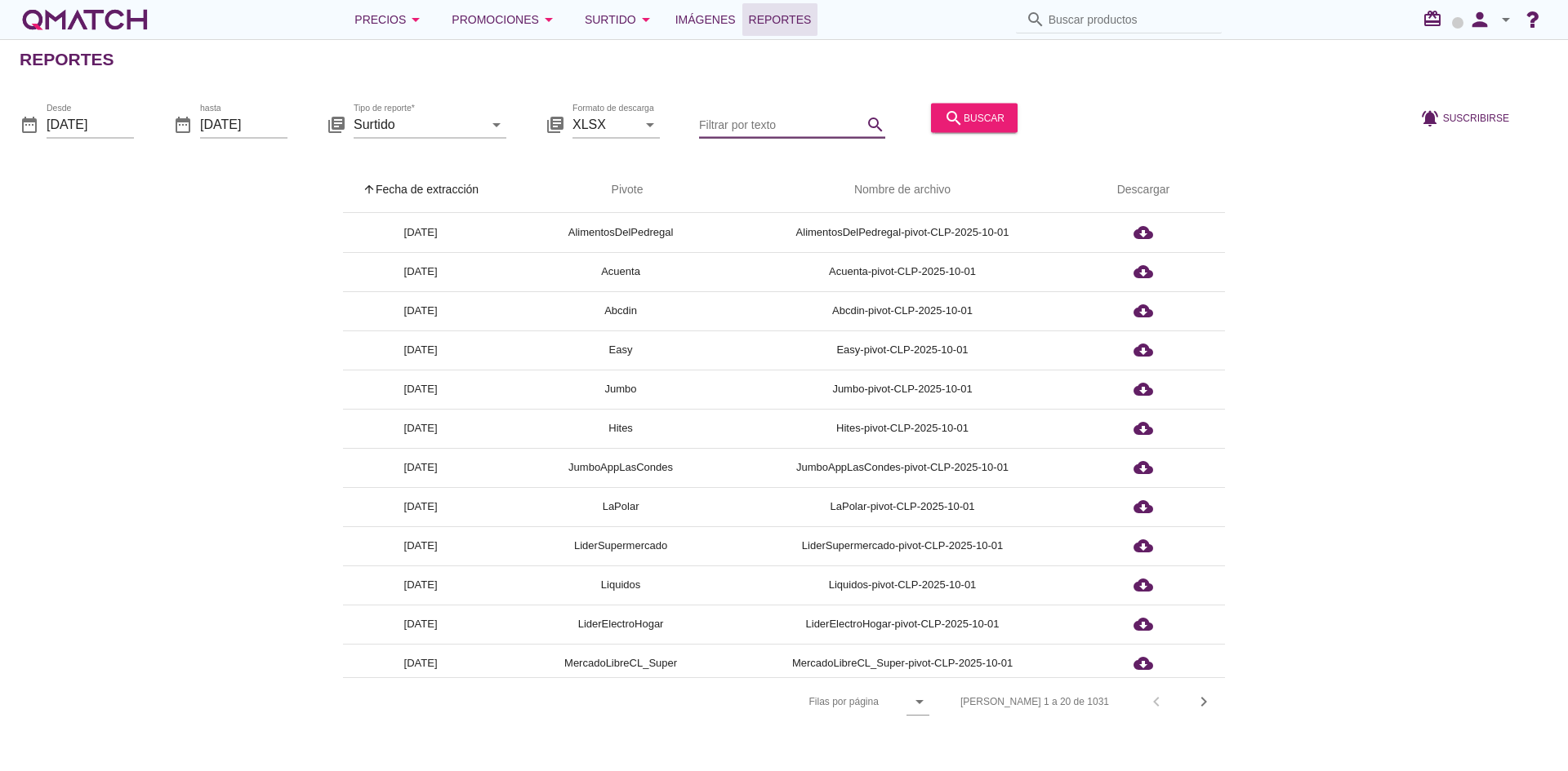
click at [779, 127] on input "Filtrar por texto" at bounding box center [781, 124] width 164 height 26
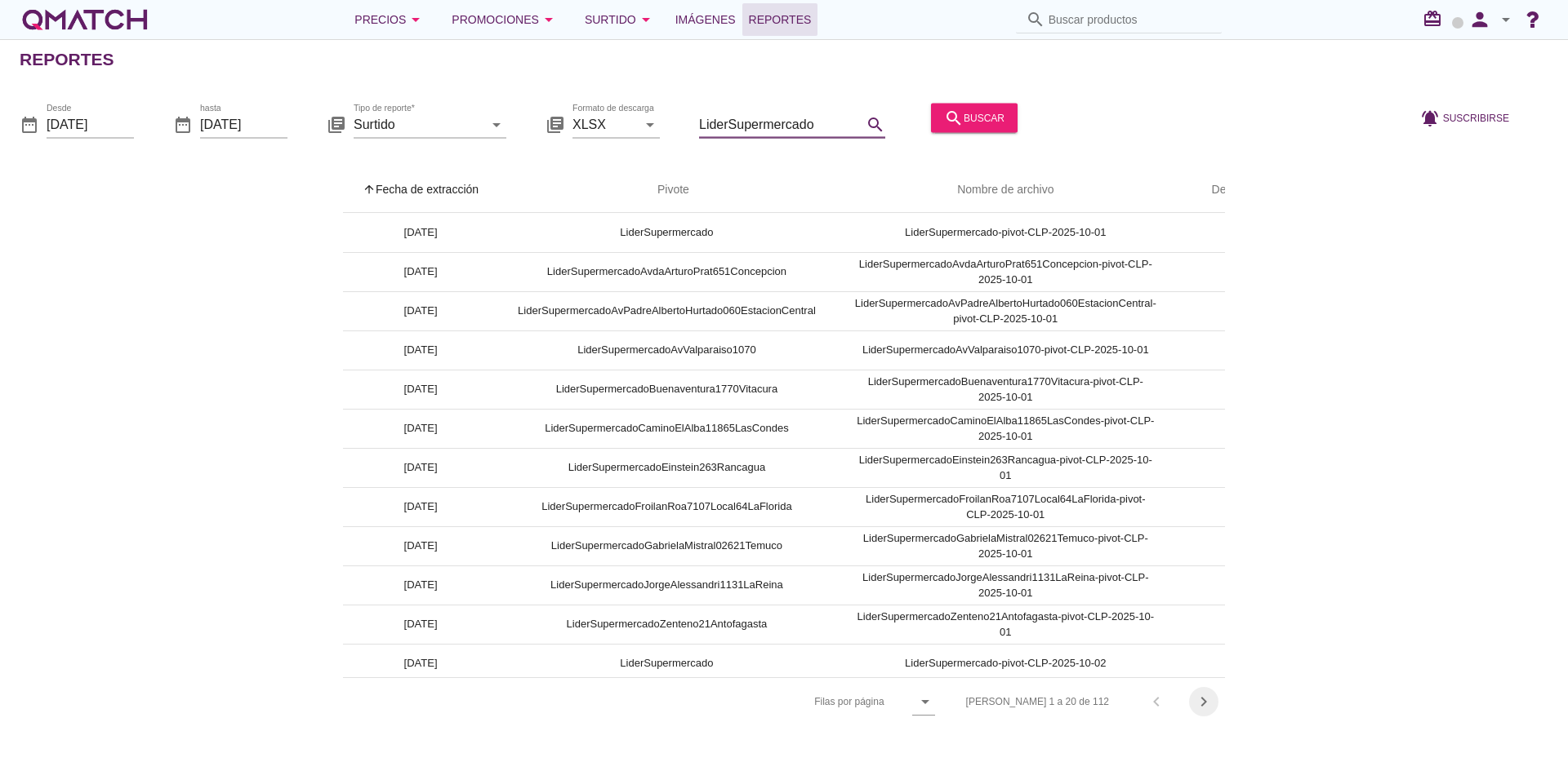
type input "LiderSupermercado"
click at [1203, 698] on icon "chevron_right" at bounding box center [1203, 701] width 20 height 20
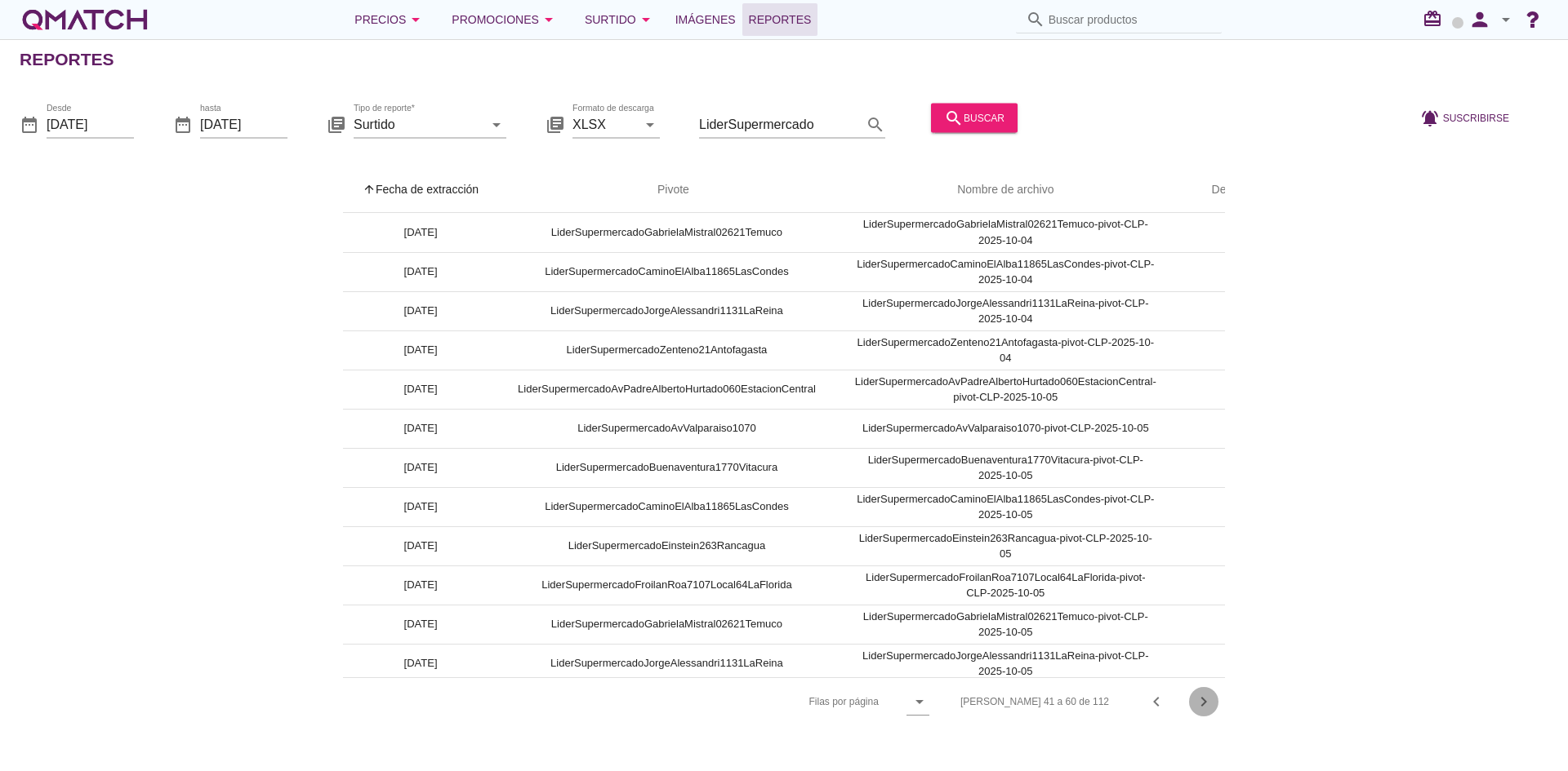
click at [1203, 698] on icon "chevron_right" at bounding box center [1203, 701] width 20 height 20
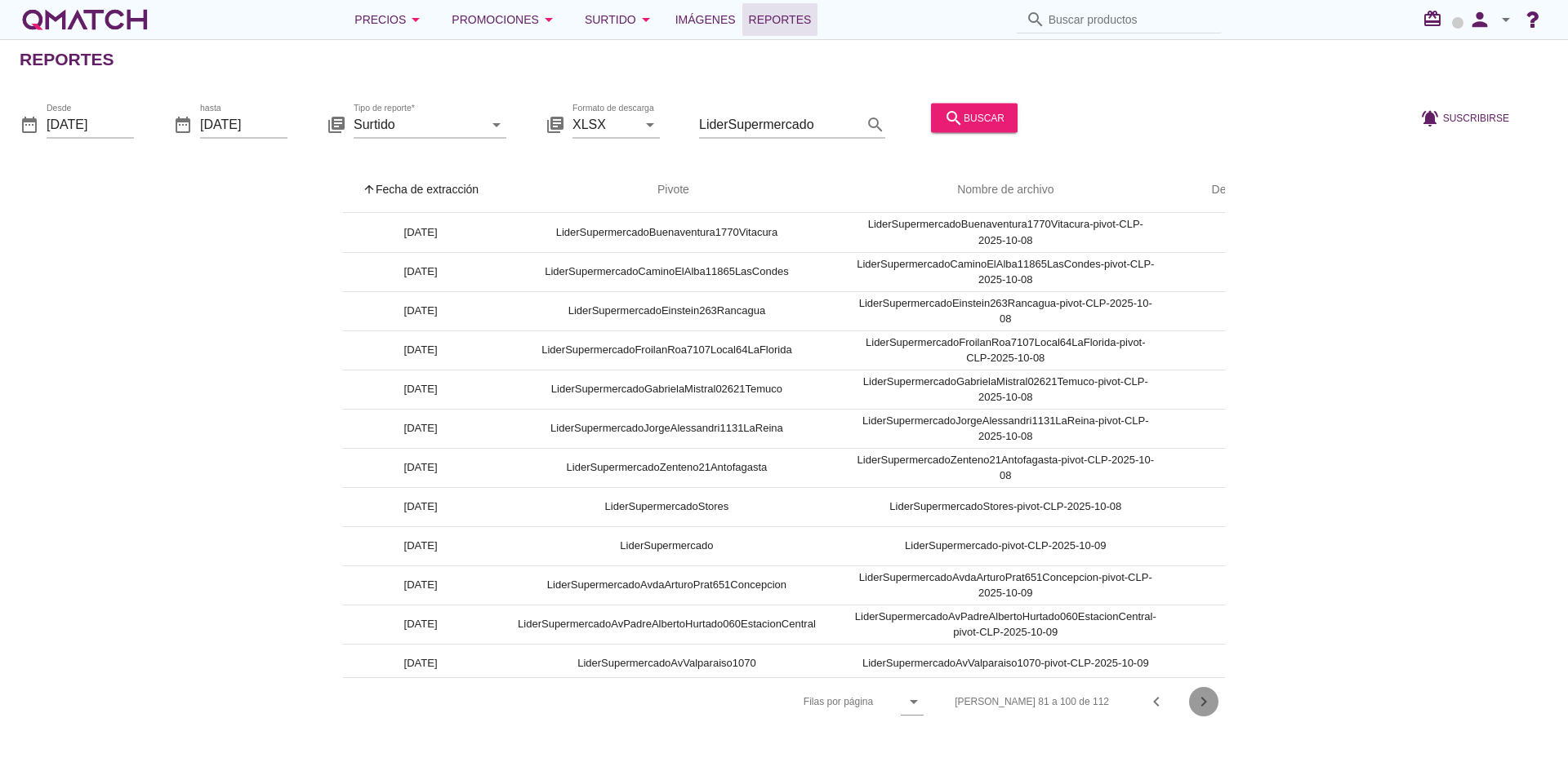
click at [1203, 698] on icon "chevron_right" at bounding box center [1203, 701] width 20 height 20
click at [1203, 698] on div "Filas 81 a 100 de 112 chevron_left chevron_right" at bounding box center [1080, 702] width 290 height 39
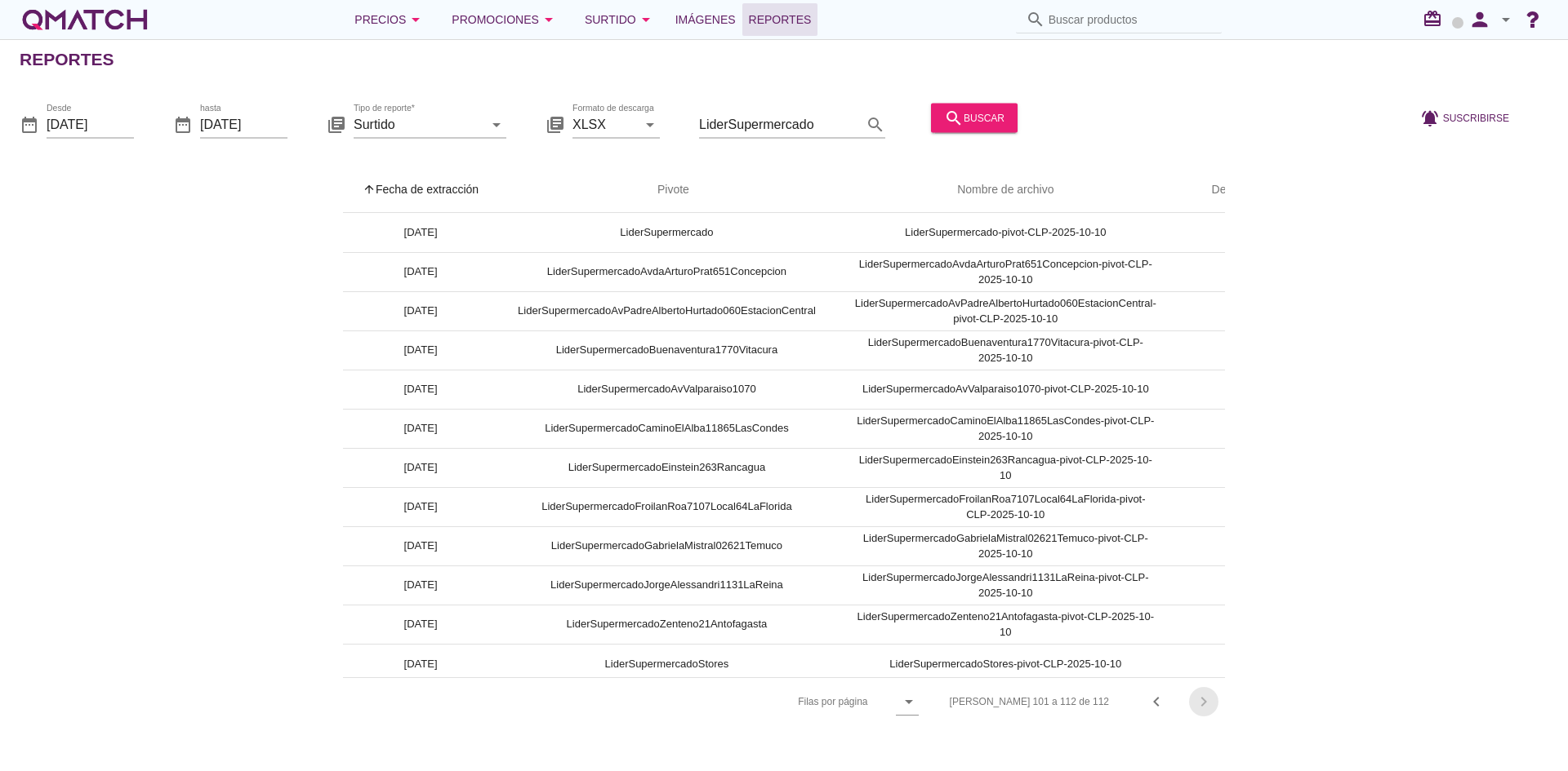
click at [1203, 698] on div "Filas 101 a 112 de 112 chevron_left chevron_right" at bounding box center [1077, 702] width 294 height 39
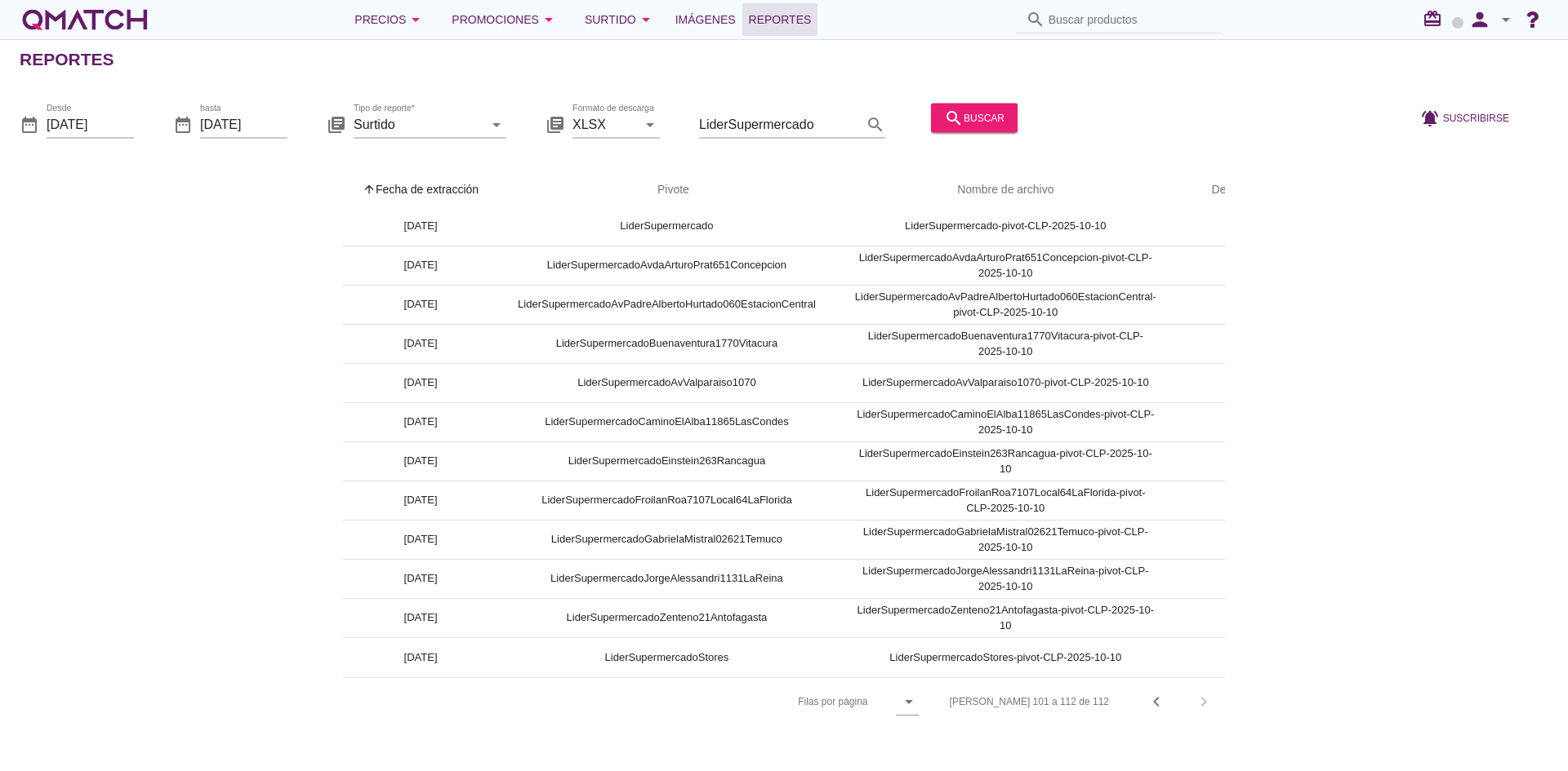
scroll to position [18, 75]
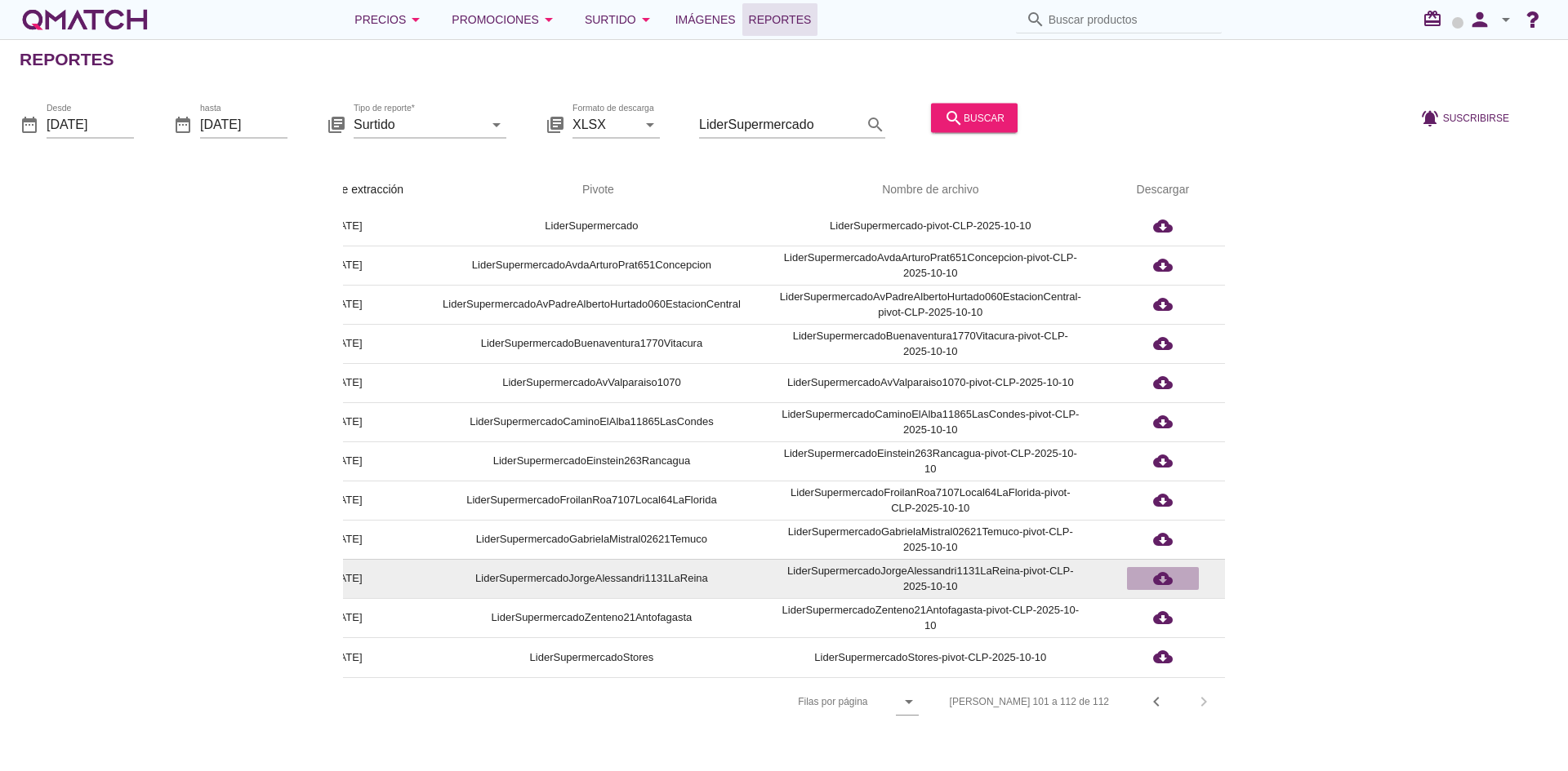
click at [1161, 569] on icon "cloud_download" at bounding box center [1163, 578] width 20 height 20
